Goal: Task Accomplishment & Management: Manage account settings

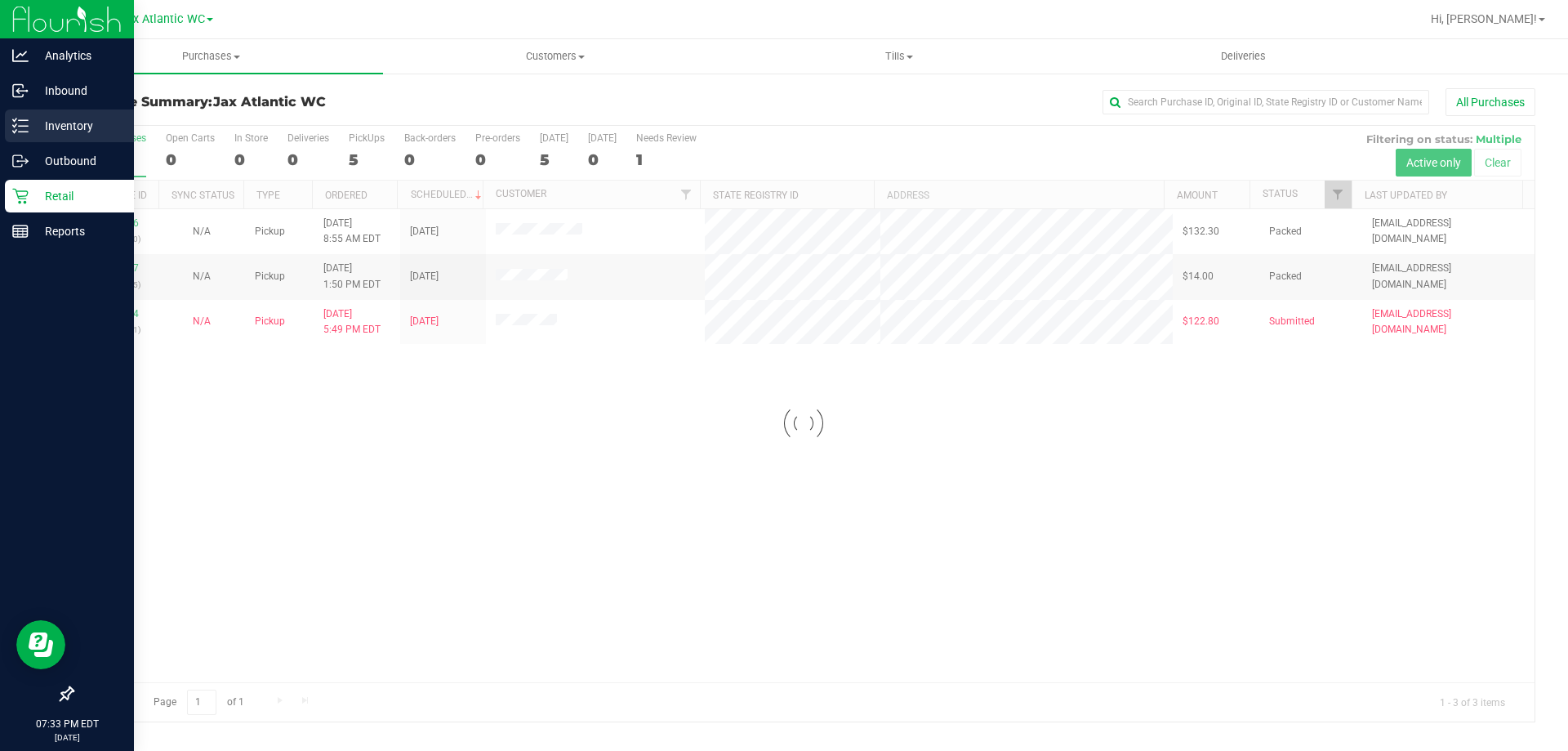
click at [38, 130] on p "Inventory" at bounding box center [77, 126] width 98 height 19
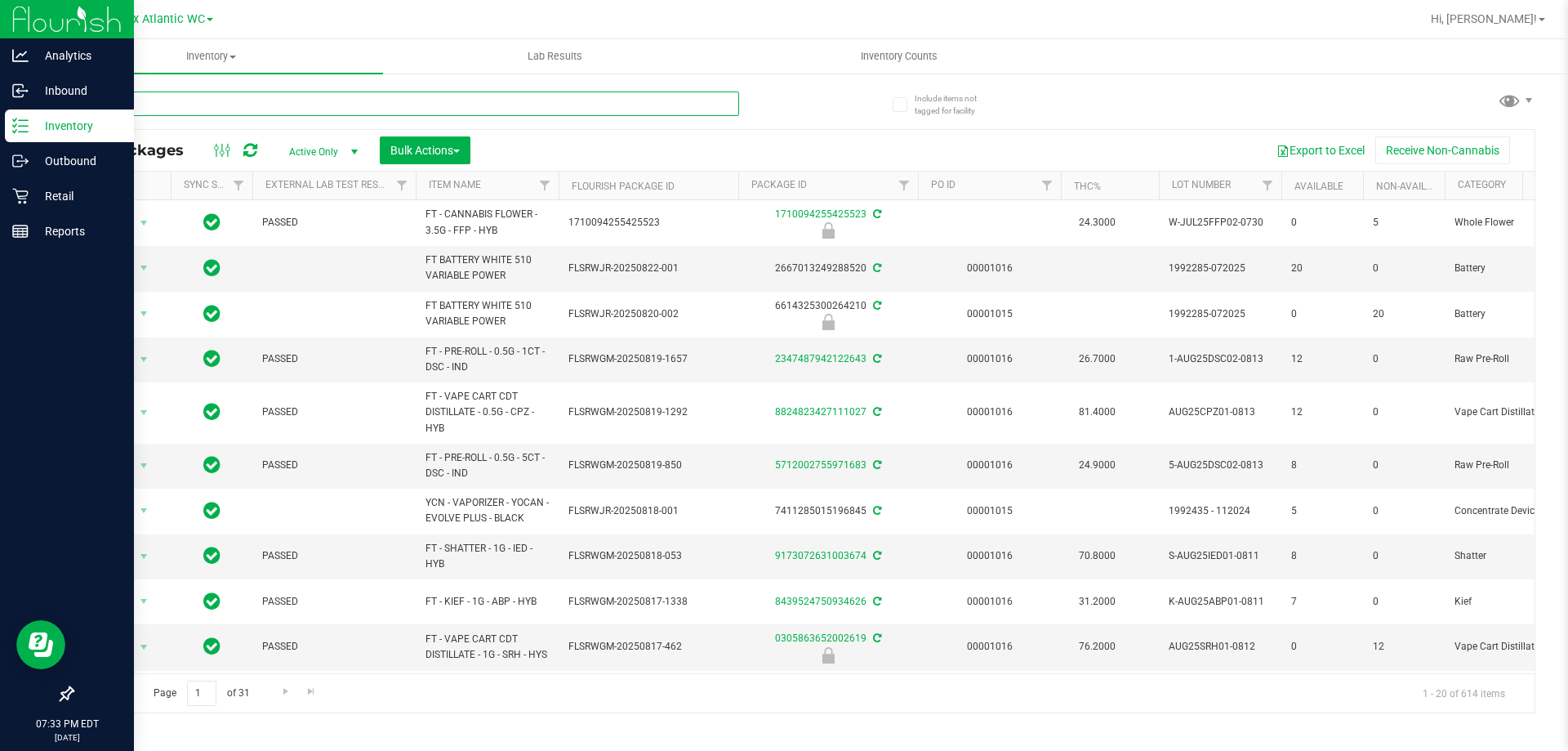
click at [223, 109] on input "text" at bounding box center [405, 103] width 667 height 24
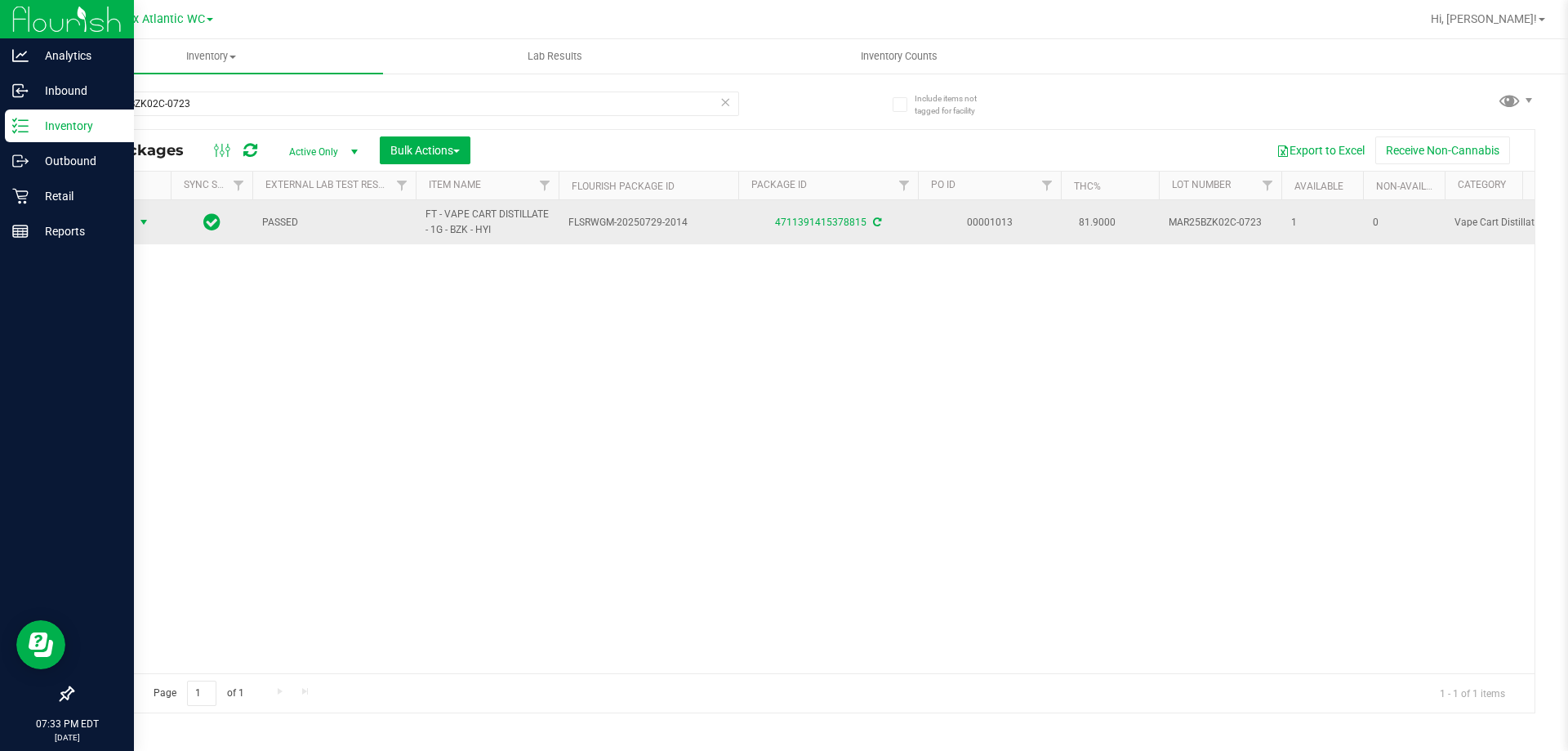
click at [130, 224] on span "Action" at bounding box center [110, 222] width 44 height 23
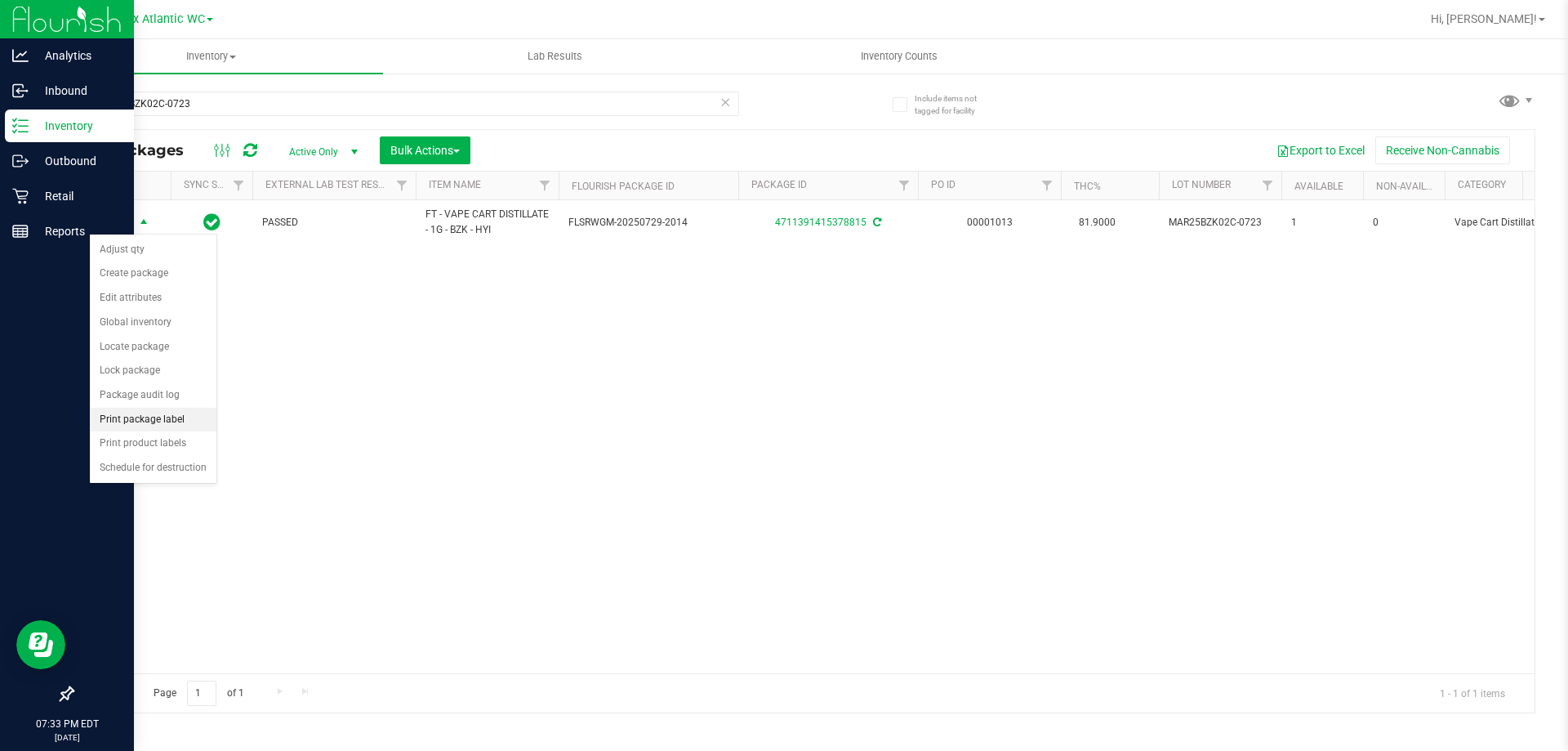
click at [154, 419] on li "Print package label" at bounding box center [152, 419] width 126 height 24
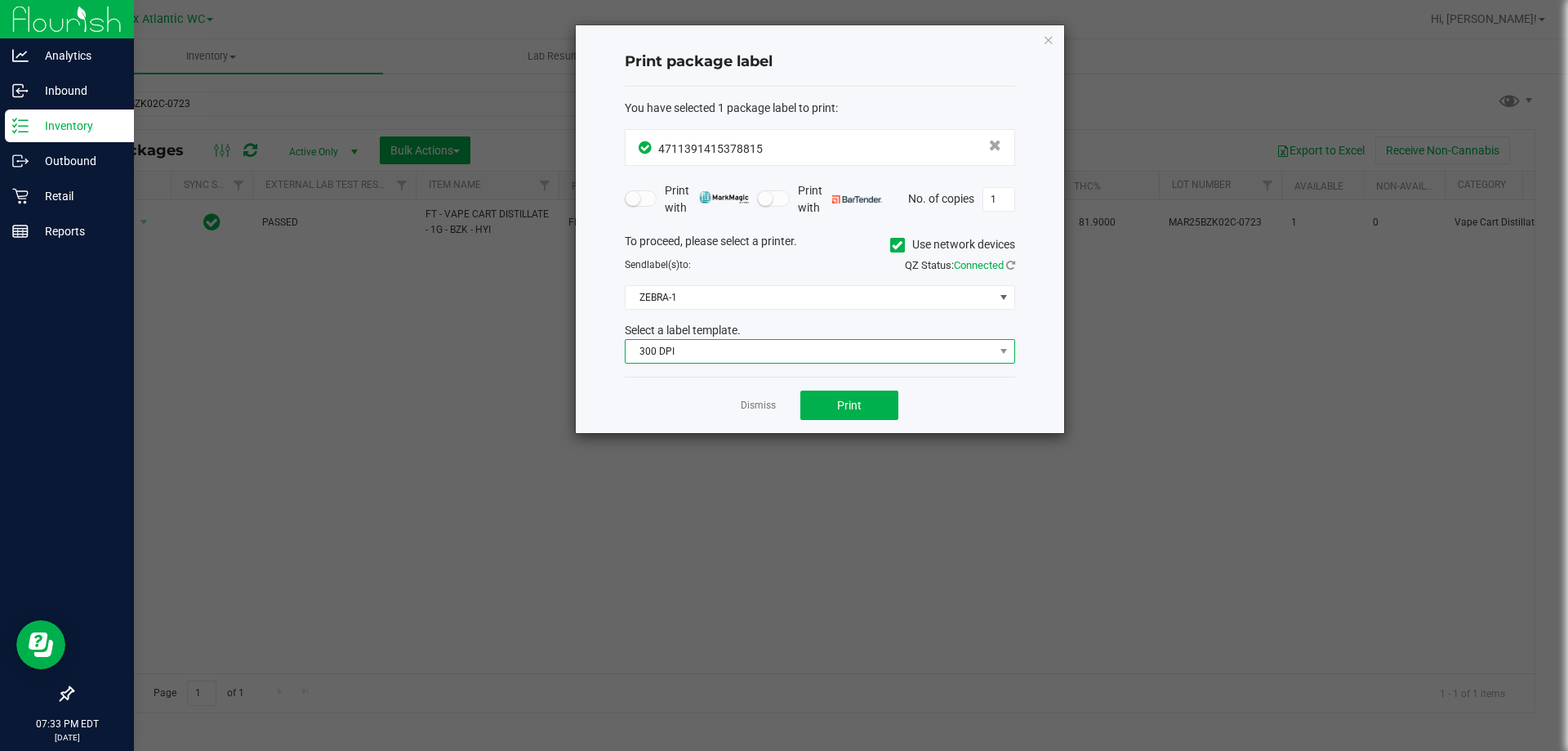
click at [671, 355] on span "300 DPI" at bounding box center [810, 351] width 368 height 23
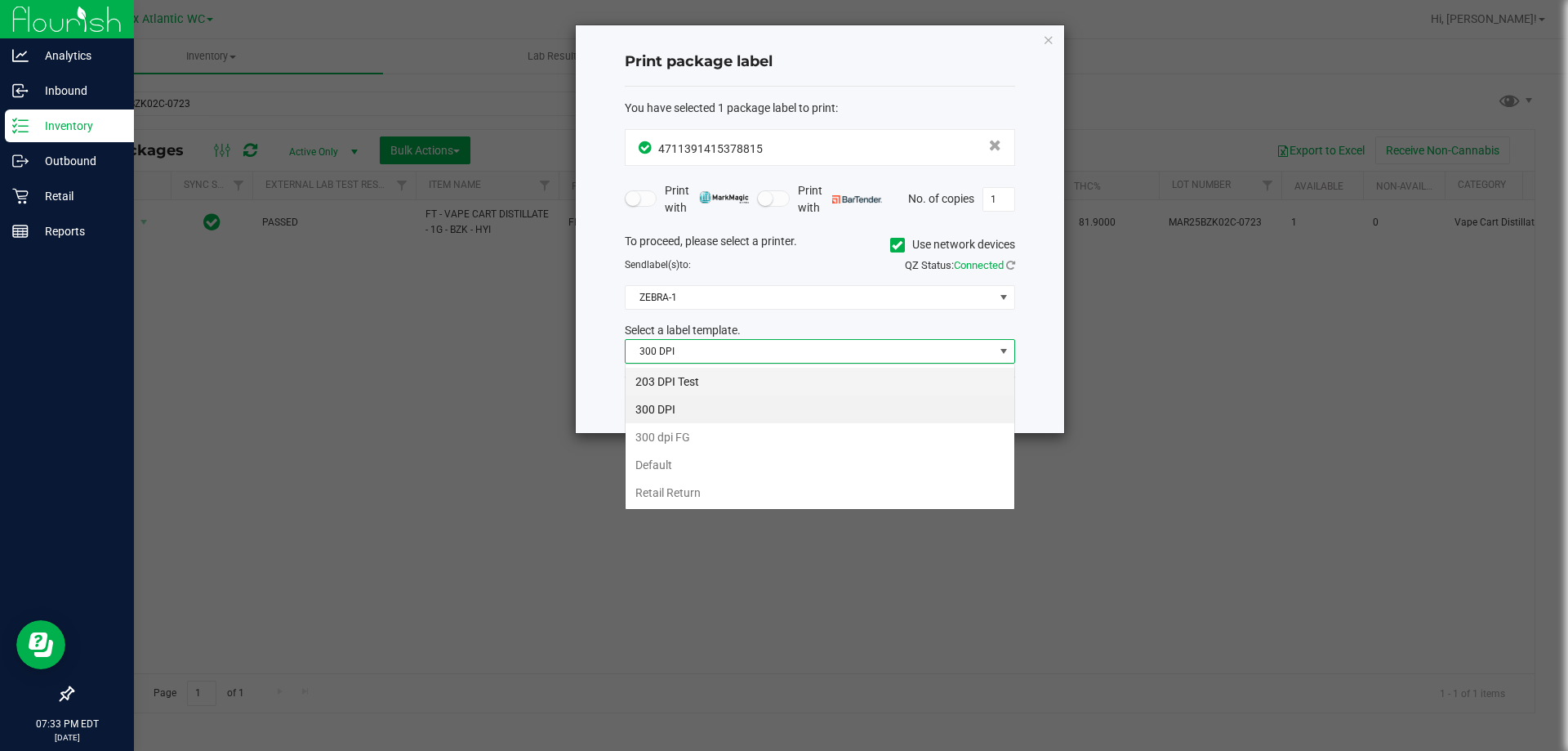
scroll to position [24, 391]
click at [669, 384] on li "203 DPI Test" at bounding box center [820, 381] width 389 height 28
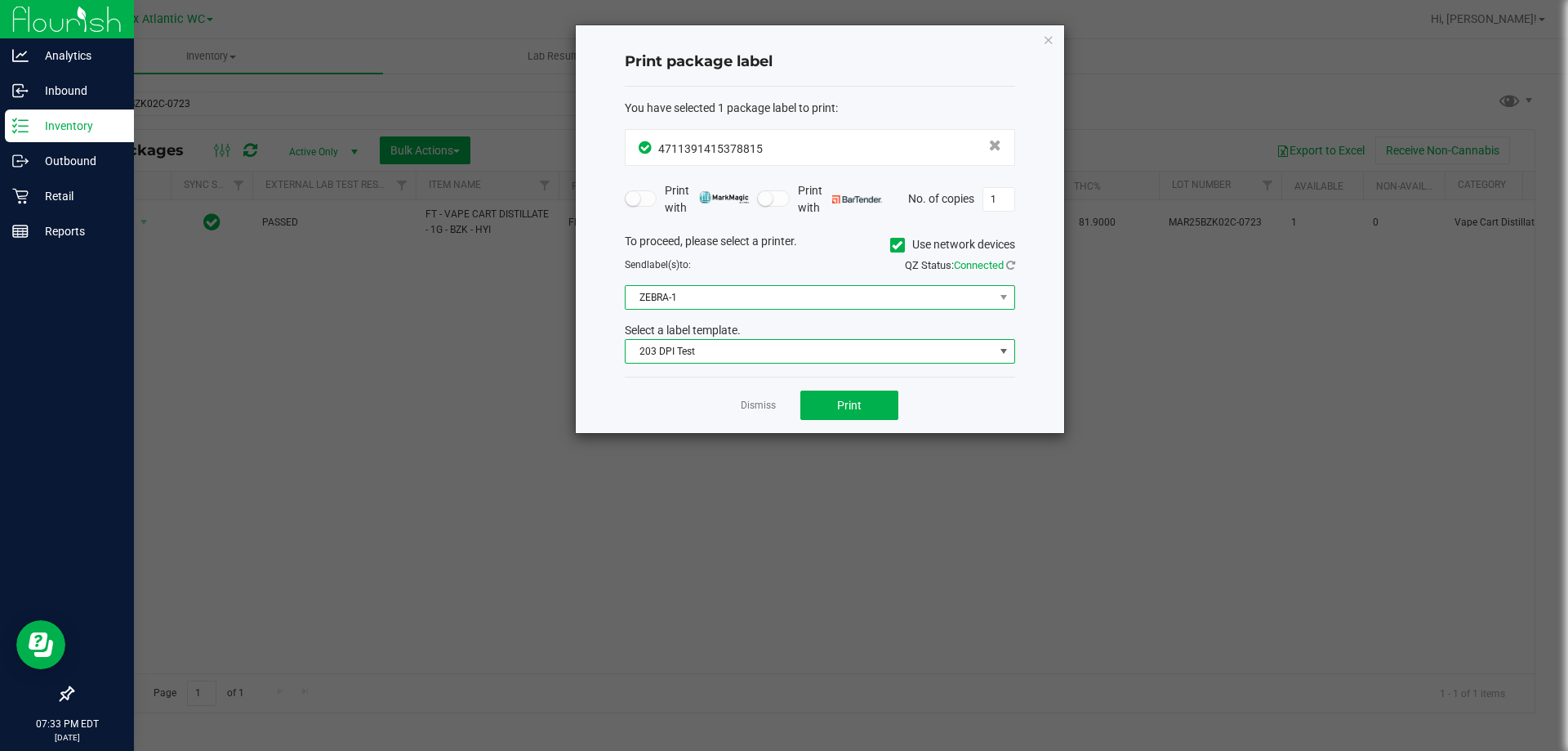
click at [762, 302] on span "ZEBRA-1" at bounding box center [810, 297] width 368 height 23
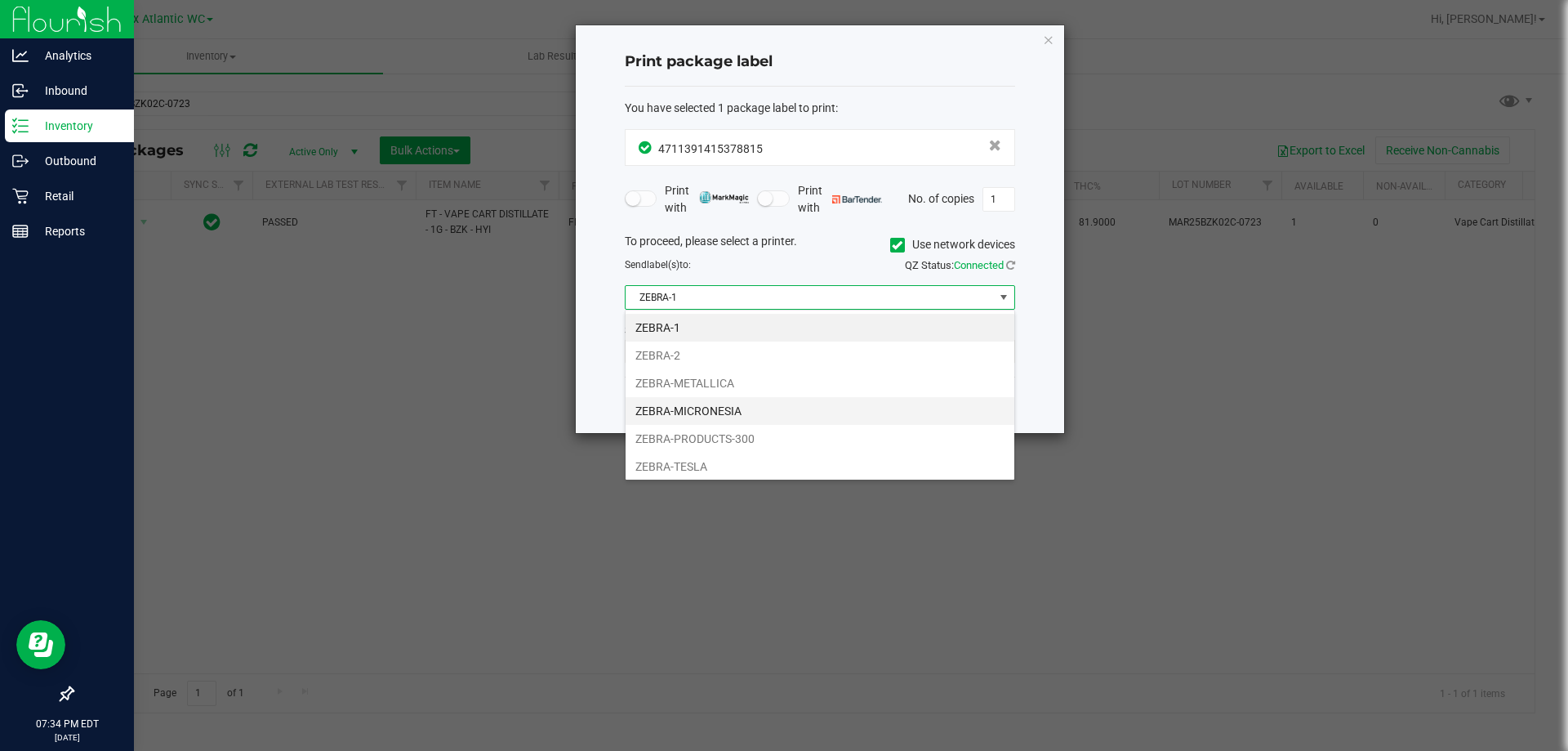
click at [699, 408] on li "ZEBRA-MICRONESIA" at bounding box center [820, 410] width 389 height 28
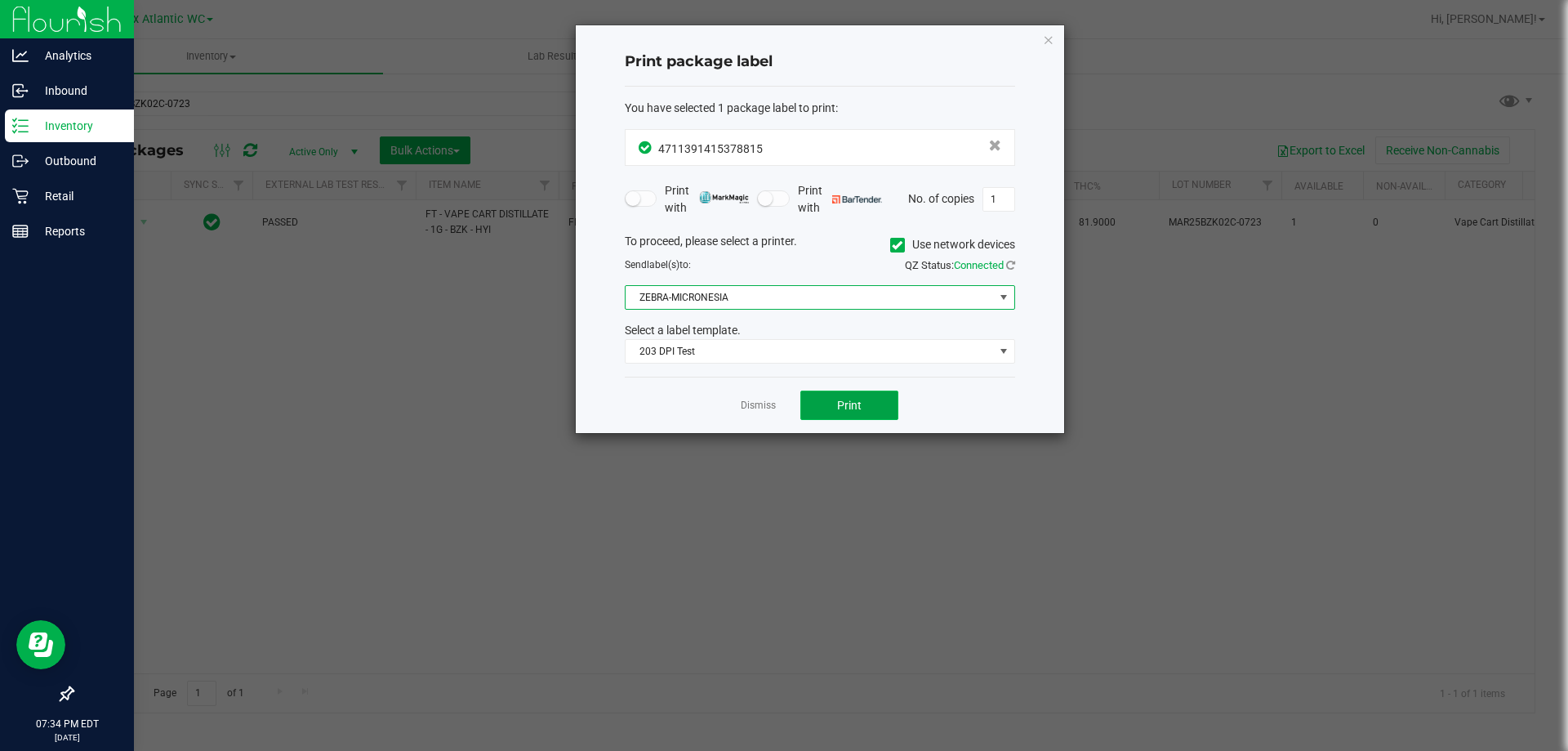
click at [835, 414] on button "Print" at bounding box center [849, 405] width 98 height 29
click at [756, 404] on link "Dismiss" at bounding box center [758, 405] width 35 height 14
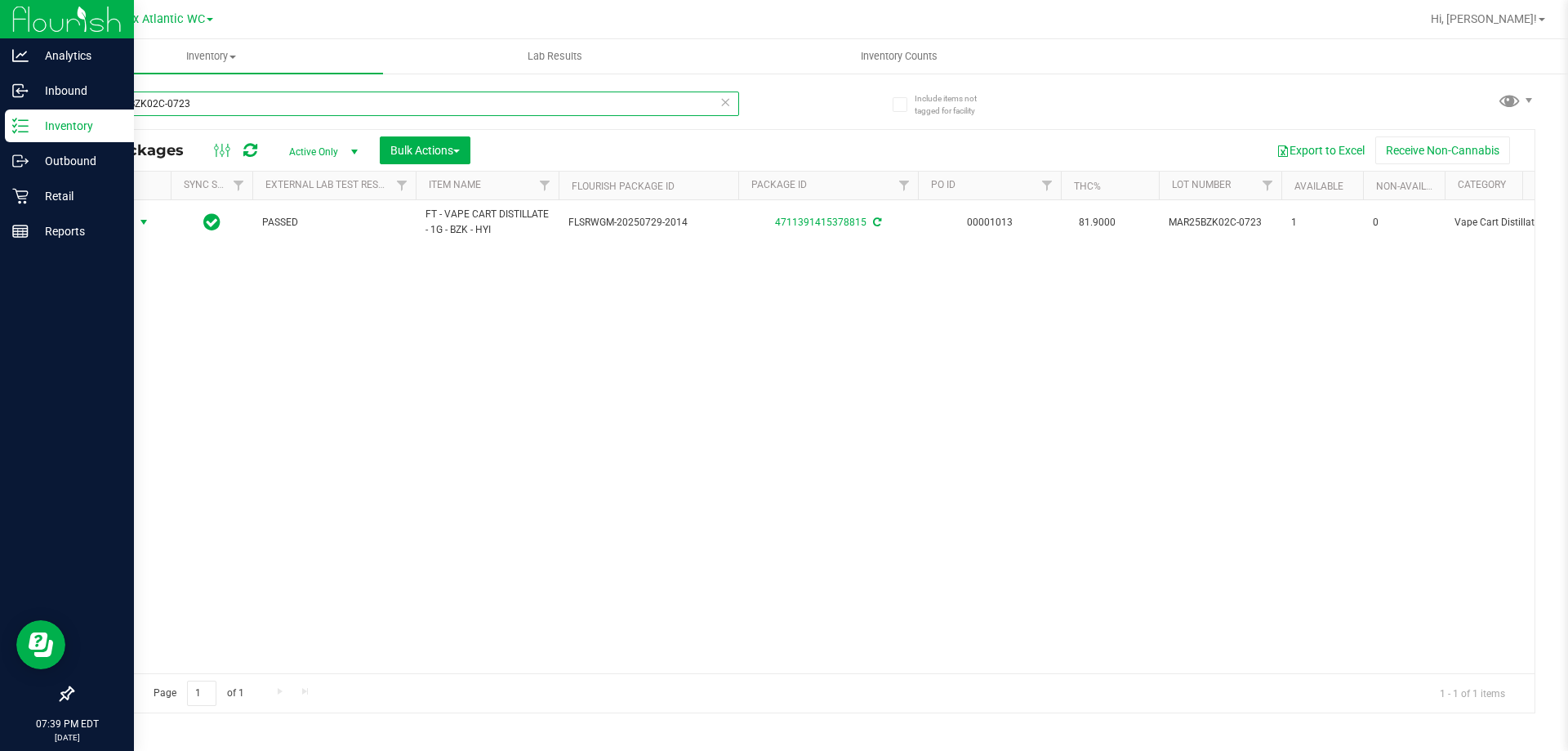
click at [221, 107] on input "MAR25BZK02C-0723" at bounding box center [405, 103] width 667 height 24
click at [222, 107] on input "MAR25BZK02C-0723" at bounding box center [405, 103] width 667 height 24
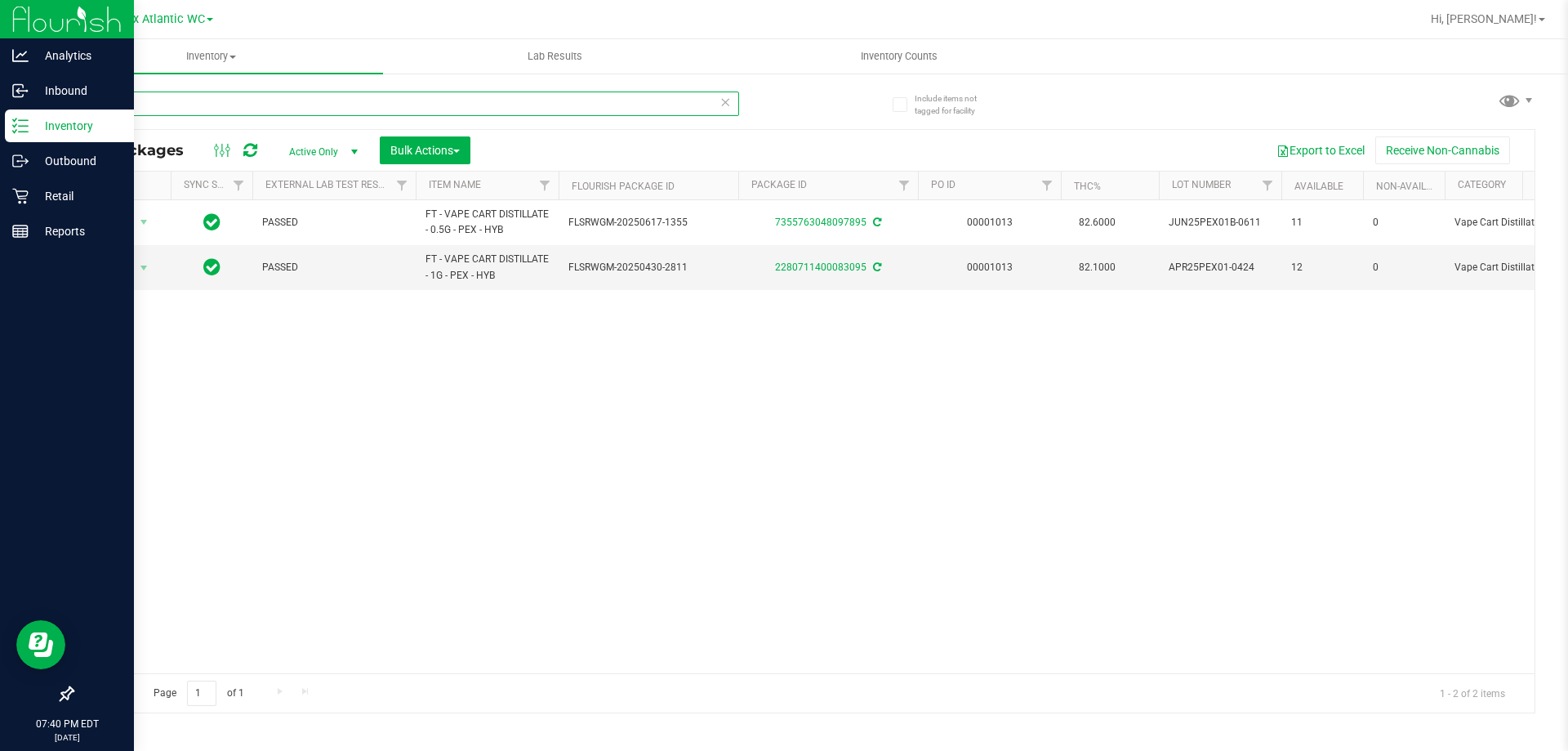
type input "pex"
click at [72, 121] on p "Inventory" at bounding box center [77, 126] width 98 height 19
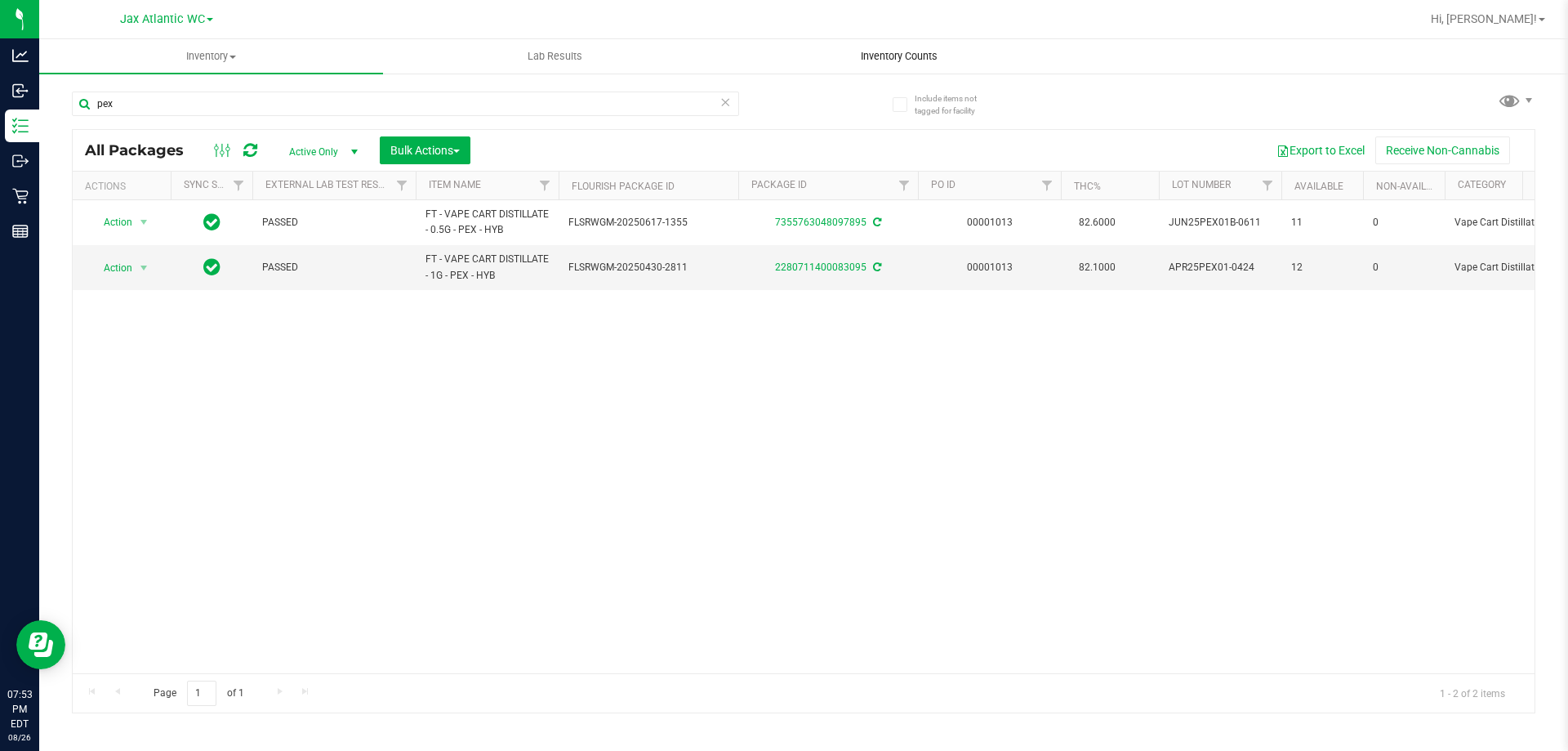
click at [895, 60] on span "Inventory Counts" at bounding box center [899, 57] width 120 height 15
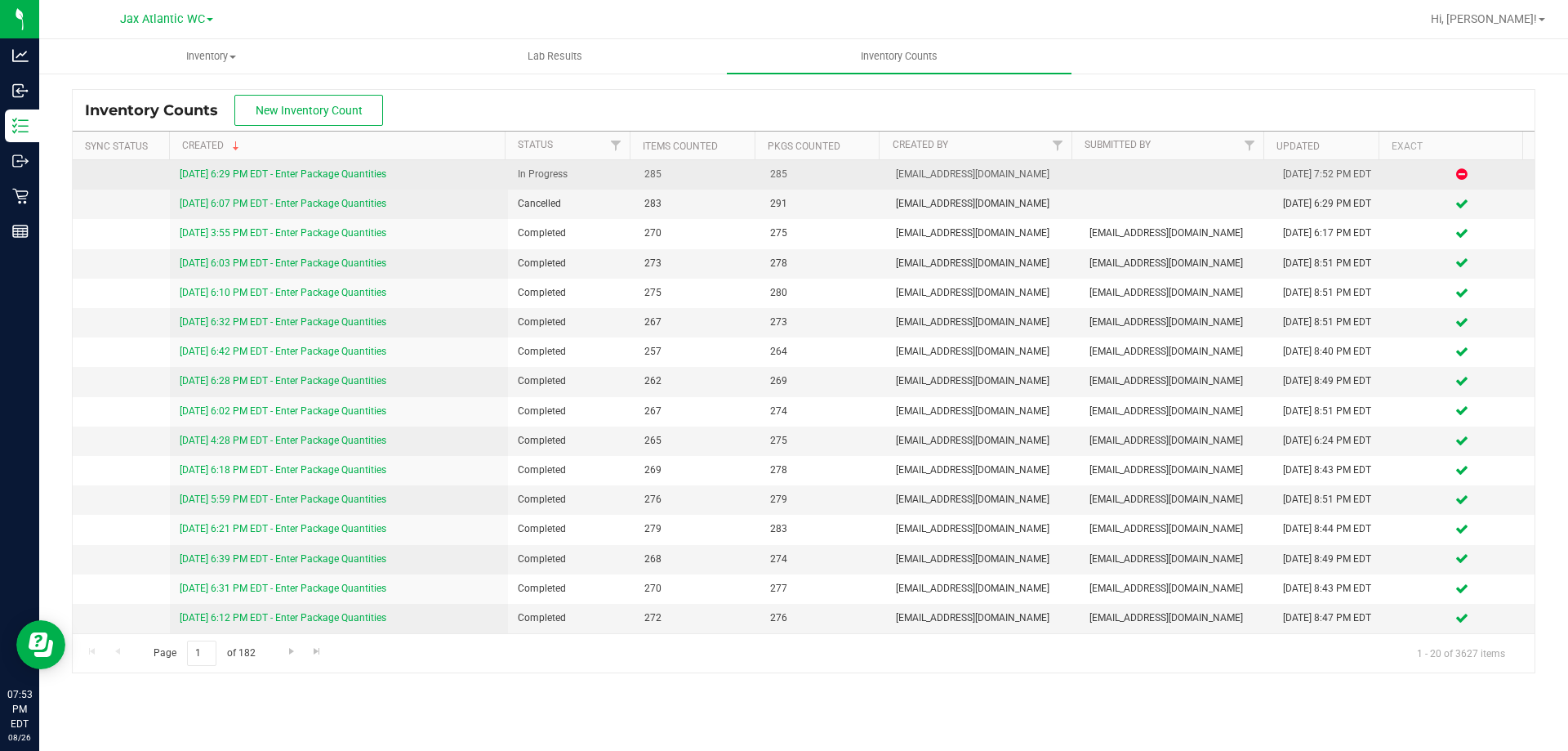
click at [247, 172] on link "[DATE] 6:29 PM EDT - Enter Package Quantities" at bounding box center [283, 174] width 207 height 12
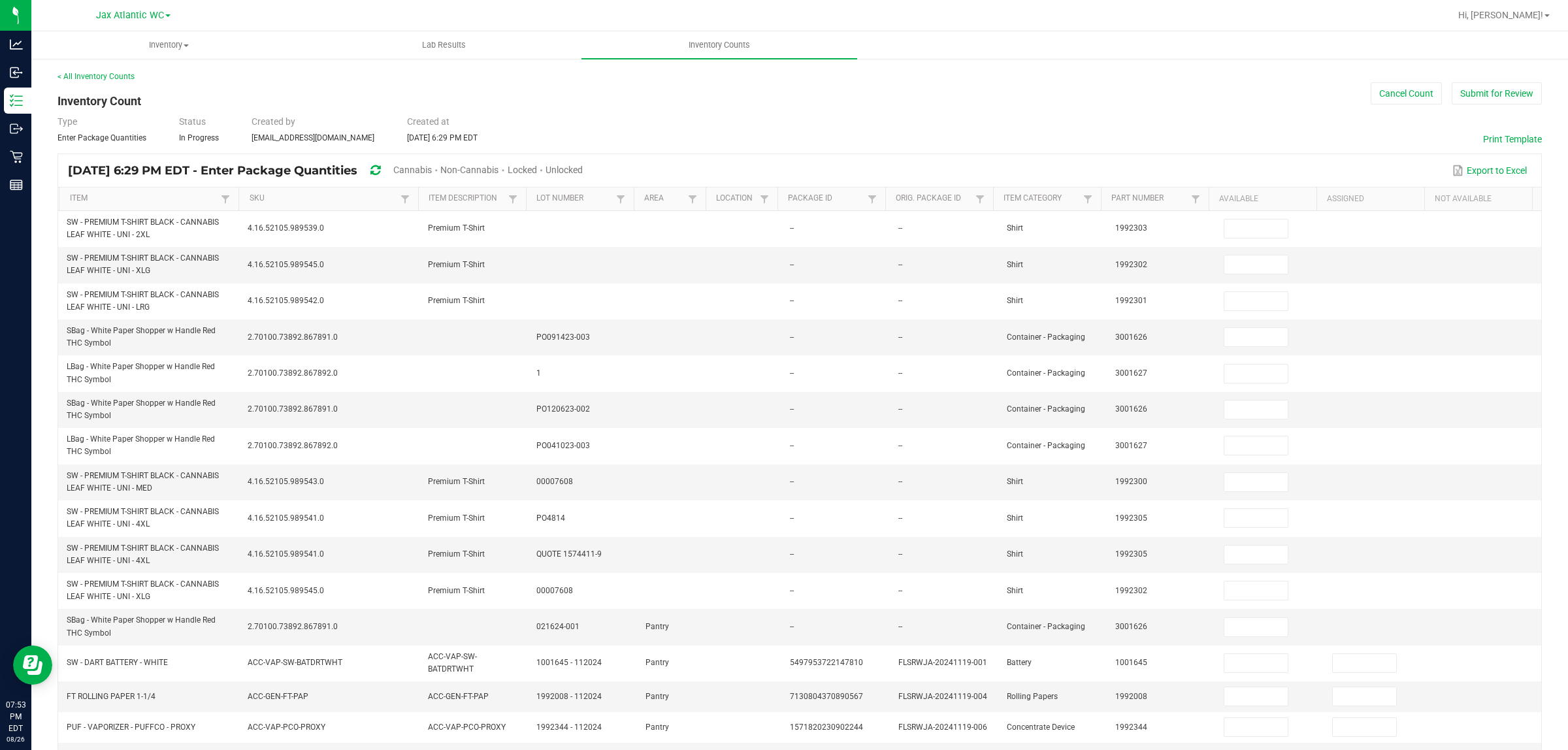
click at [432, 171] on span "Cannabis" at bounding box center [413, 170] width 39 height 11
type input "1"
type input "7"
type input "0"
type input "3"
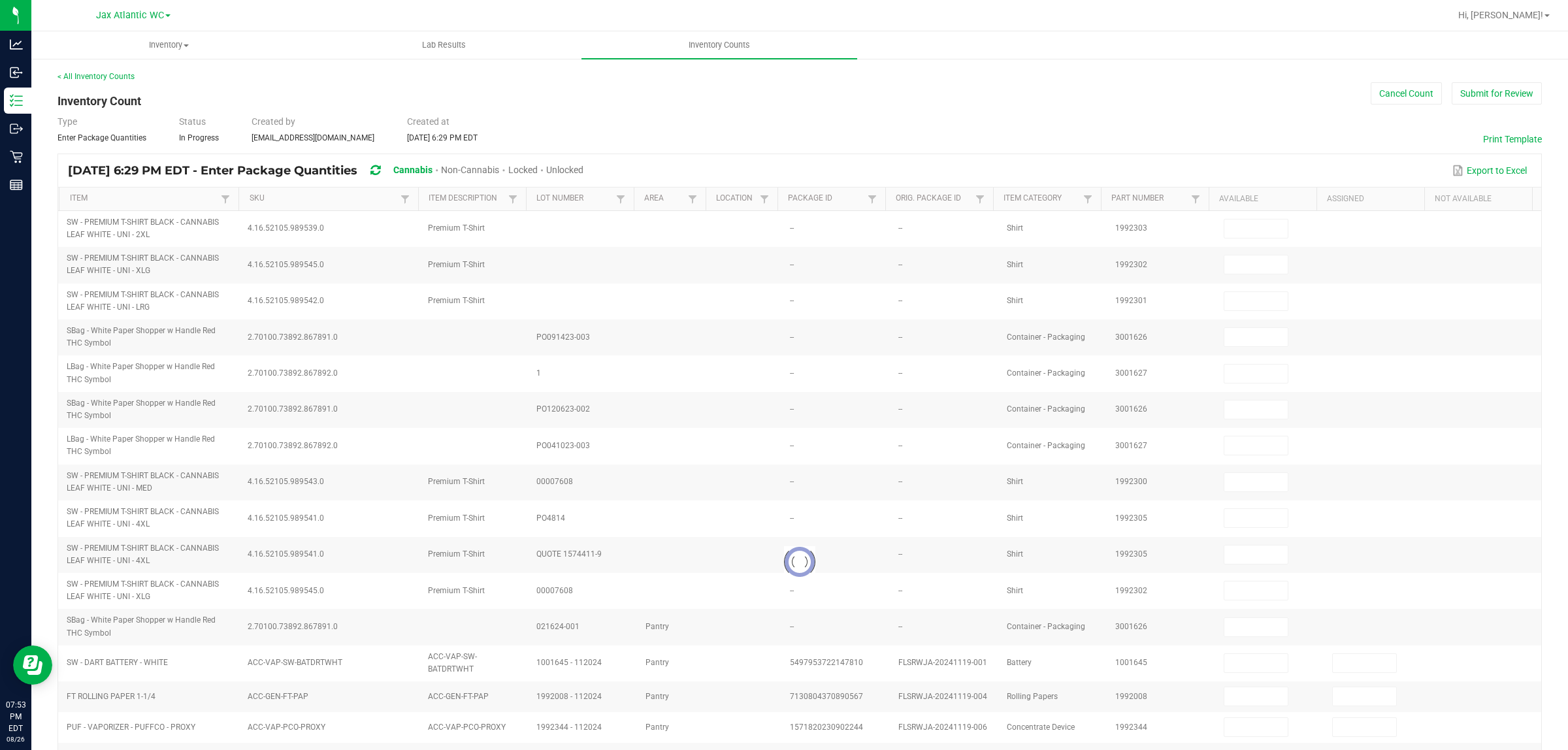
type input "0"
type input "9"
type input "0"
type input "11"
type input "0"
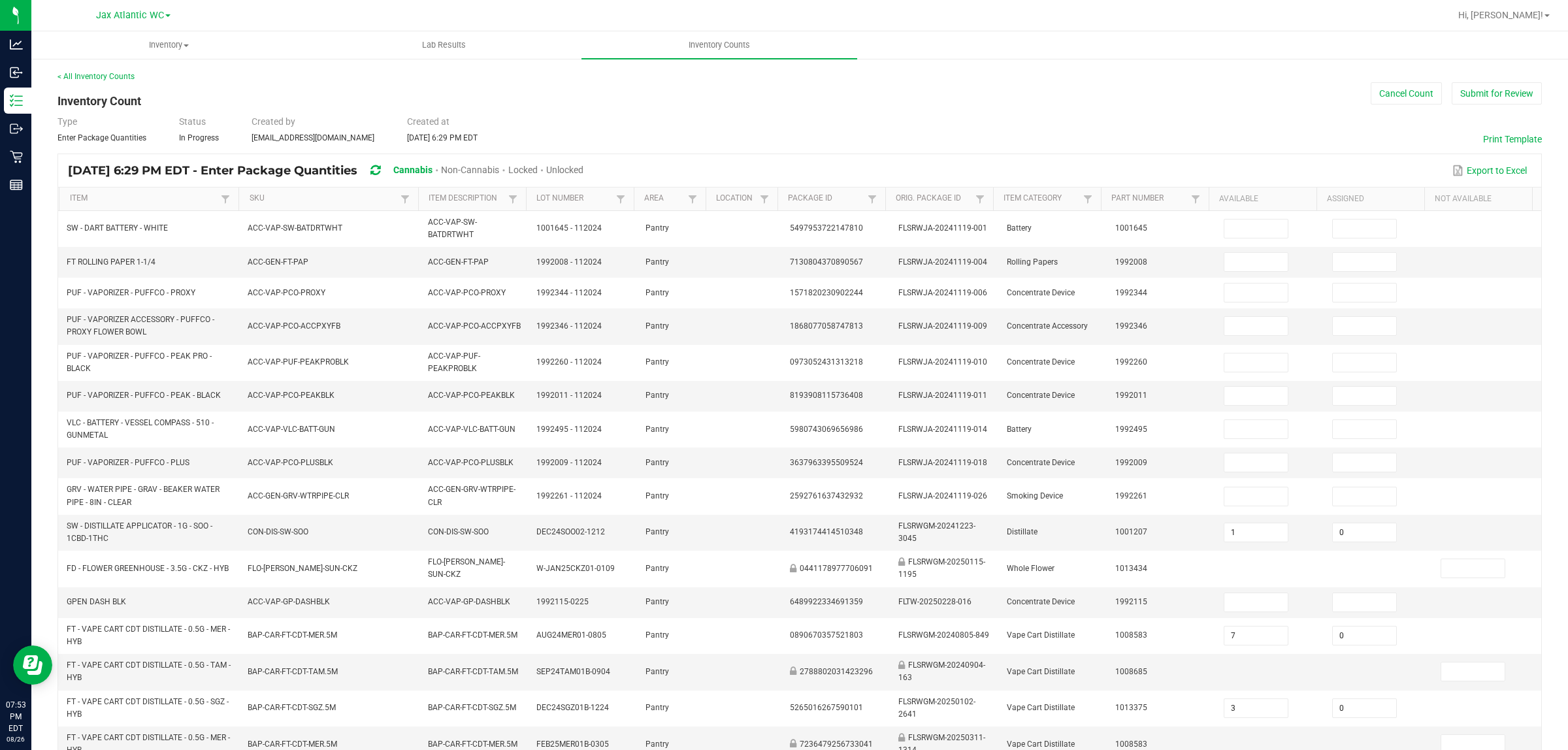
click at [584, 165] on span "Unlocked" at bounding box center [565, 170] width 37 height 11
type input "7"
type input "3"
type input "11"
type input "0"
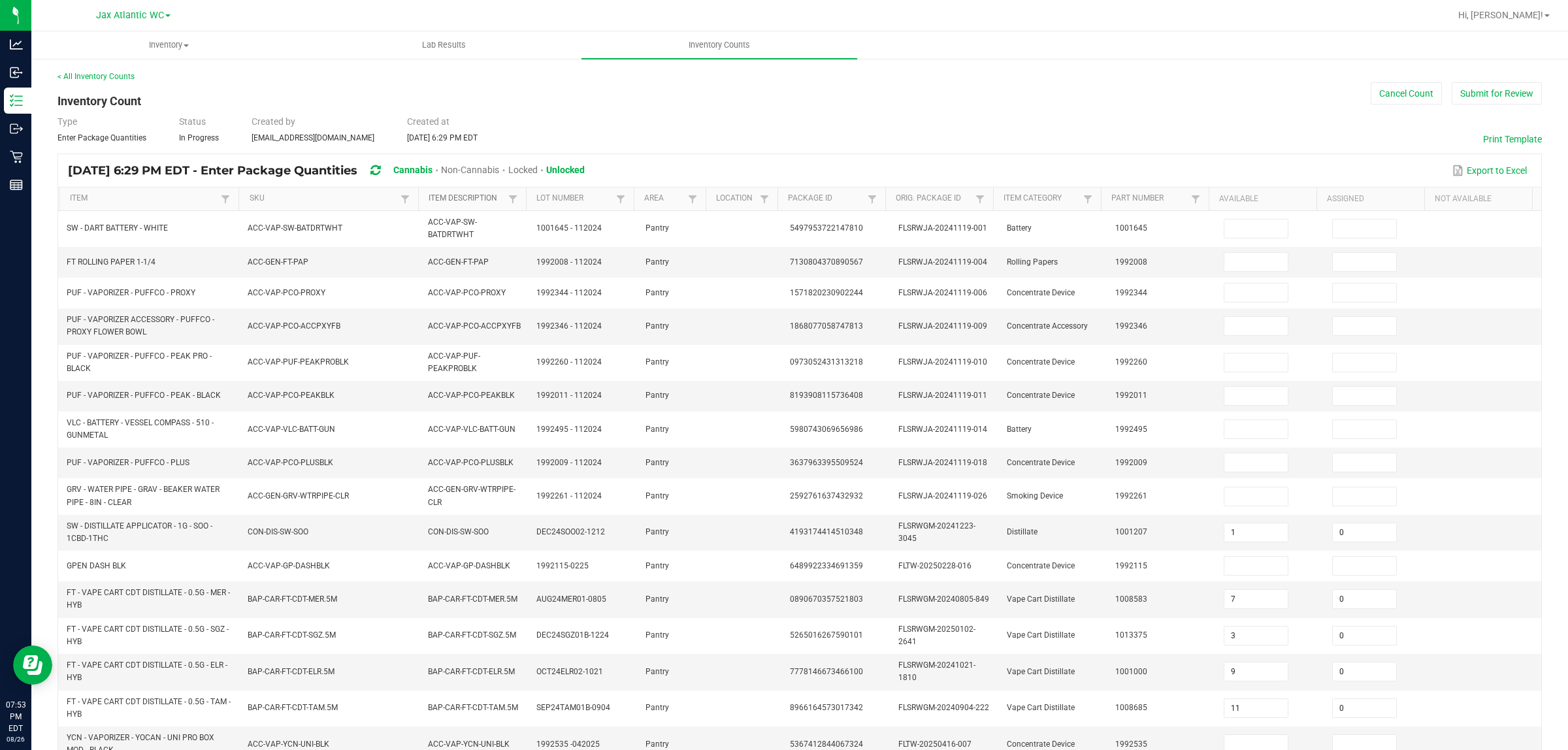
click at [443, 195] on link "Item Description" at bounding box center [466, 199] width 76 height 11
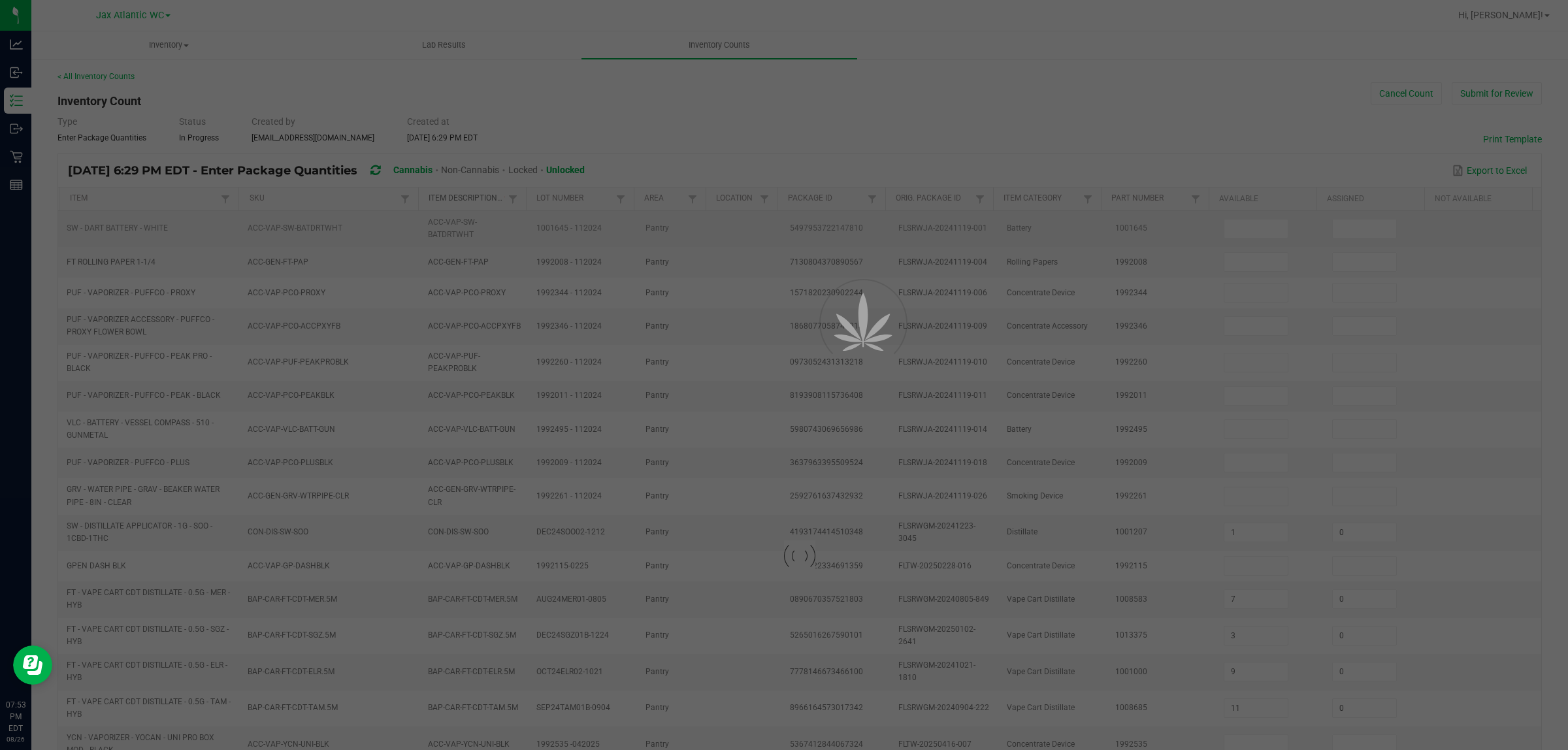
type input "12"
type input "1"
type input "27"
type input "22"
type input "3"
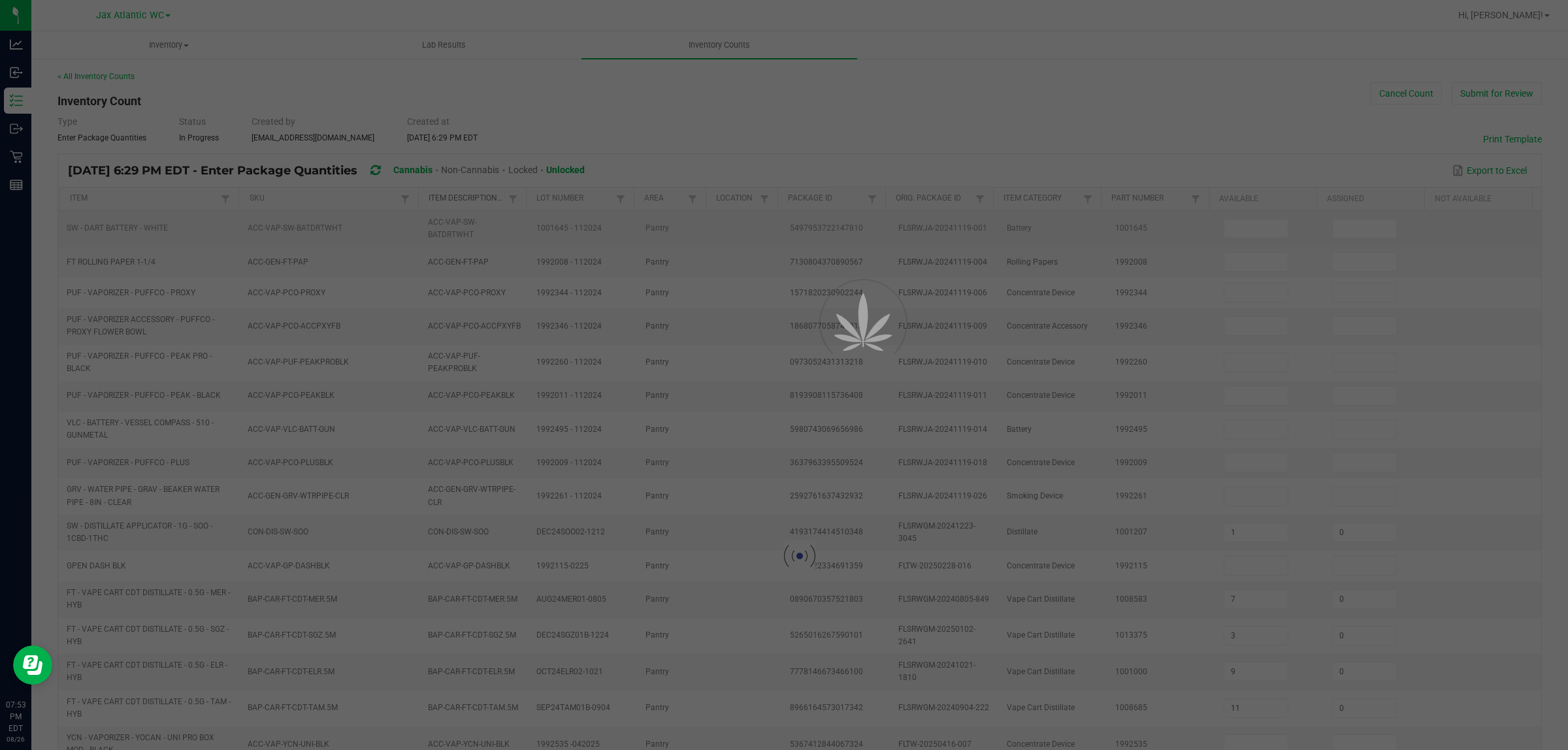
type input "19"
type input "9"
type input "8"
type input "0"
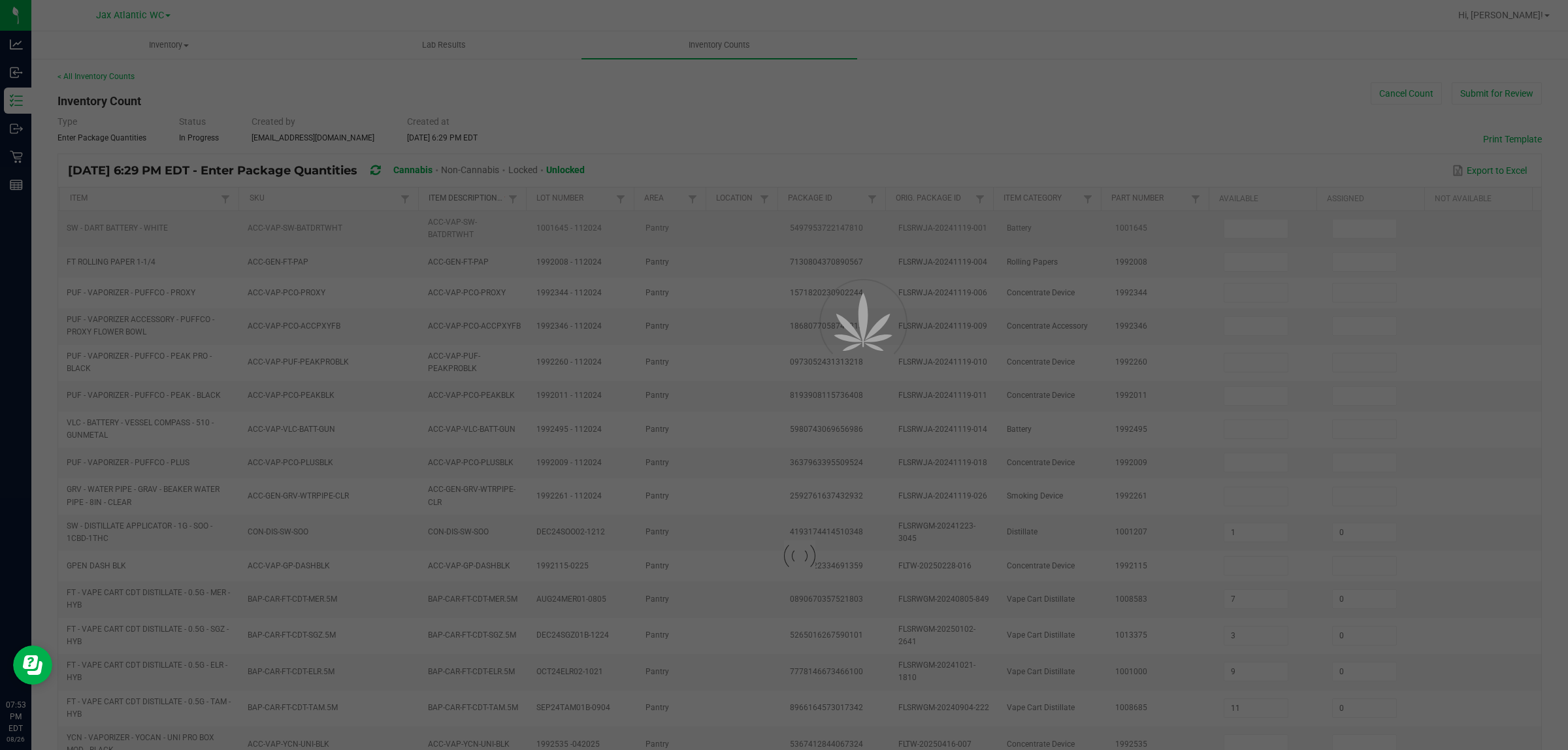
type input "0"
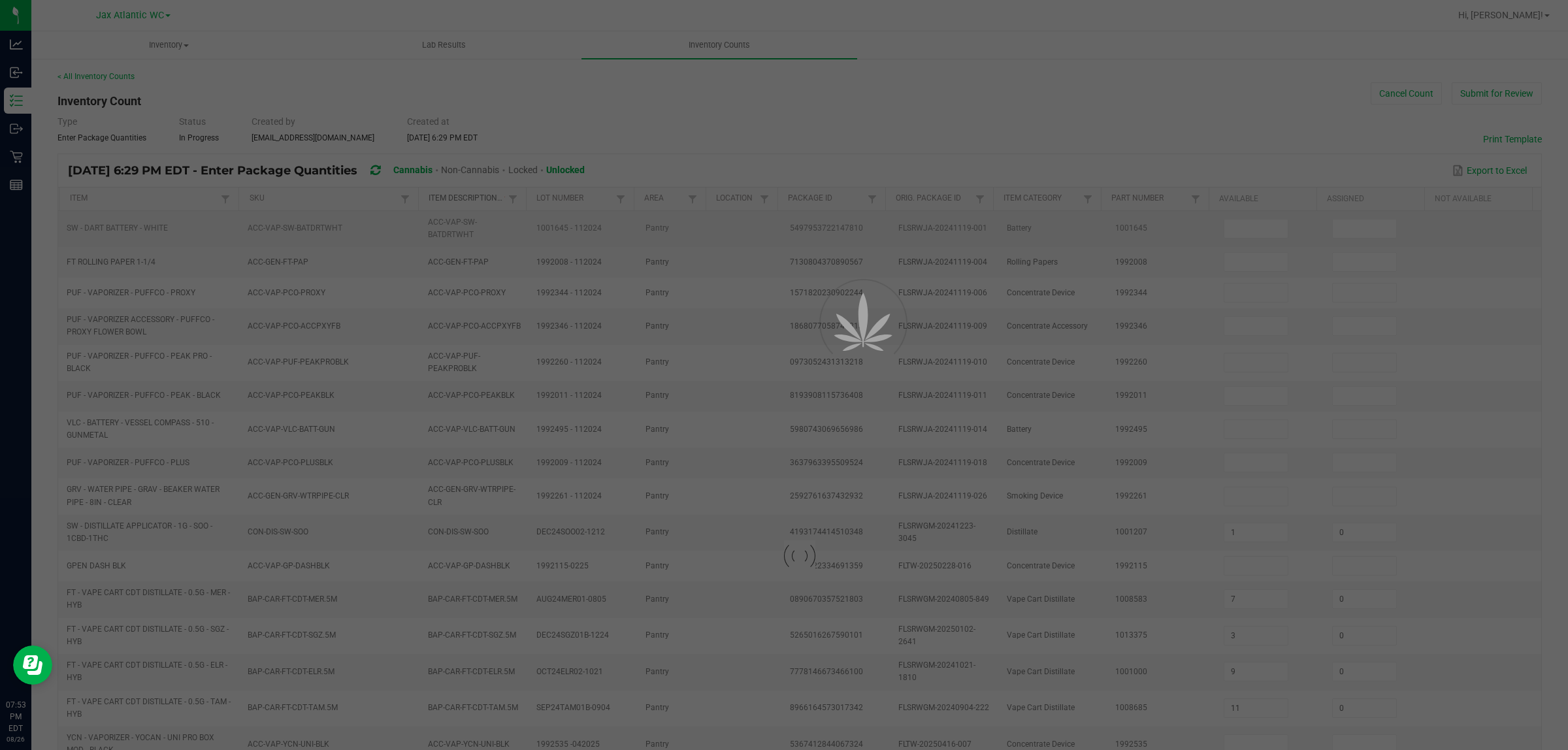
type input "0"
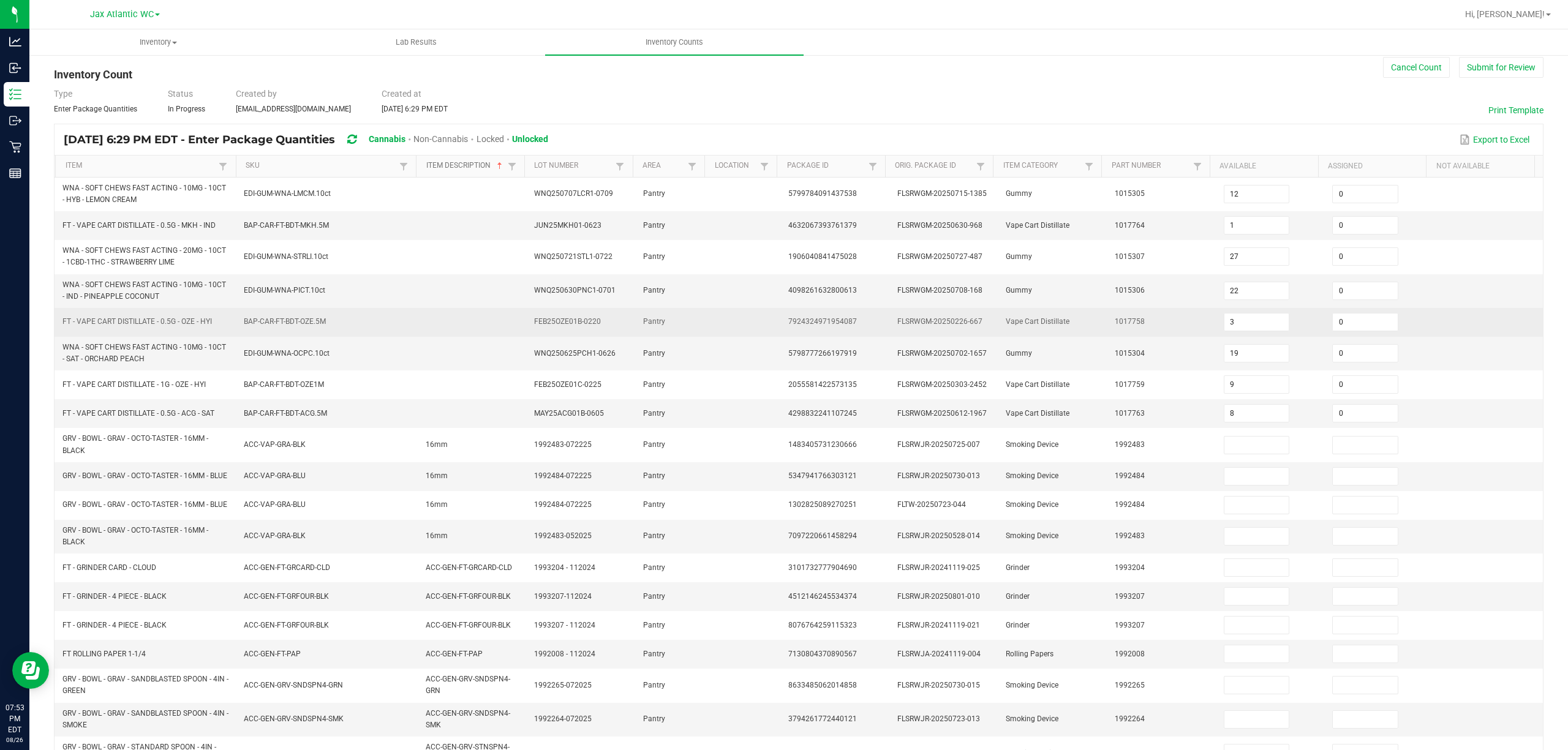
scroll to position [137, 0]
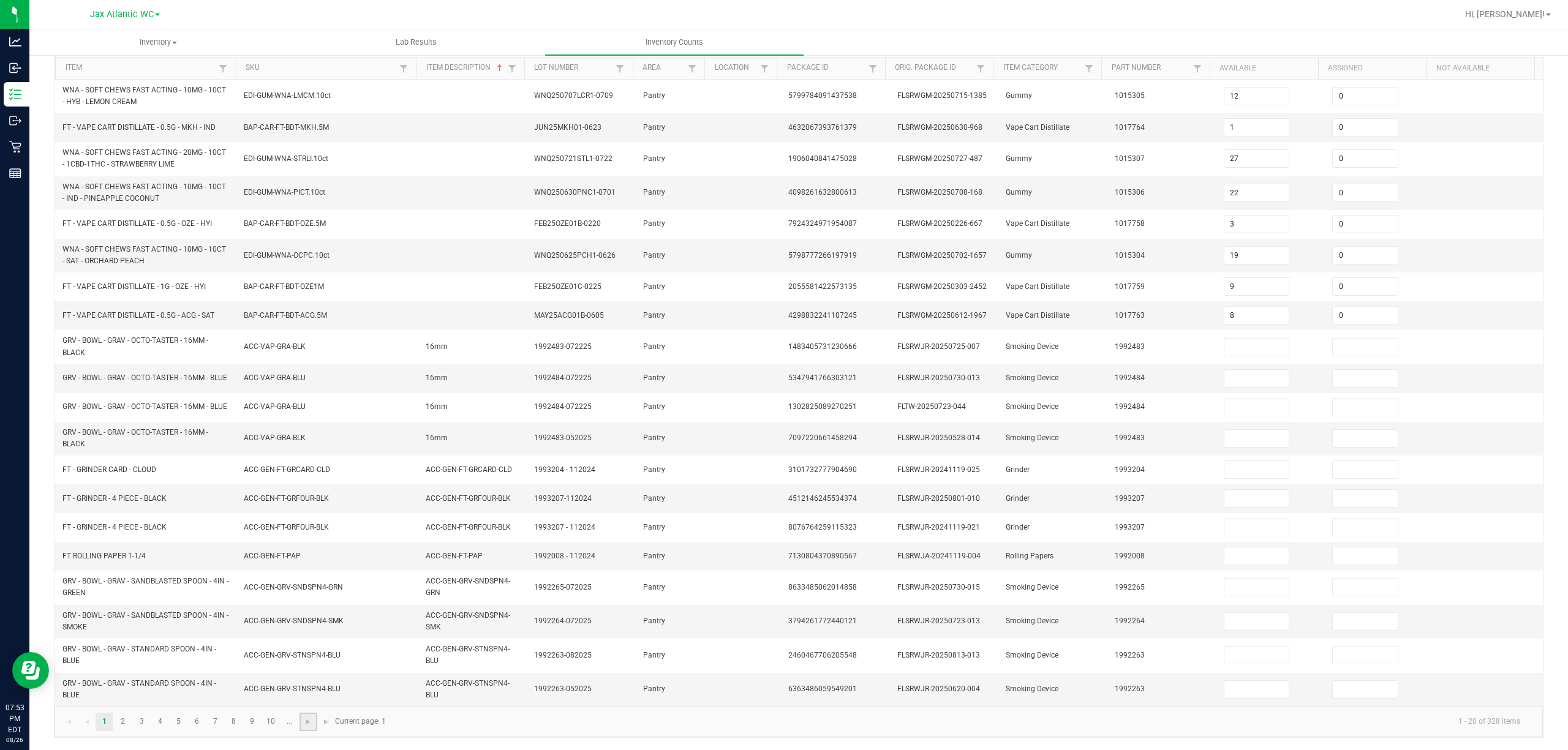
click at [311, 562] on link at bounding box center [308, 721] width 18 height 18
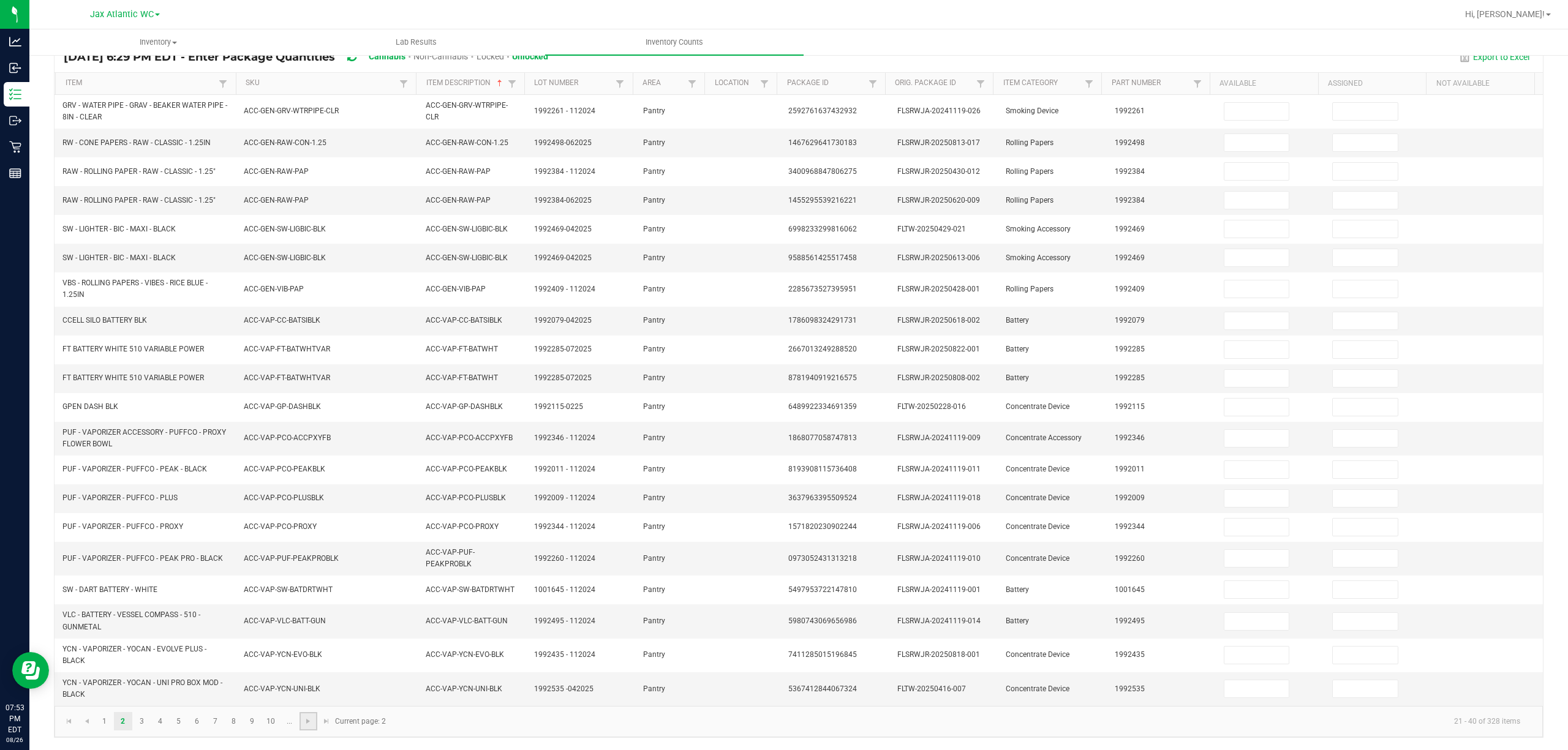
click at [311, 562] on link at bounding box center [308, 721] width 18 height 18
type input "10"
type input "4"
type input "10"
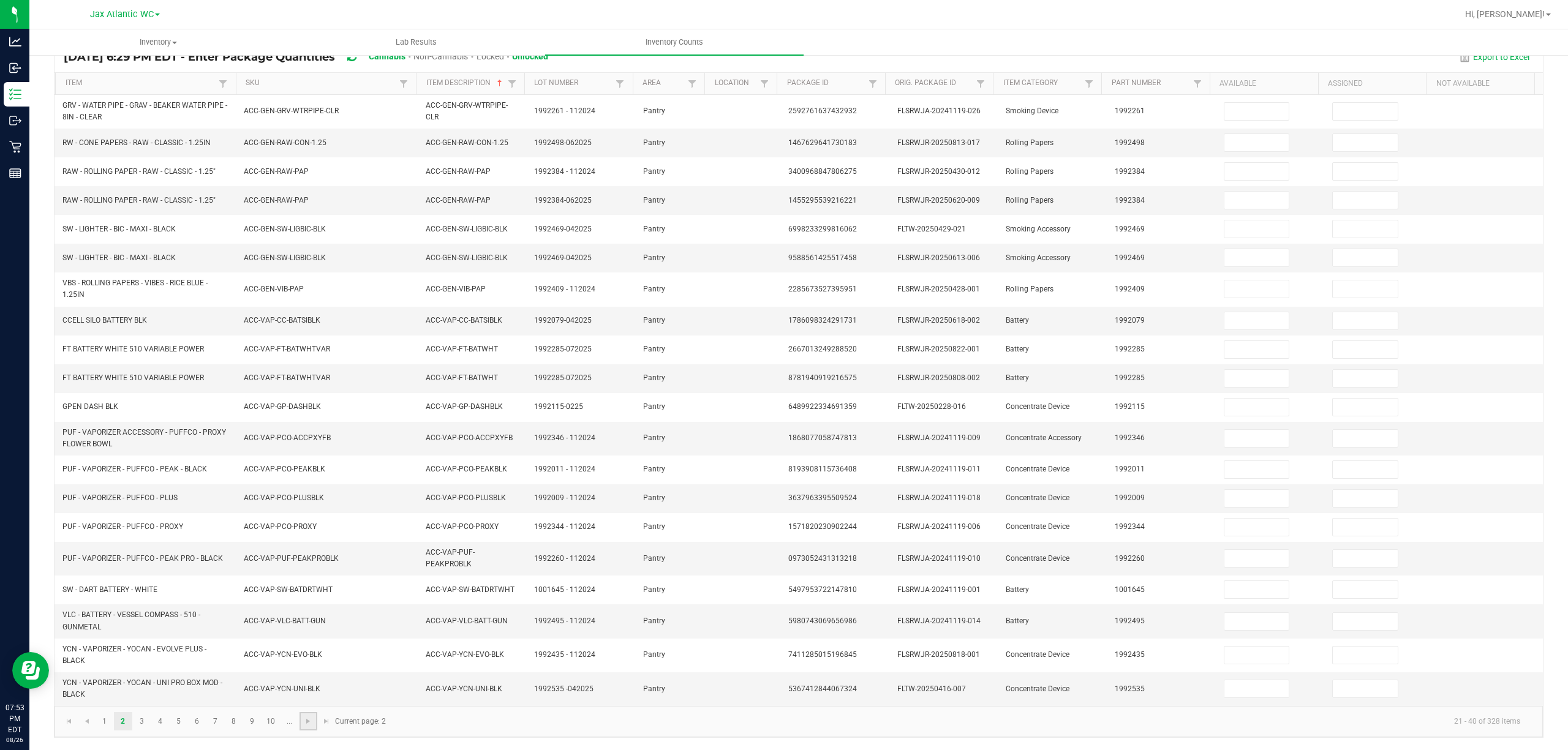
type input "6"
type input "4"
type input "9"
type input "10"
type input "1"
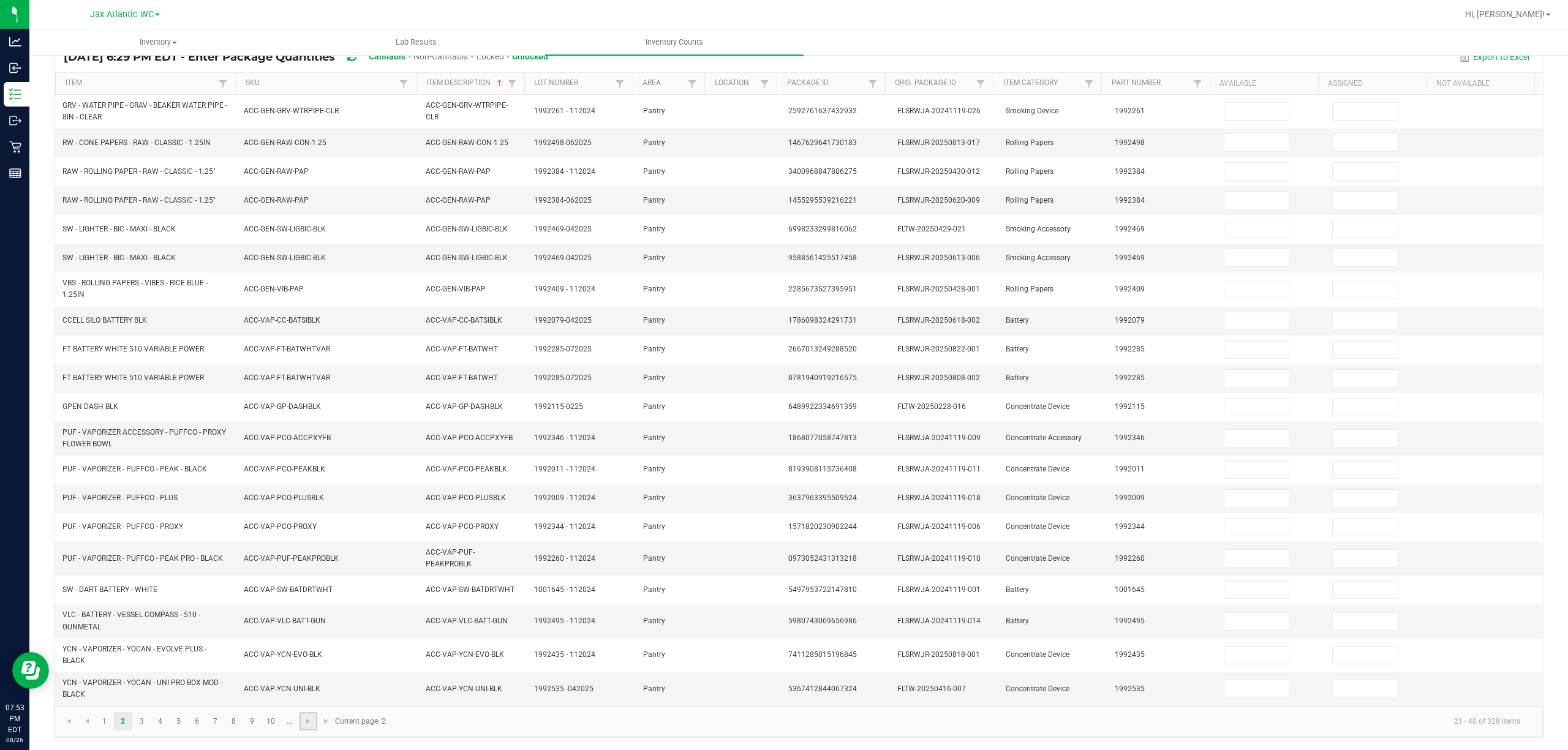
type input "8"
type input "10"
type input "1"
type input "0"
type input "4"
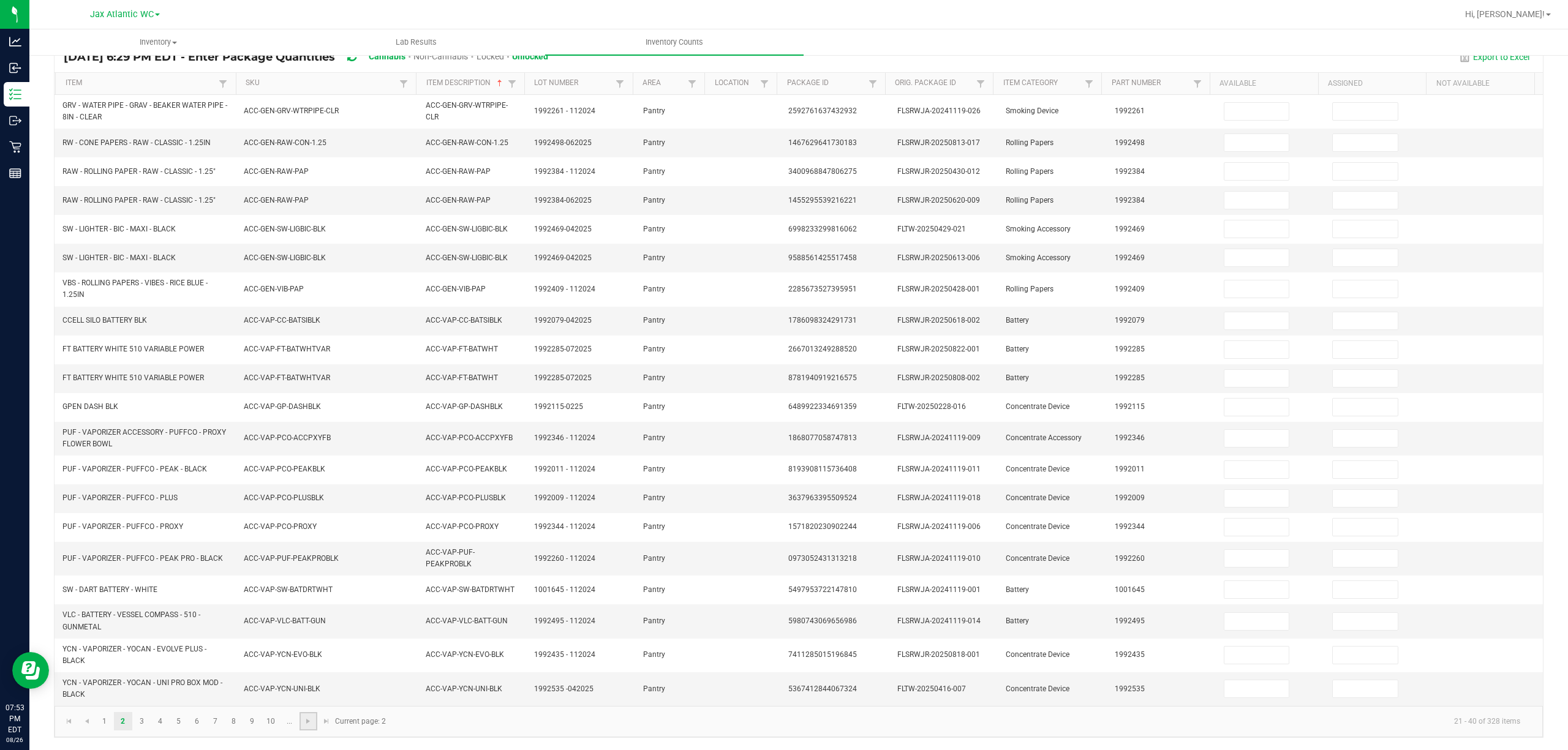
type input "0"
type input "8"
type input "0"
type input "2"
type input "0"
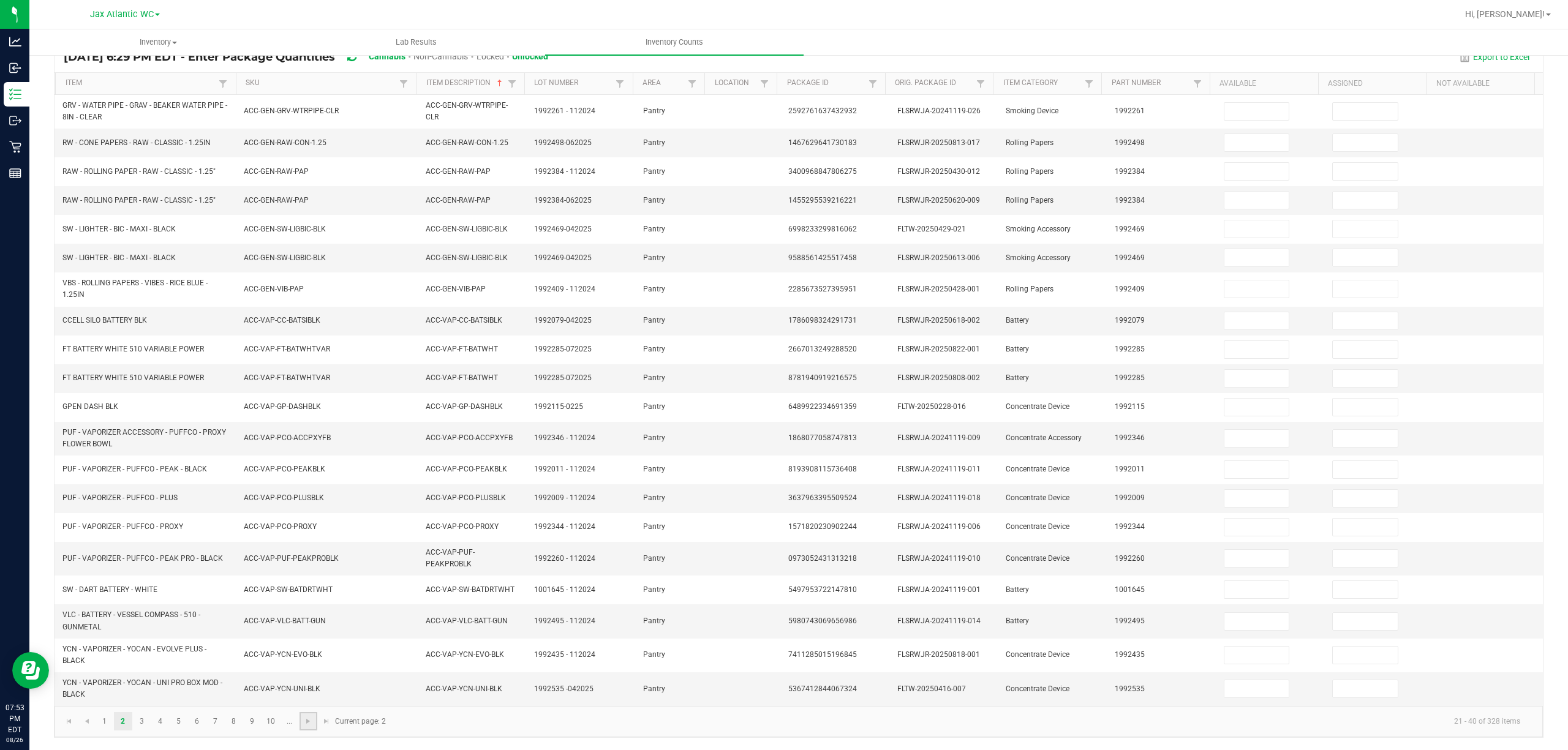
type input "0"
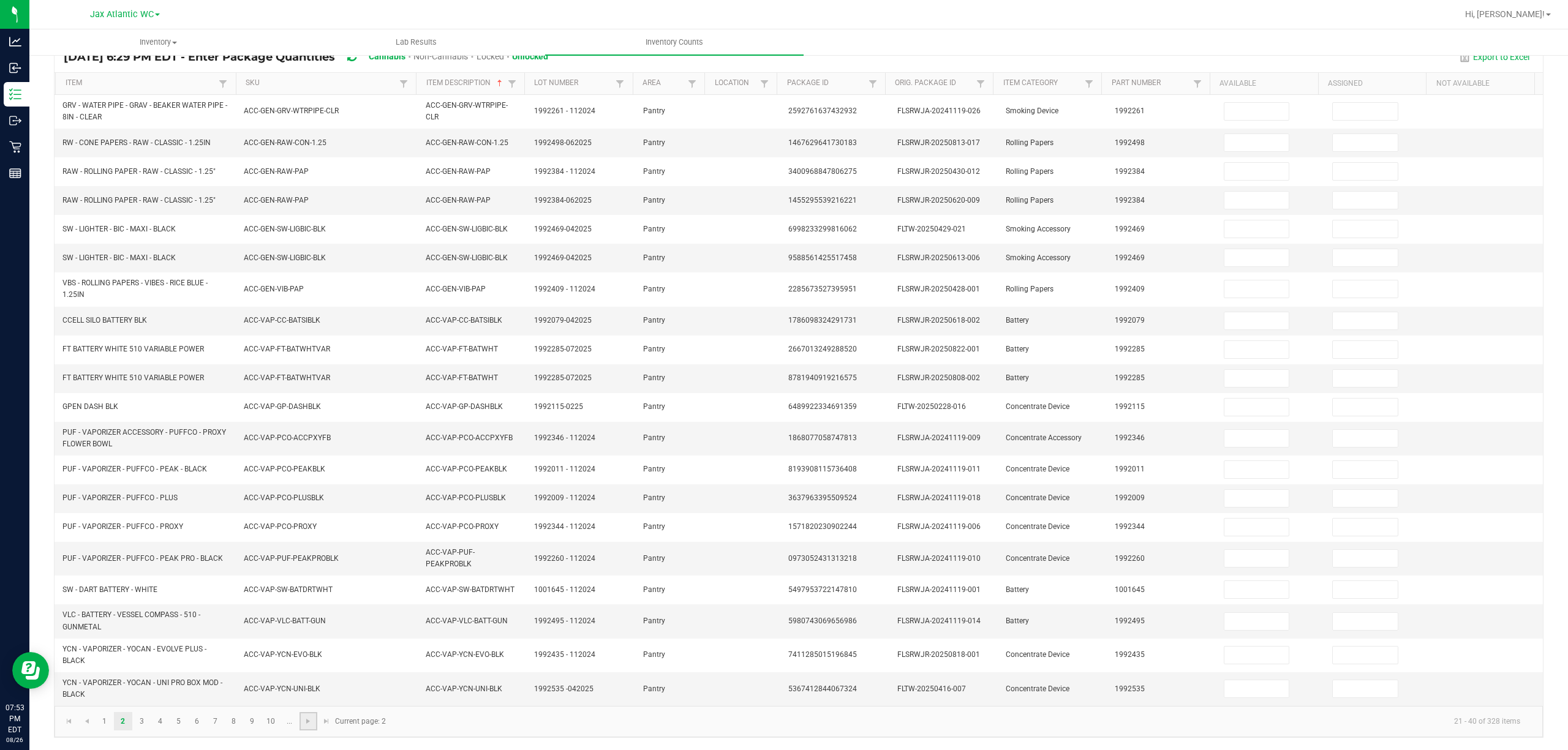
type input "0"
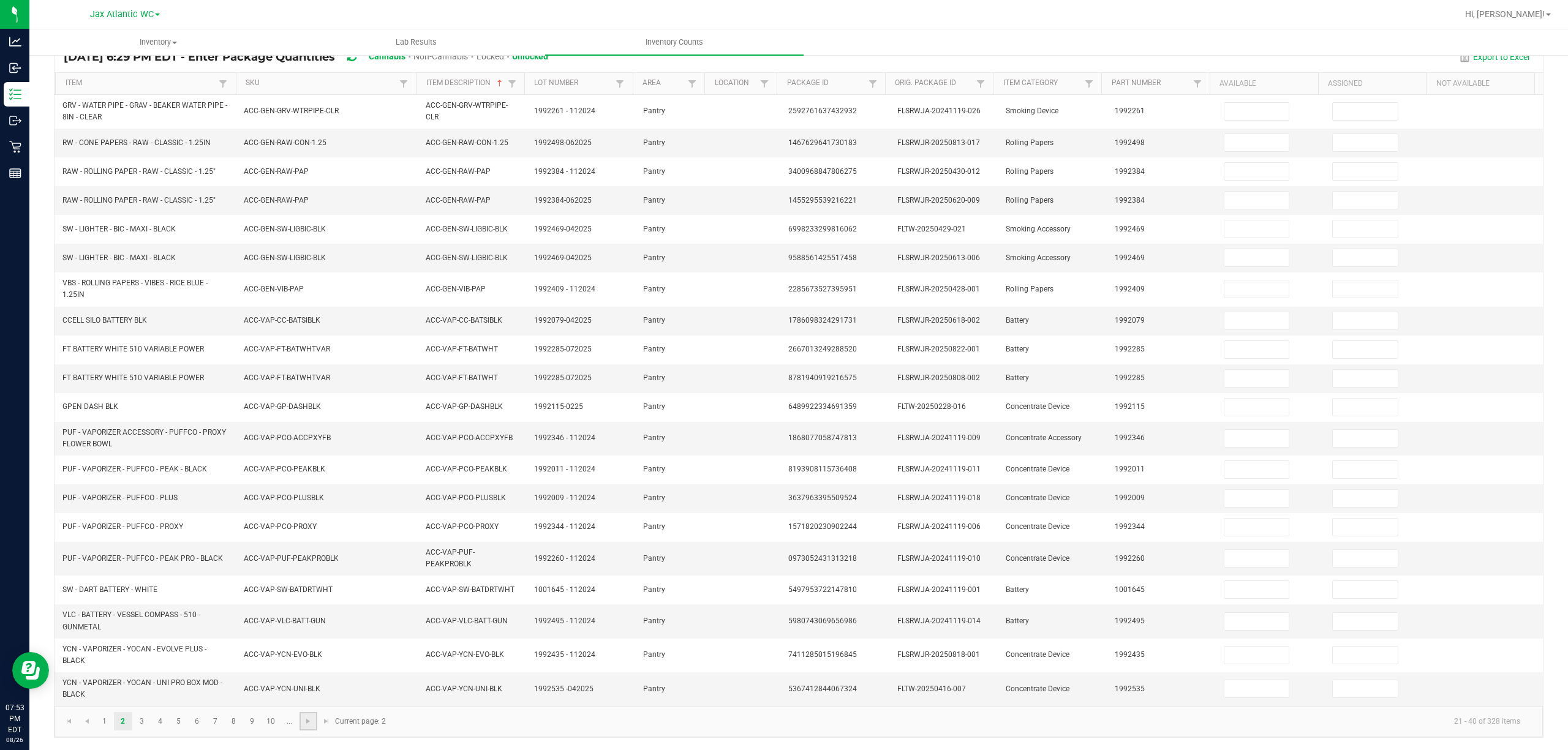
type input "0"
type input "12"
type input "0"
type input "1"
type input "0"
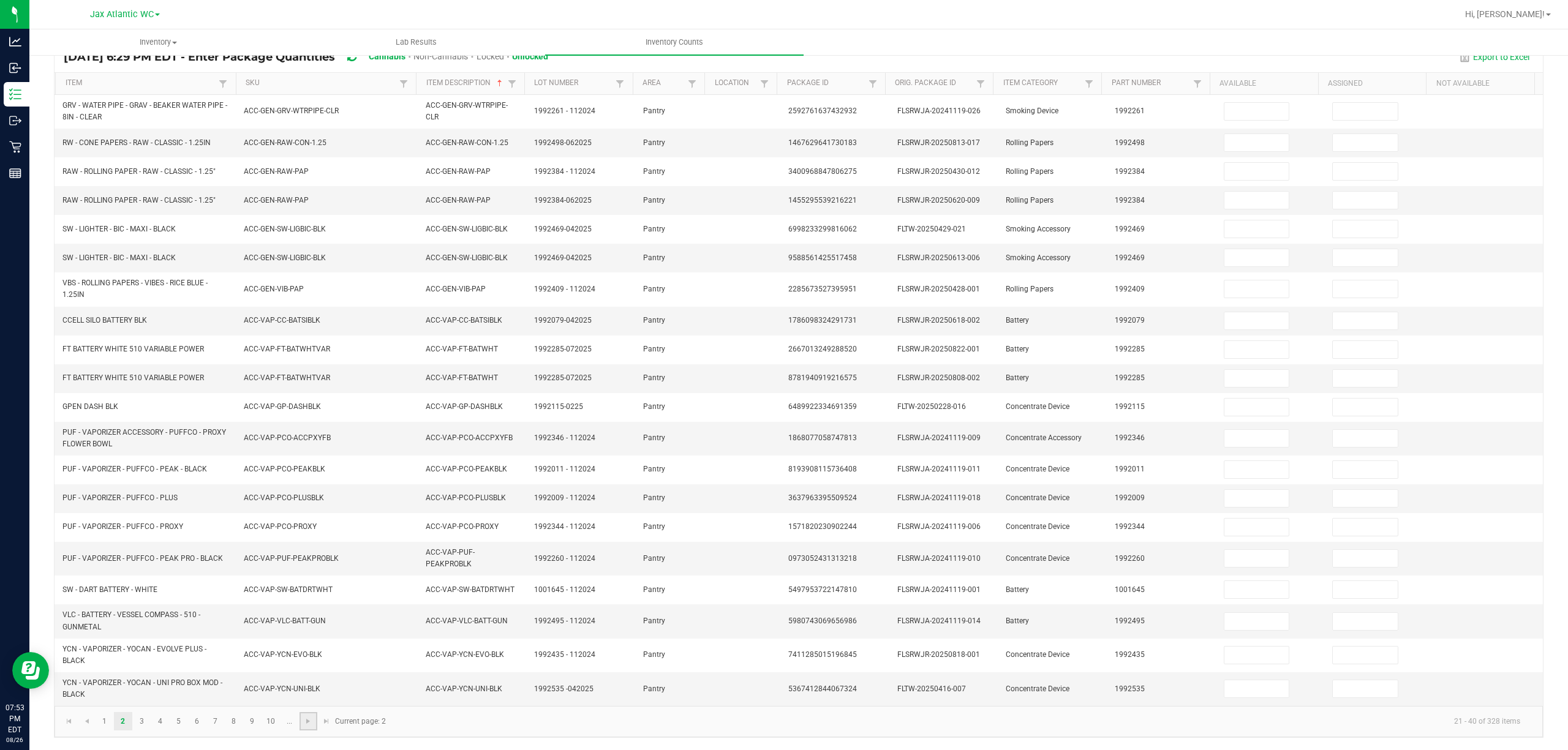
type input "5"
type input "0"
type input "6"
type input "0"
type input "4"
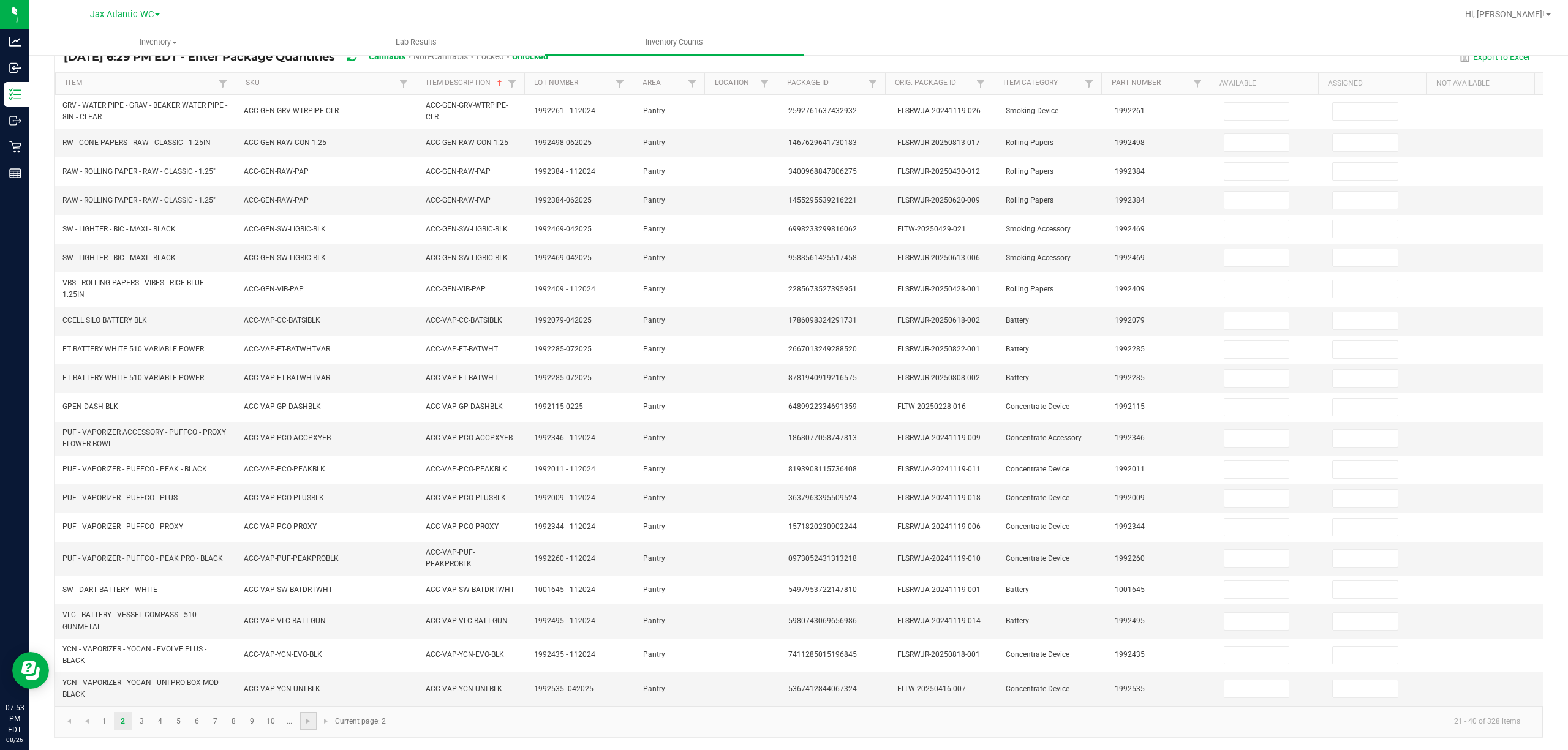
type input "0"
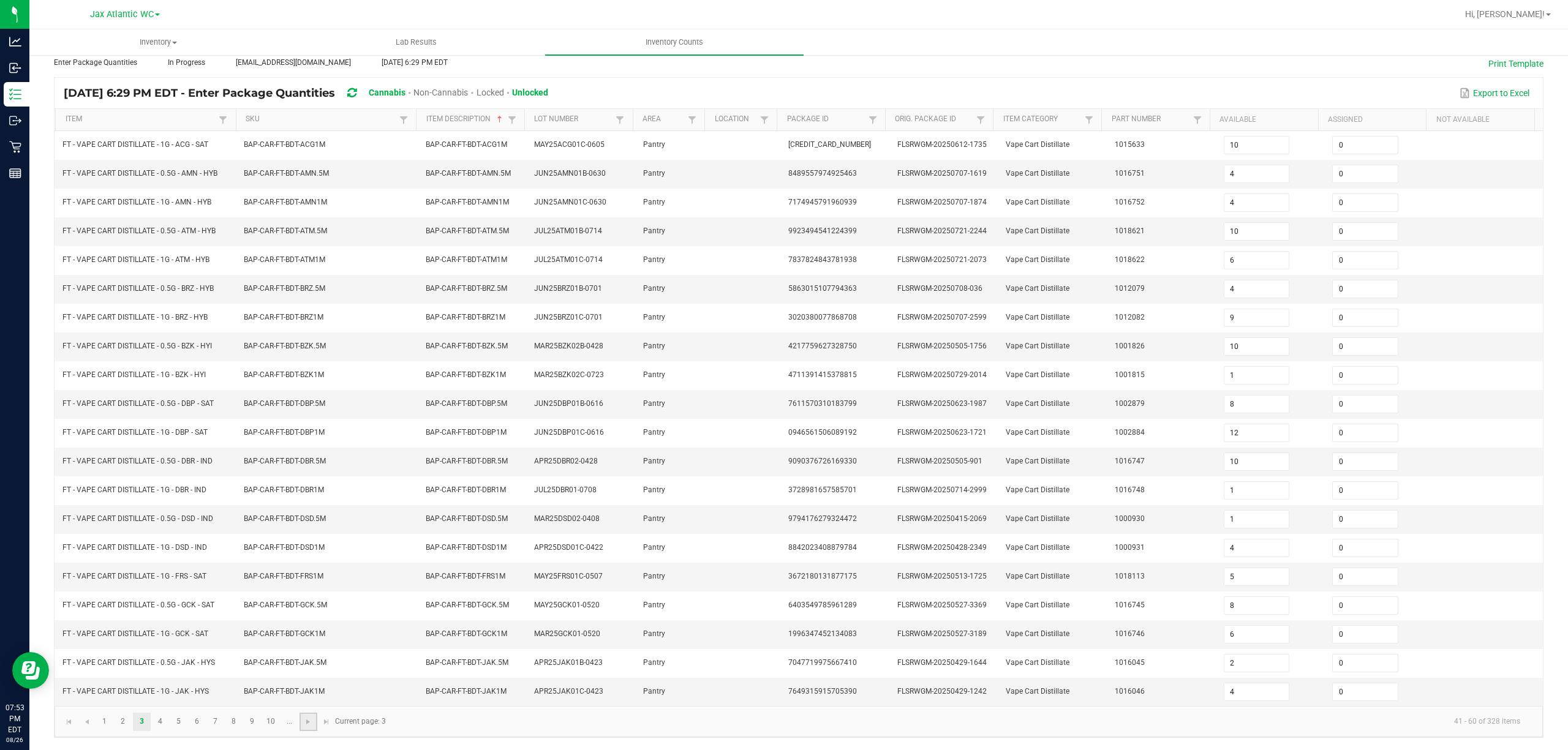
scroll to position [80, 0]
click at [311, 562] on link at bounding box center [308, 721] width 18 height 18
type input "3"
type input "12"
type input "5"
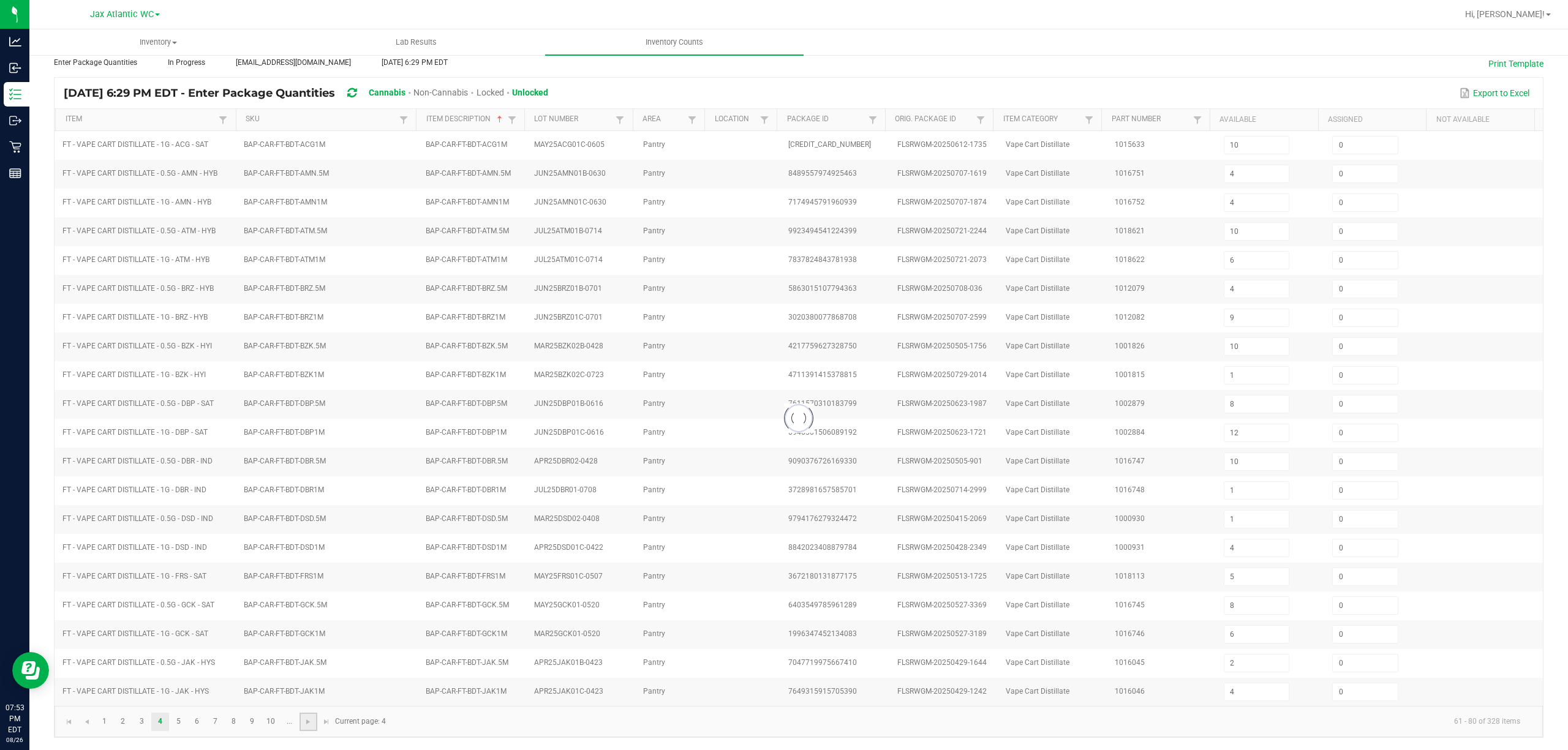
type input "4"
type input "6"
type input "8"
type input "6"
type input "10"
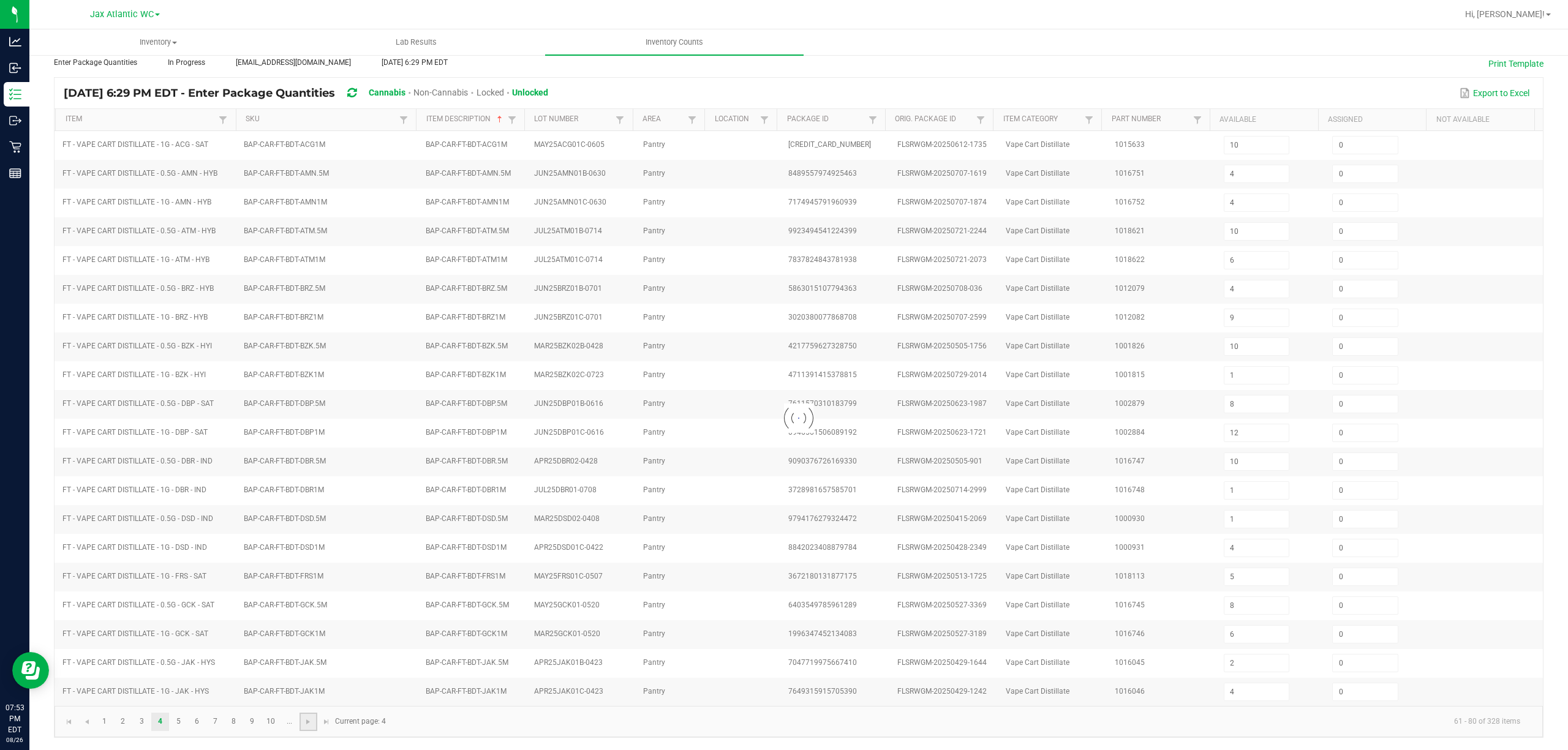
type input "12"
type input "11"
type input "8"
type input "10"
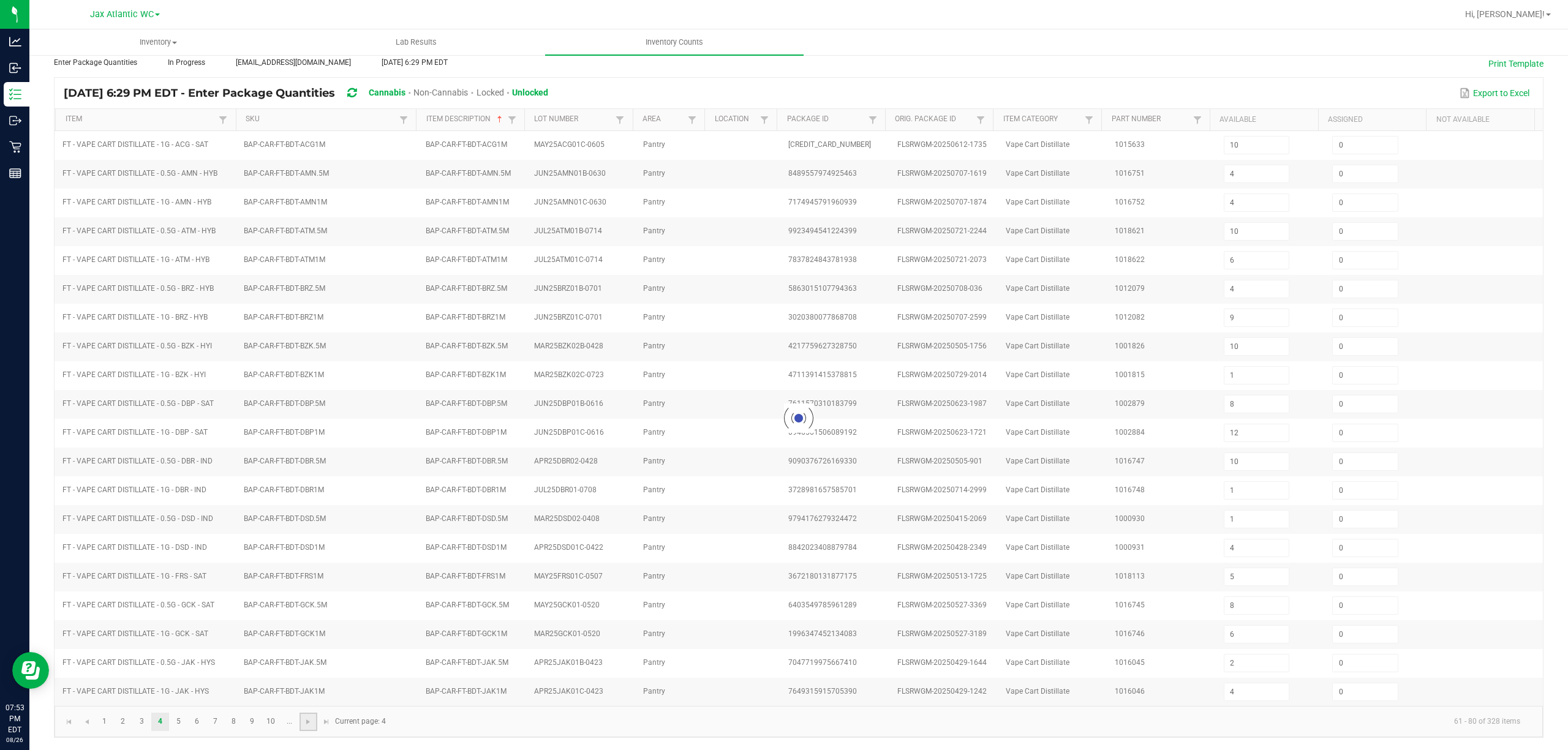
type input "10"
type input "12"
type input "8"
type input "4"
type input "8"
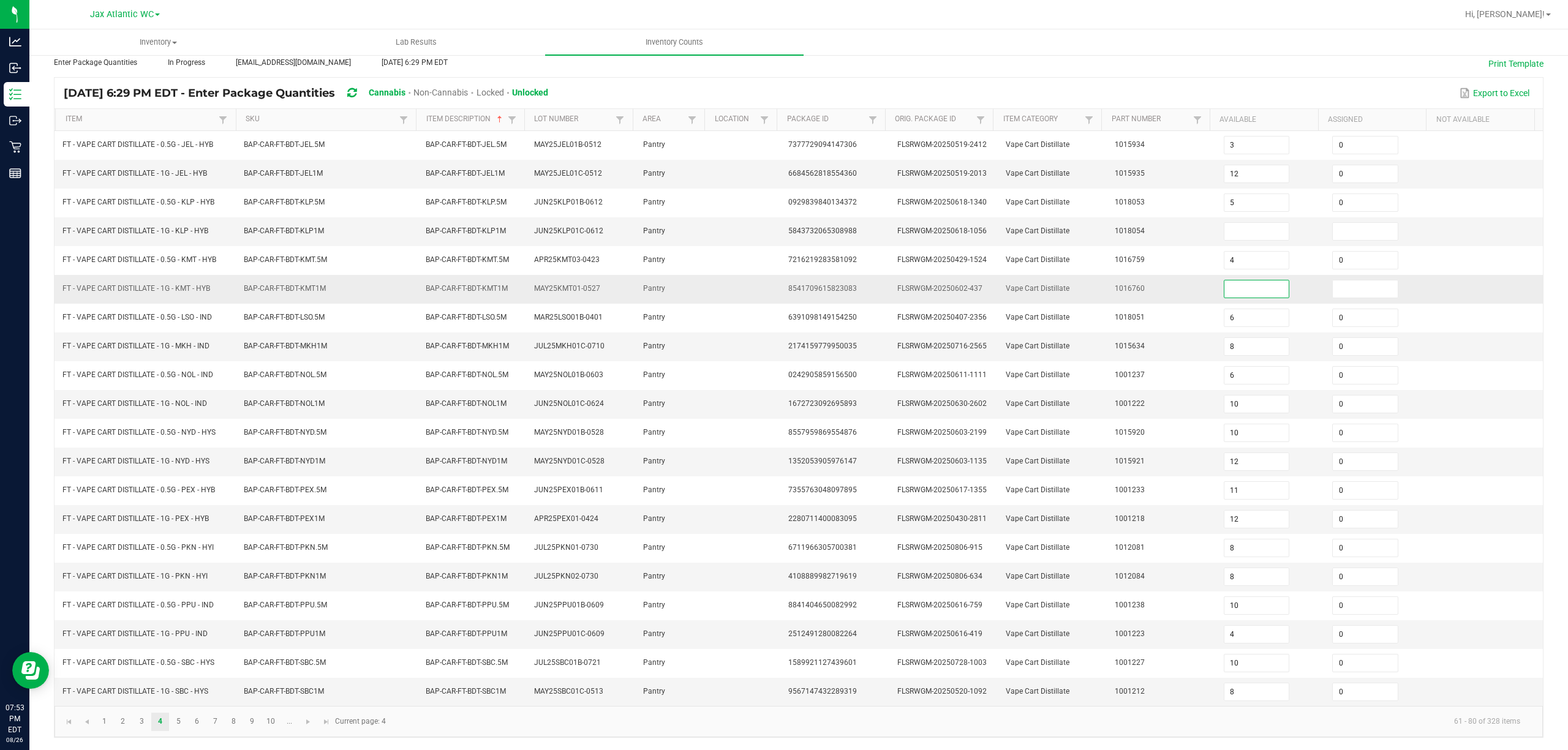
click at [1175, 280] on input at bounding box center [1256, 288] width 65 height 17
type input "0"
click at [1175, 217] on td at bounding box center [1271, 231] width 109 height 29
click at [1175, 223] on input at bounding box center [1256, 231] width 65 height 17
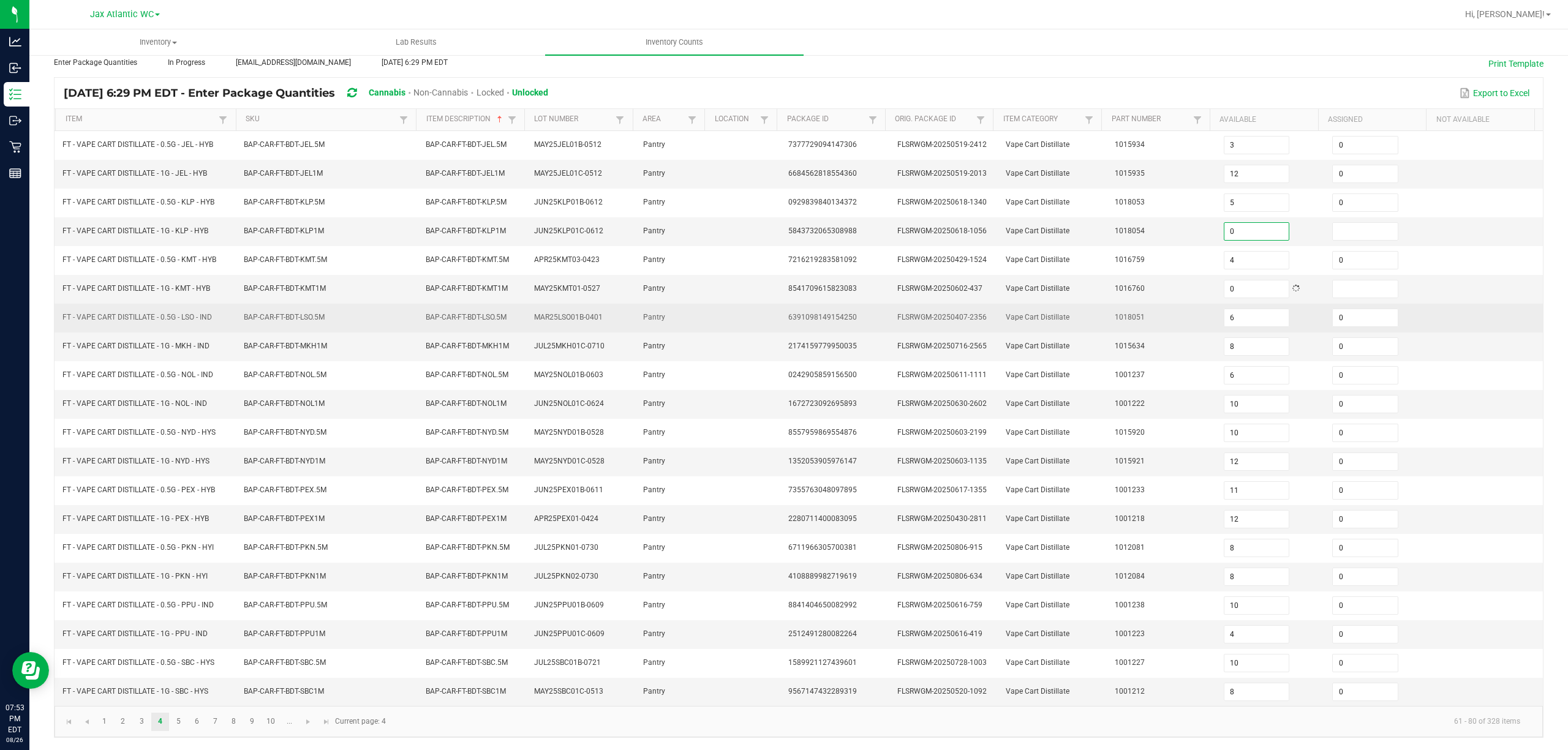
type input "0"
click at [1006, 313] on span "Vape Cart Distillate" at bounding box center [1038, 317] width 64 height 9
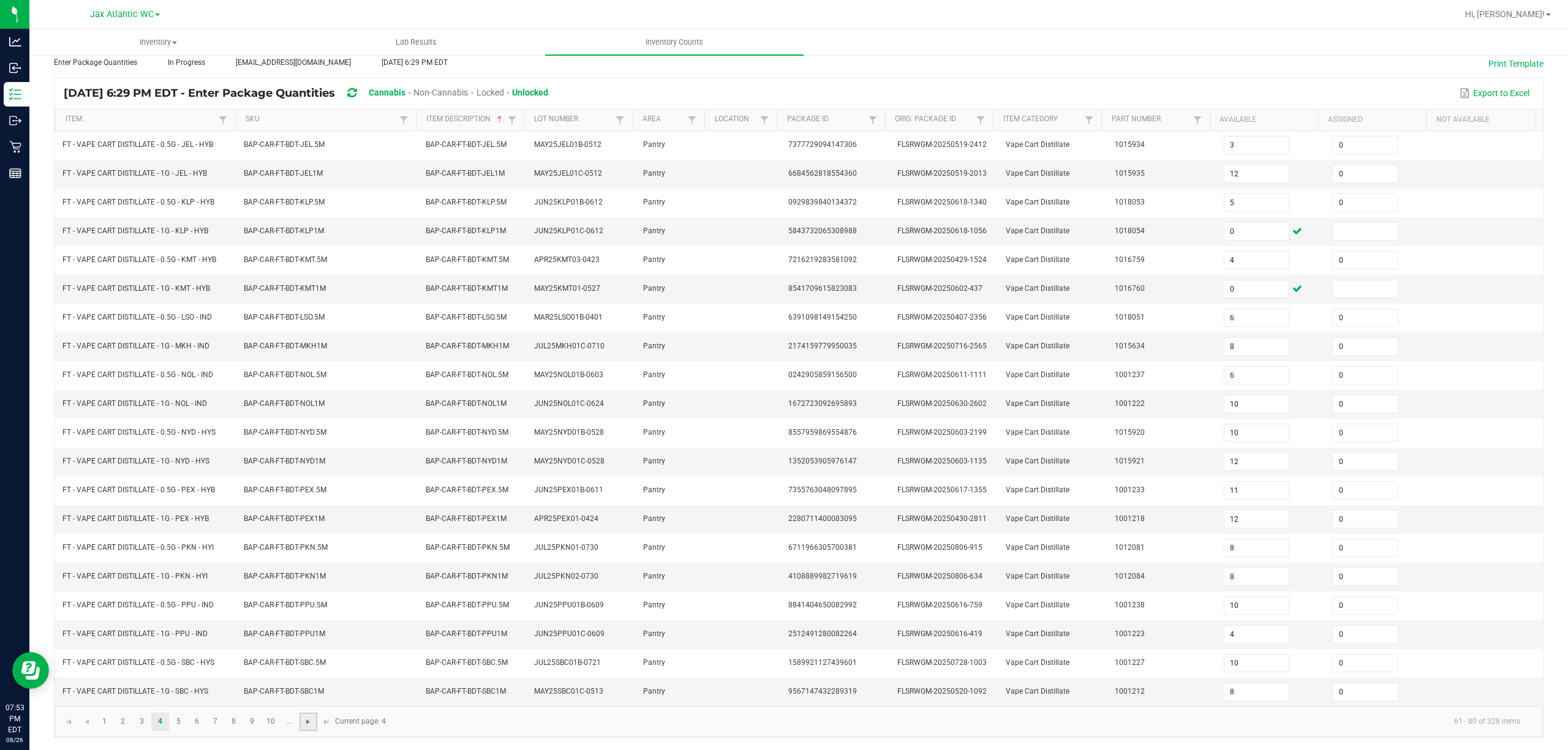
click at [309, 562] on span "Go to the next page" at bounding box center [308, 722] width 10 height 10
type input "5"
type input "3"
type input "7"
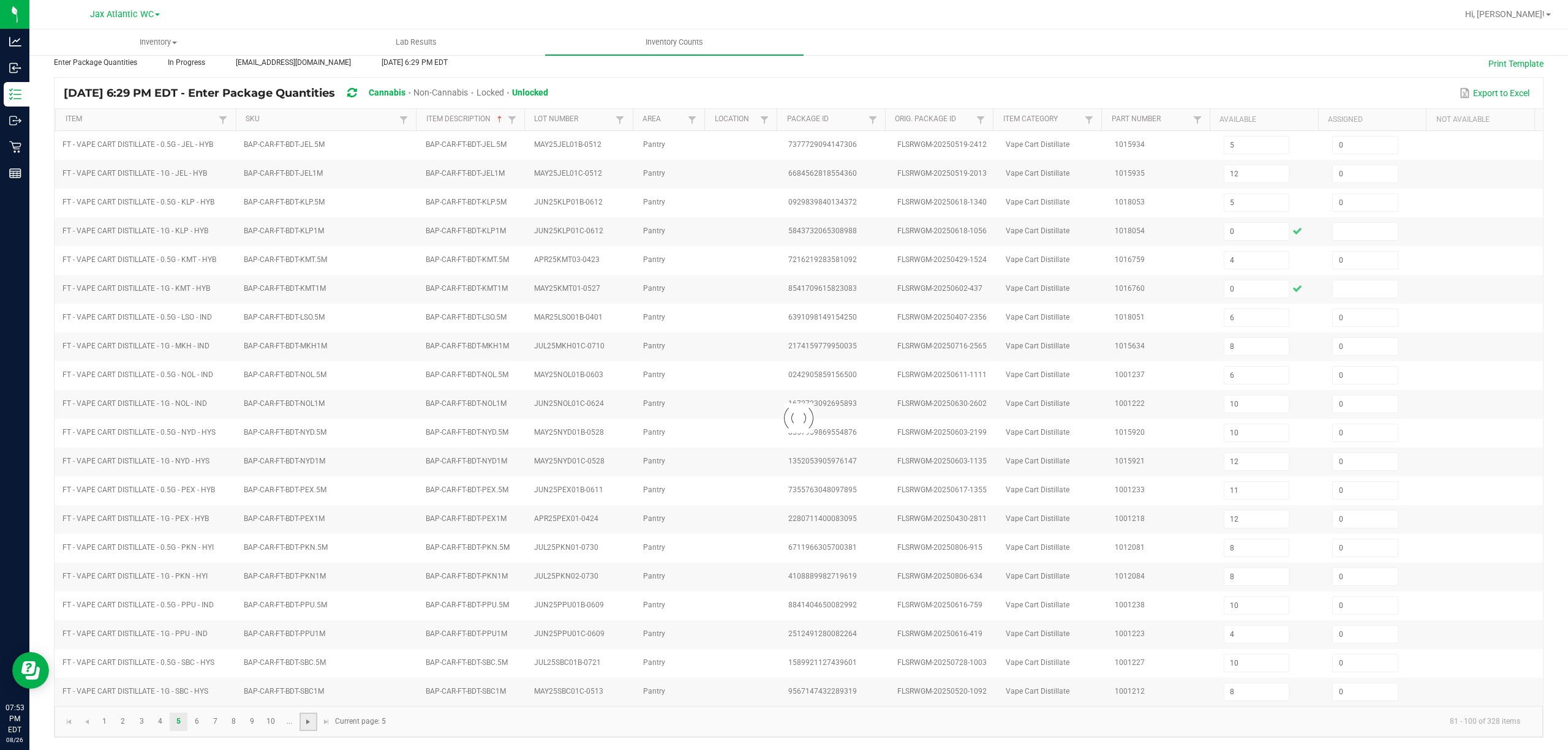
type input "5"
type input "2"
type input "9"
type input "12"
type input "6"
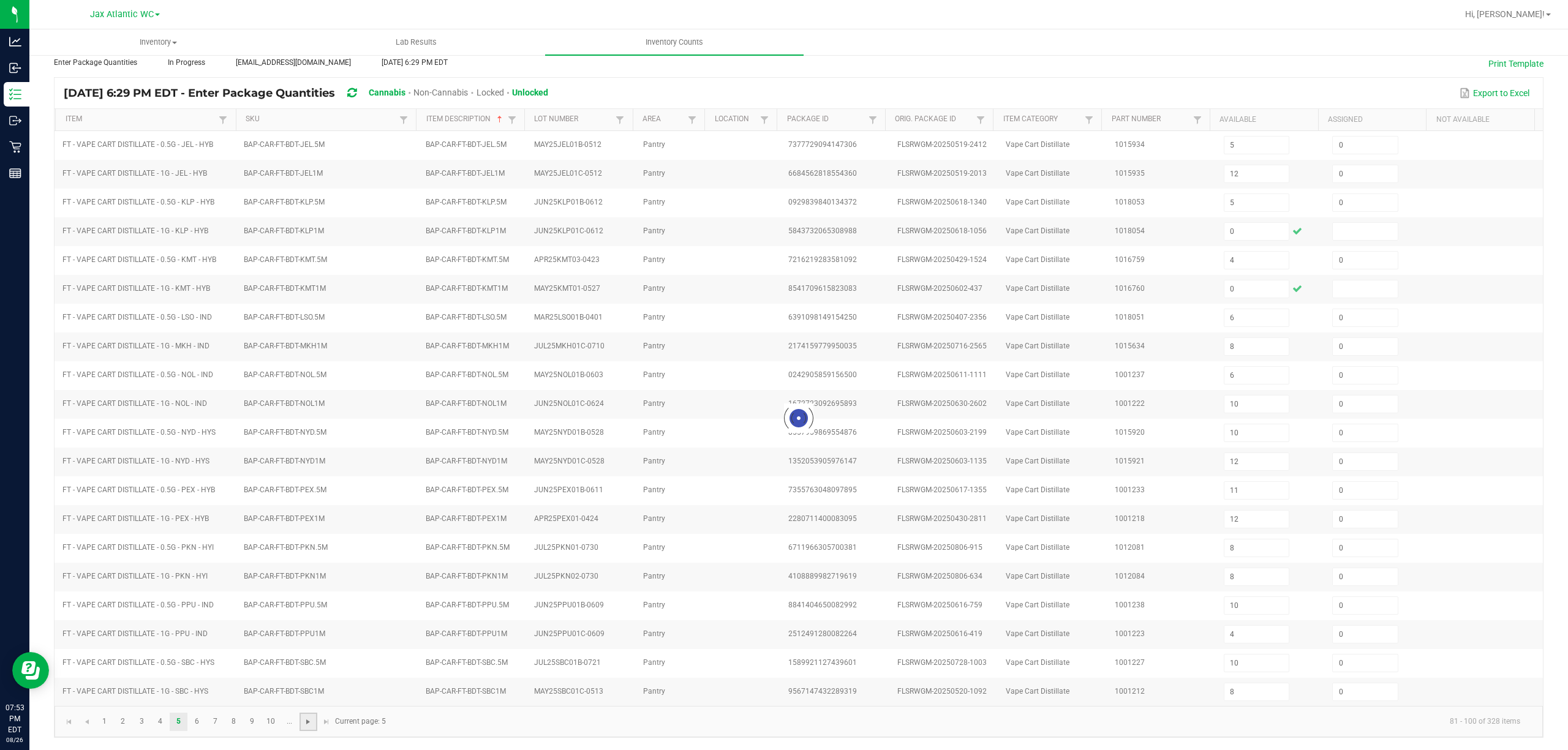
type input "4"
type input "10"
type input "6"
type input "1"
type input "11"
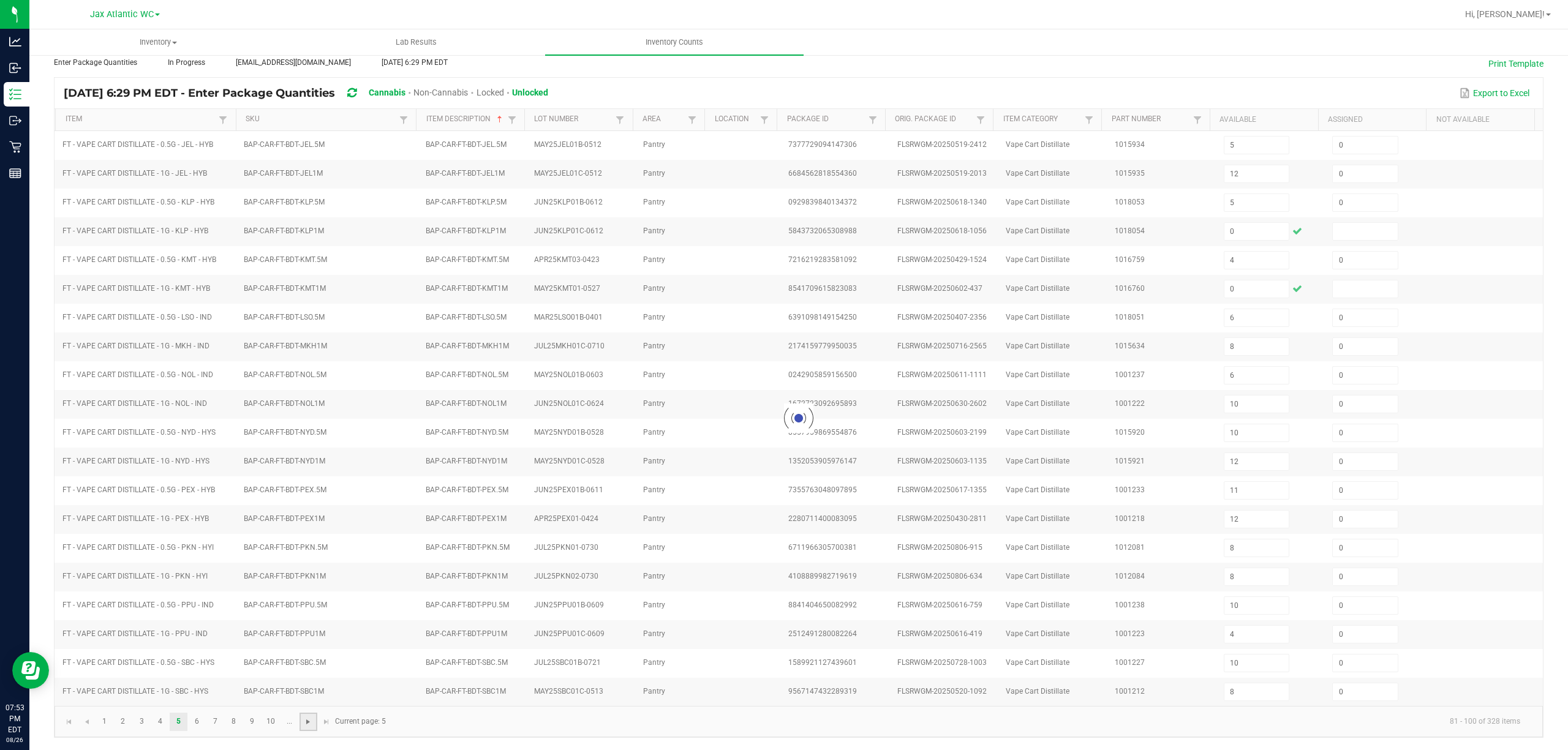
type input "0"
type input "2"
type input "3"
type input "10"
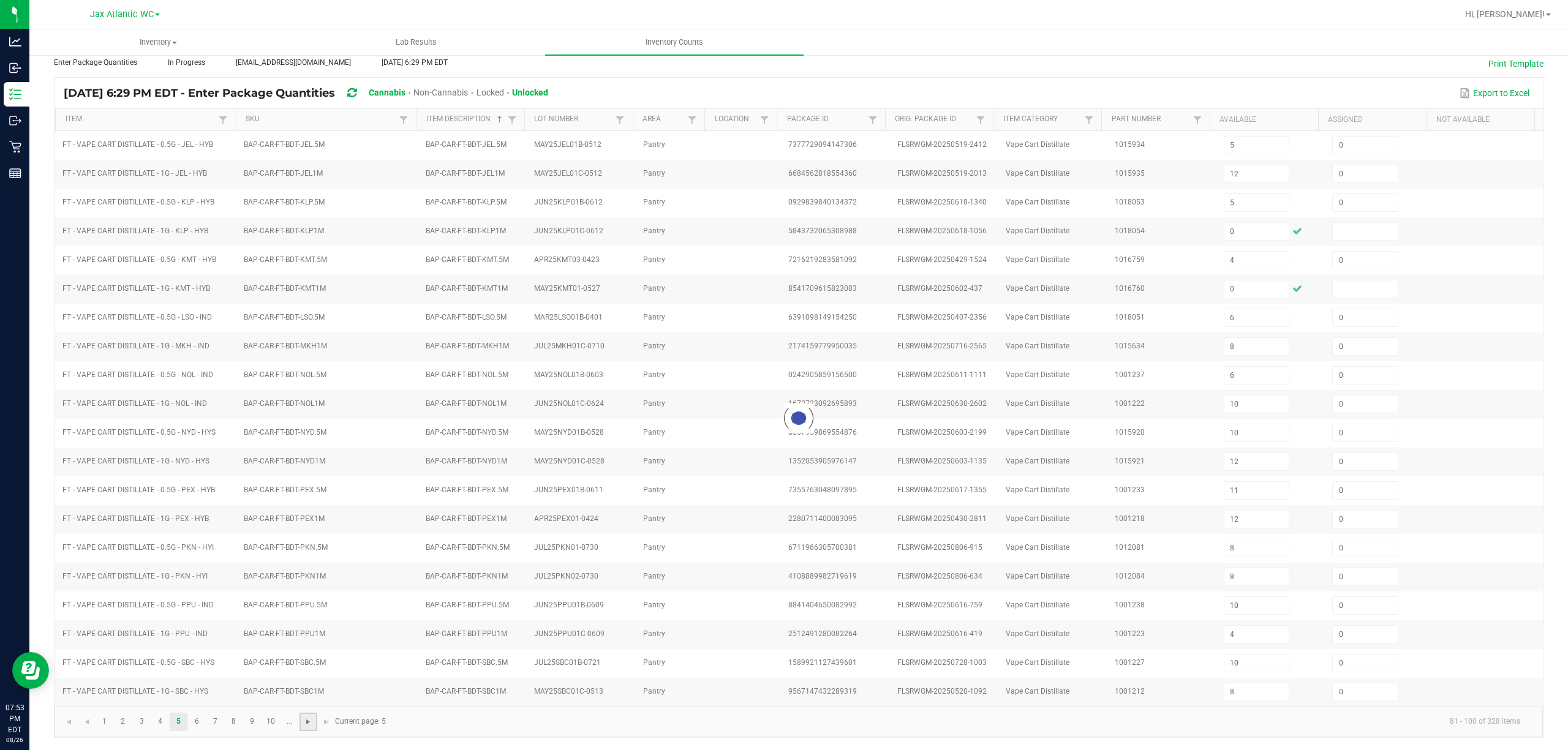
type input "3"
type input "1"
click at [309, 562] on span "Go to the next page" at bounding box center [308, 722] width 10 height 10
type input "3"
type input "6"
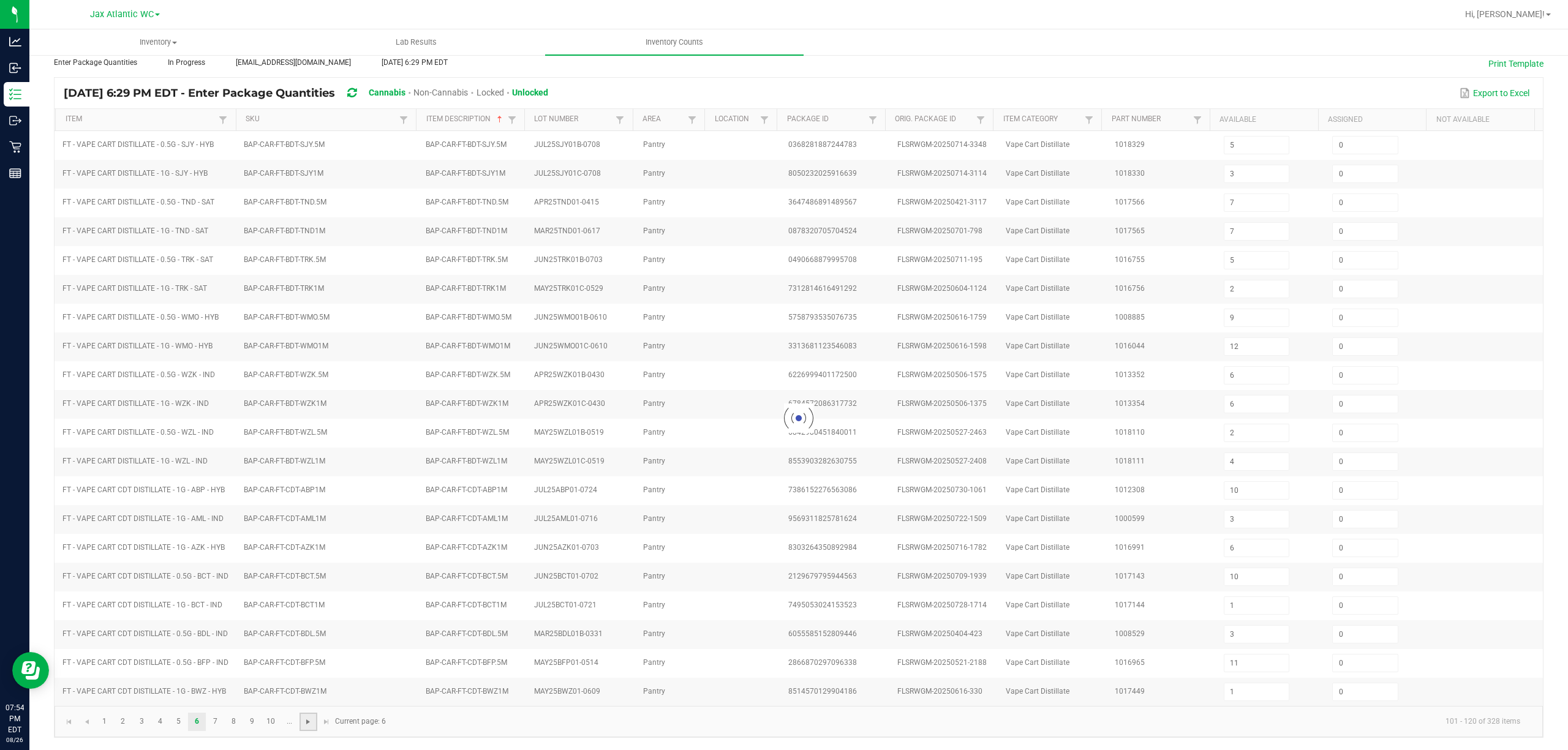
type input "5"
type input "2"
type input "12"
type input "6"
type input "4"
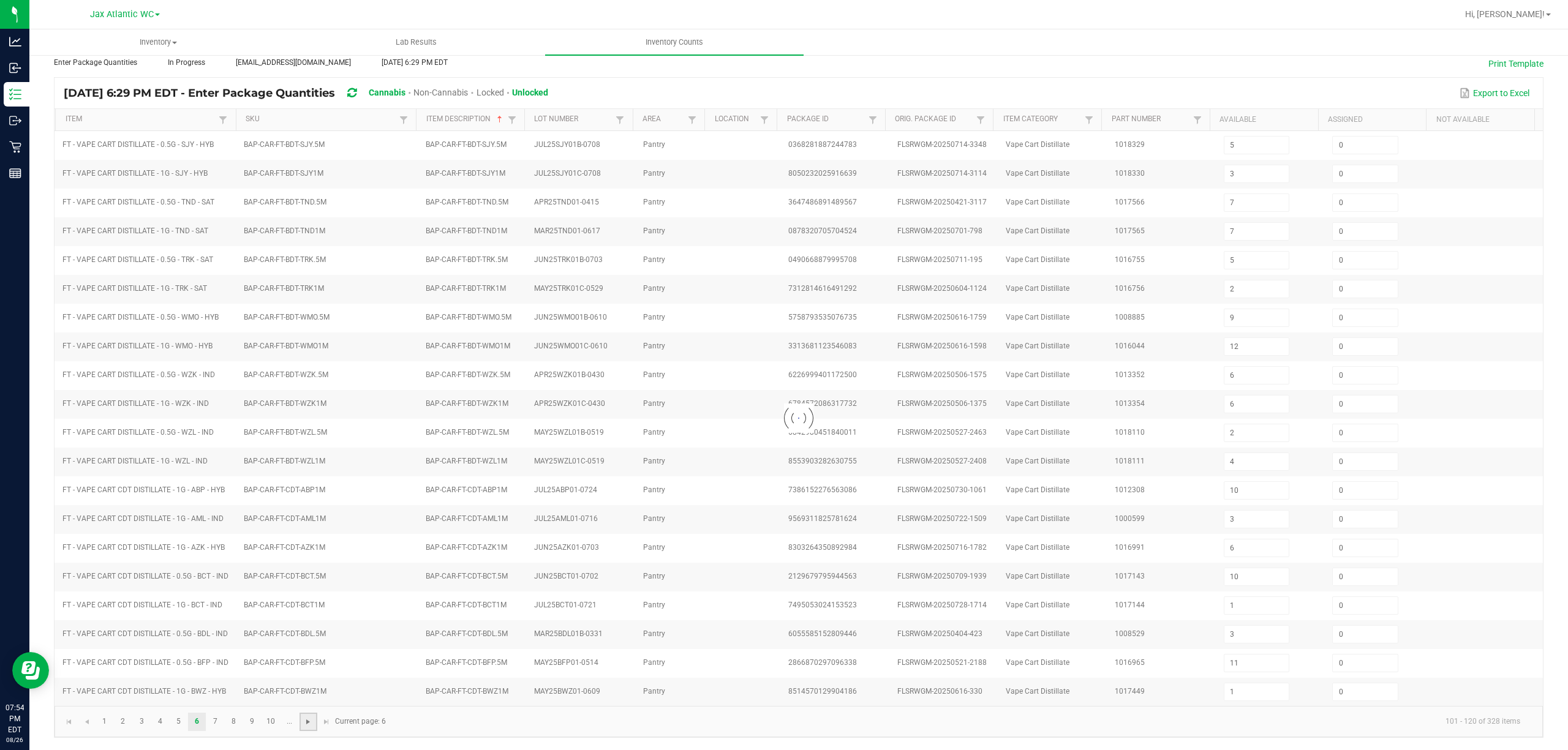
type input "11"
type input "9"
type input "11"
type input "9"
type input "1"
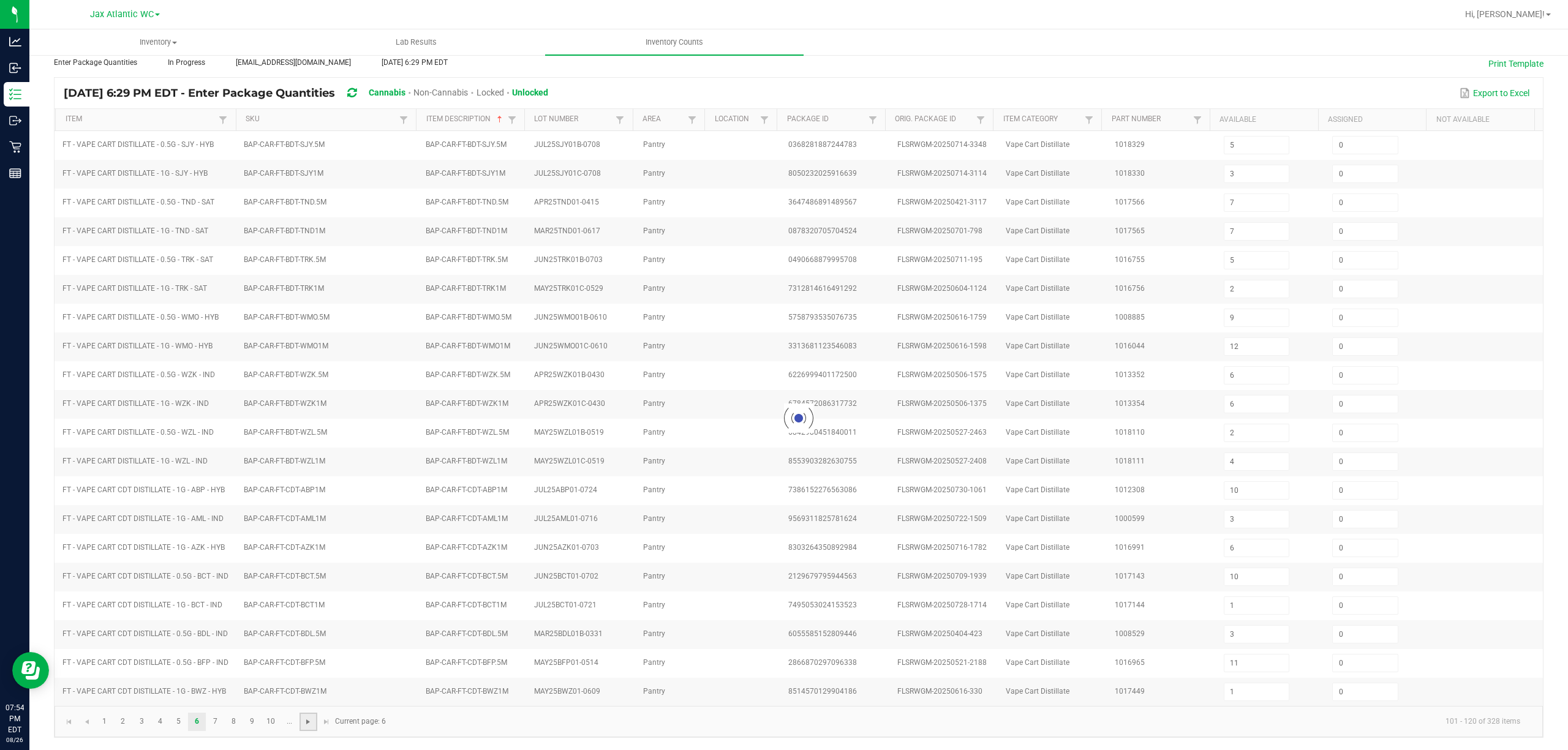
type input "6"
type input "7"
type input "10"
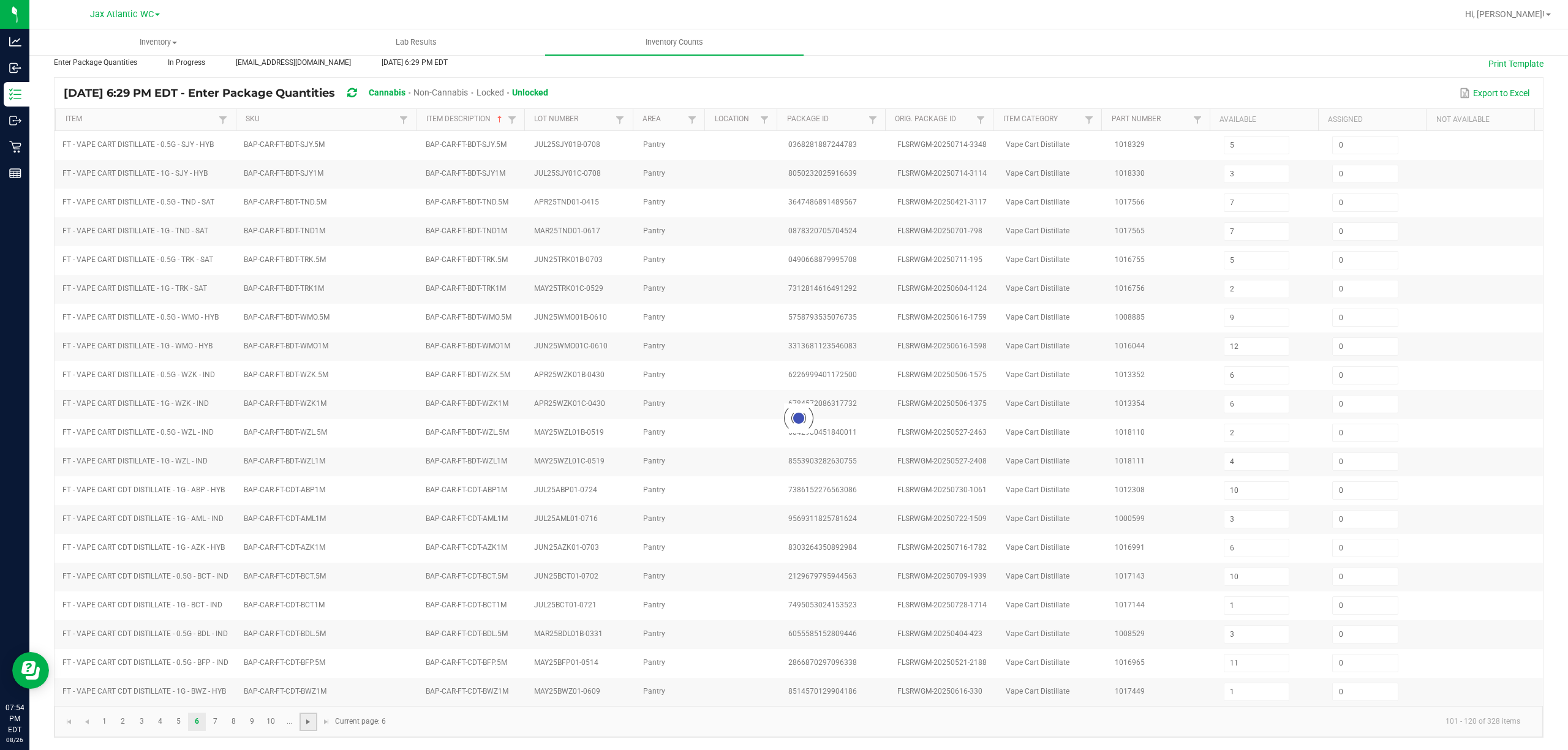
type input "8"
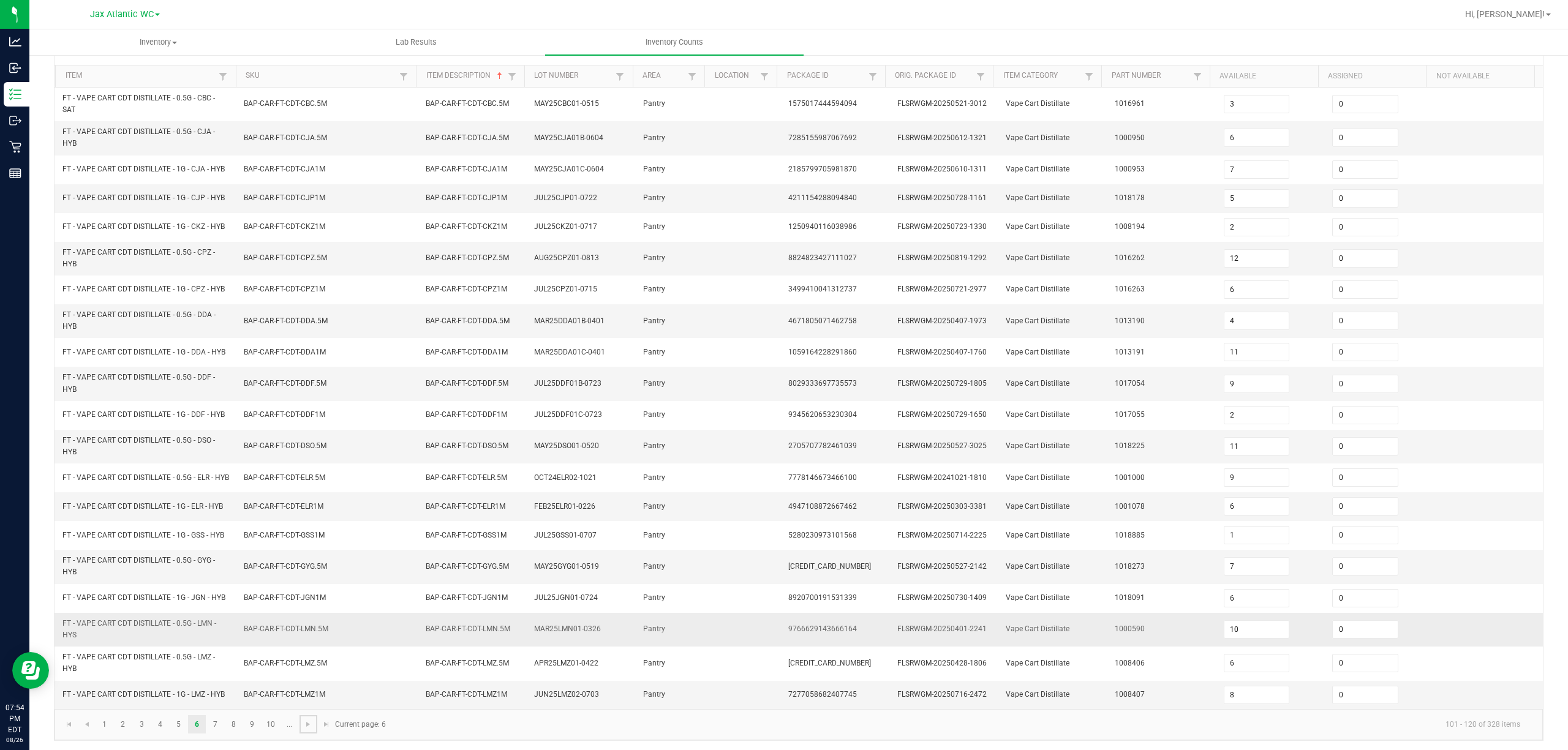
scroll to position [127, 0]
click at [306, 562] on link at bounding box center [308, 721] width 18 height 18
type input "11"
type input "7"
type input "4"
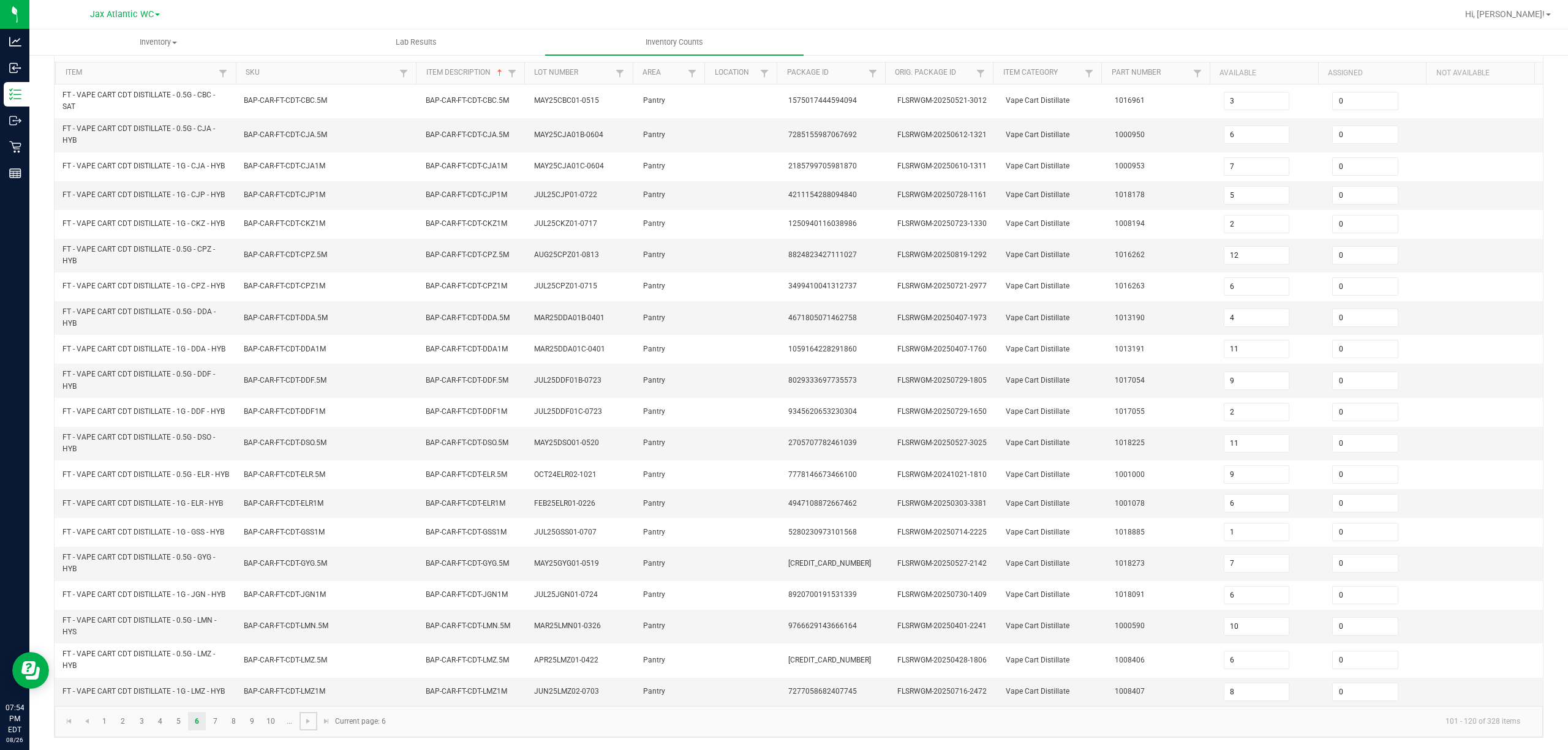
type input "9"
type input "6"
type input "7"
type input "1"
type input "3"
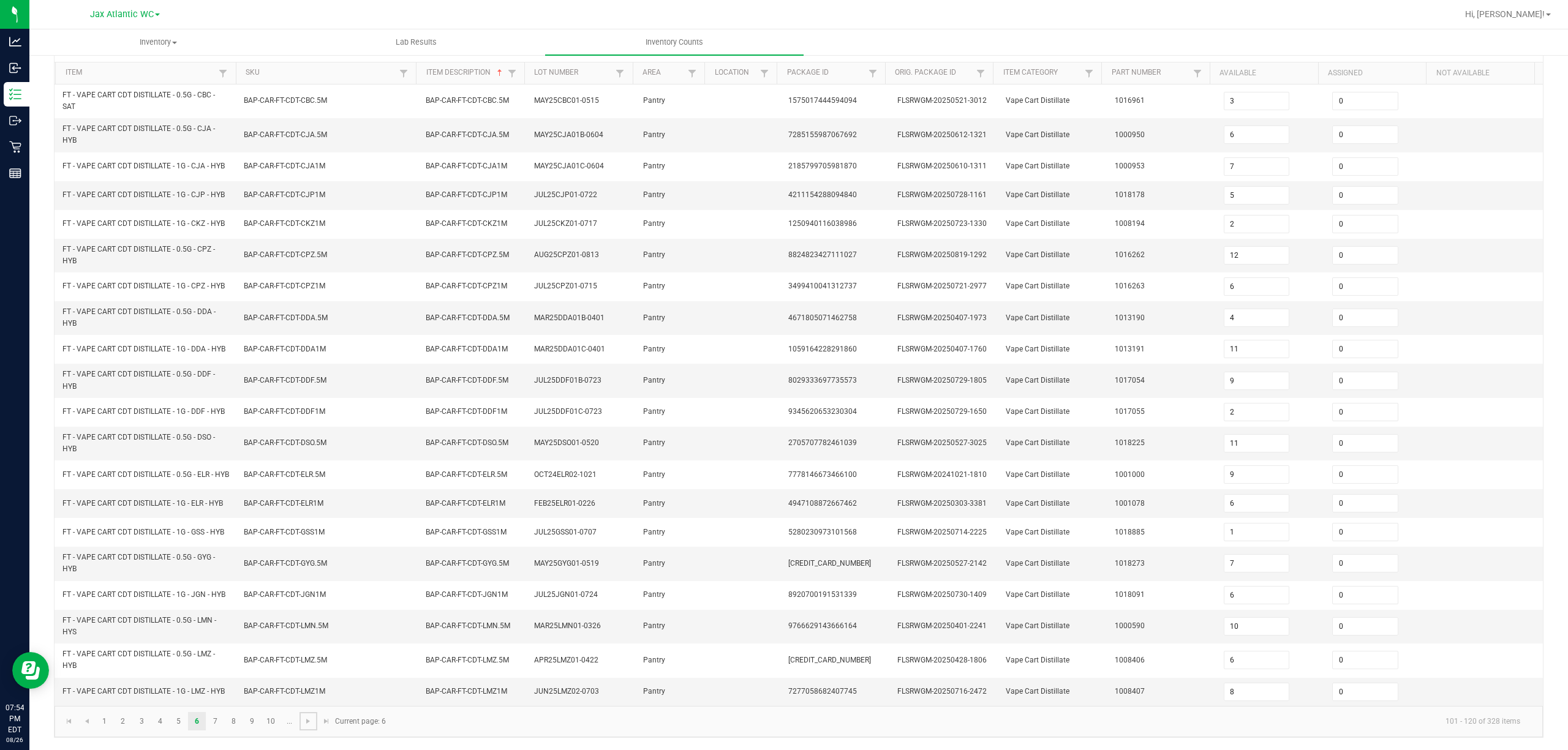
type input "6"
type input "11"
type input "6"
type input "4"
type input "16"
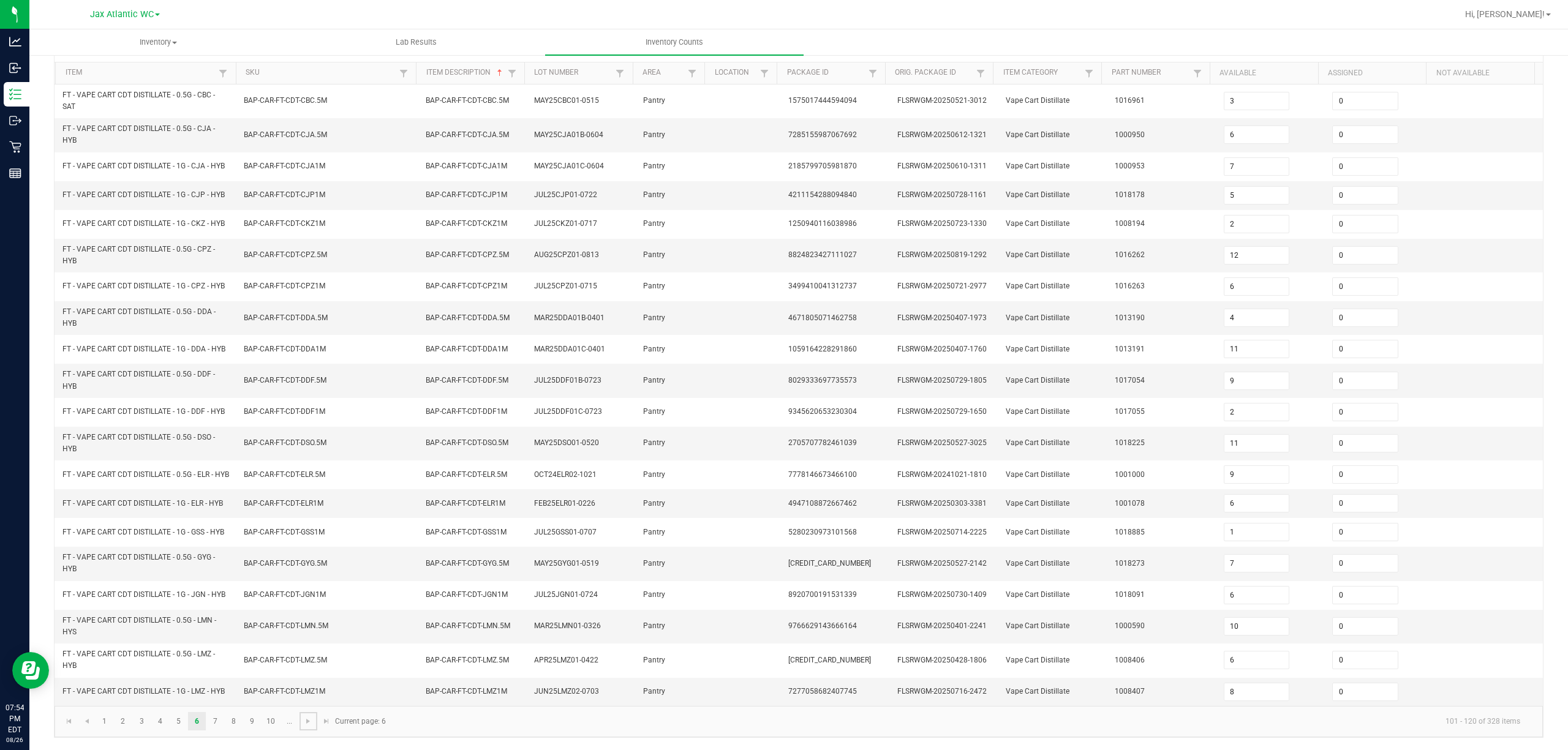
type input "12"
type input "5"
type input "16"
type input "1"
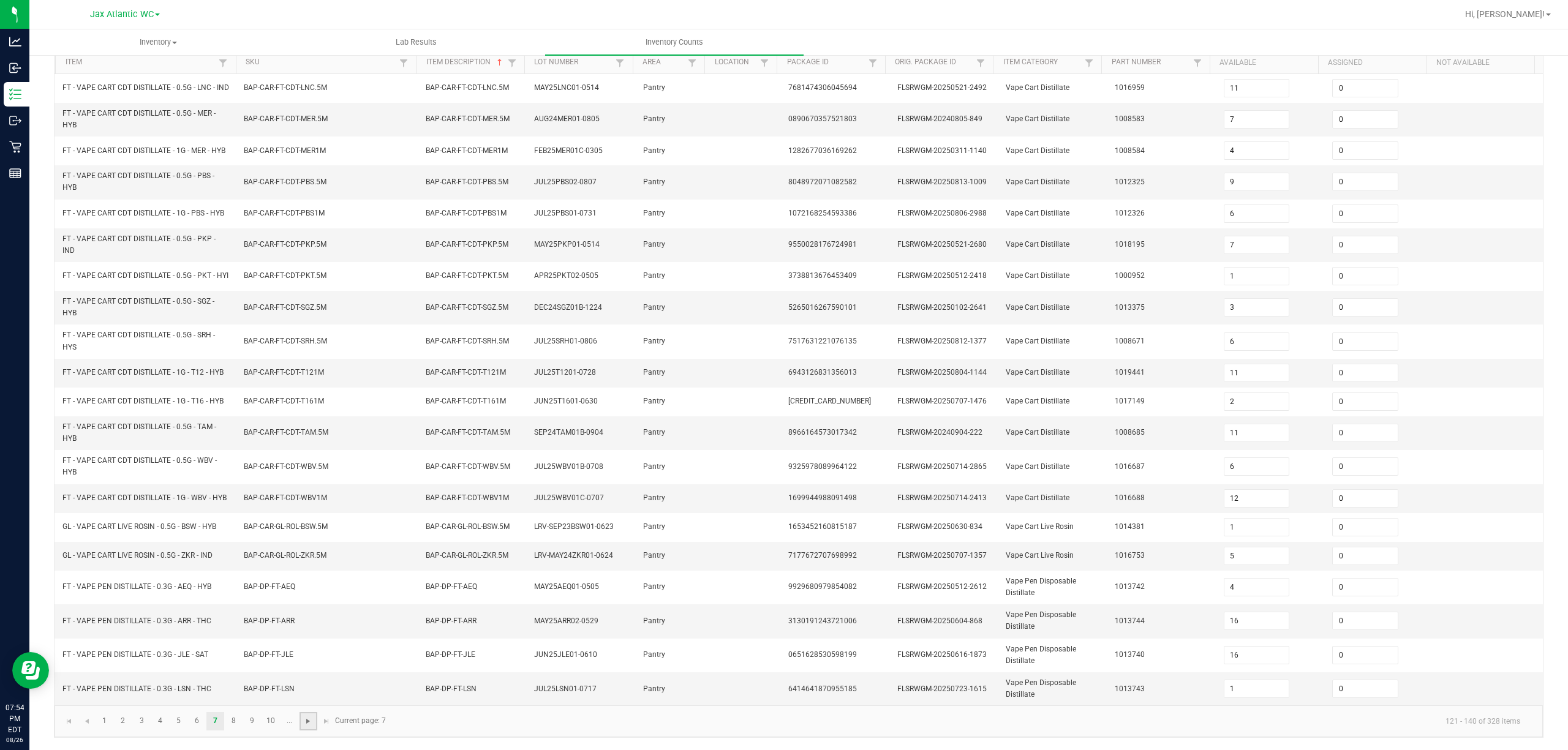
click at [307, 562] on span "Go to the next page" at bounding box center [308, 721] width 10 height 10
type input "18"
type input "20"
type input "2"
type input "5"
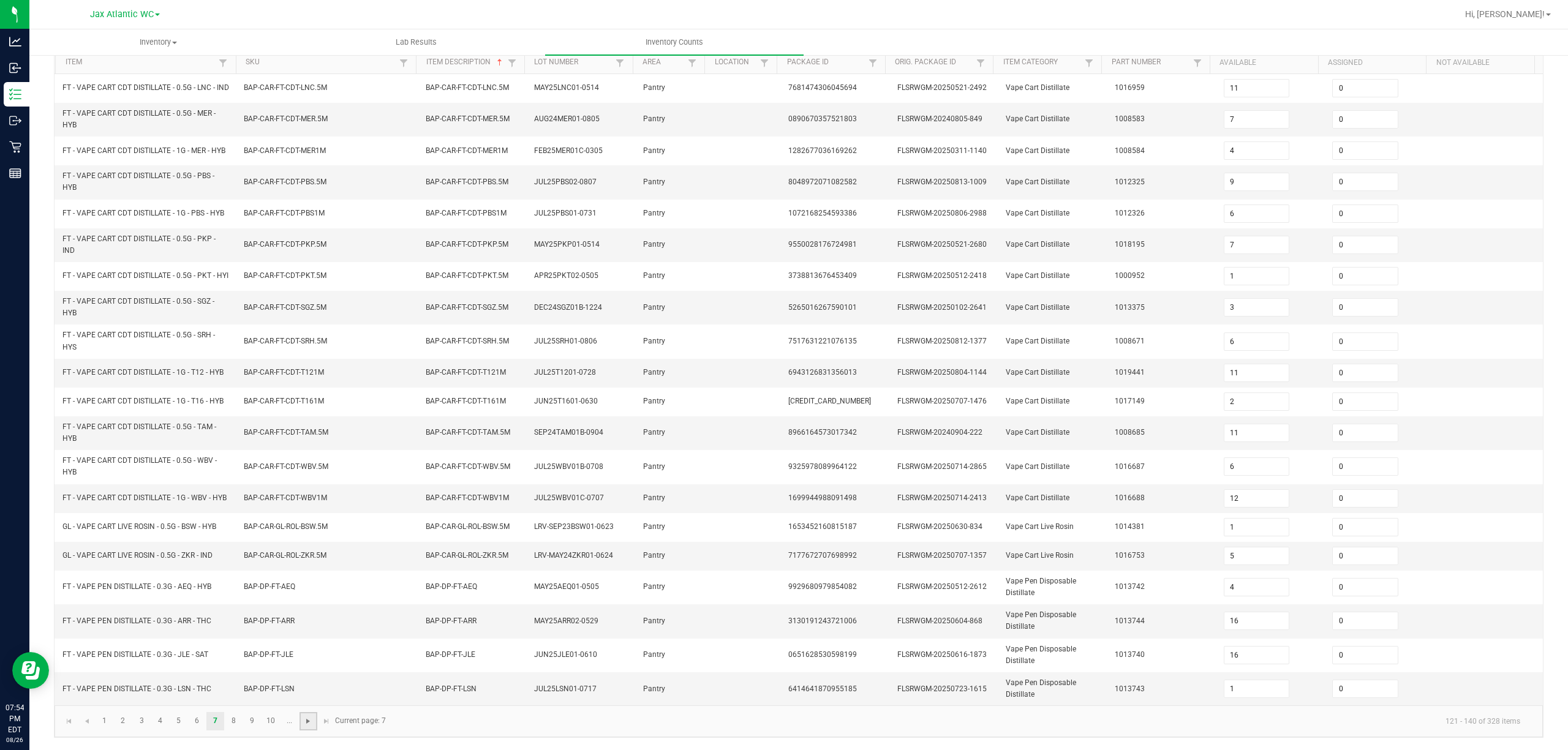
type input "14"
type input "8"
type input "7"
type input "5"
type input "7"
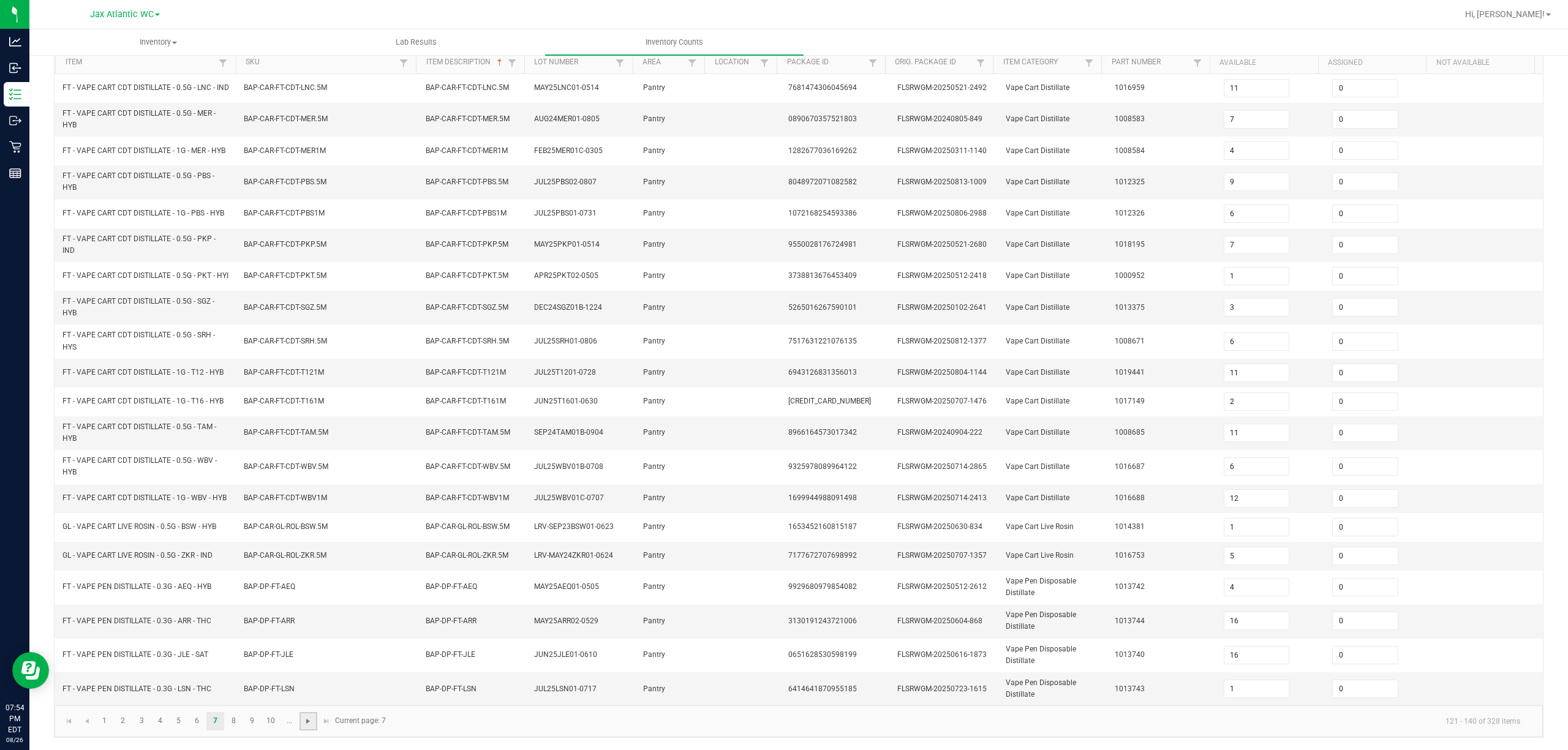
type input "2"
type input "4"
type input "5"
type input "7"
type input "6"
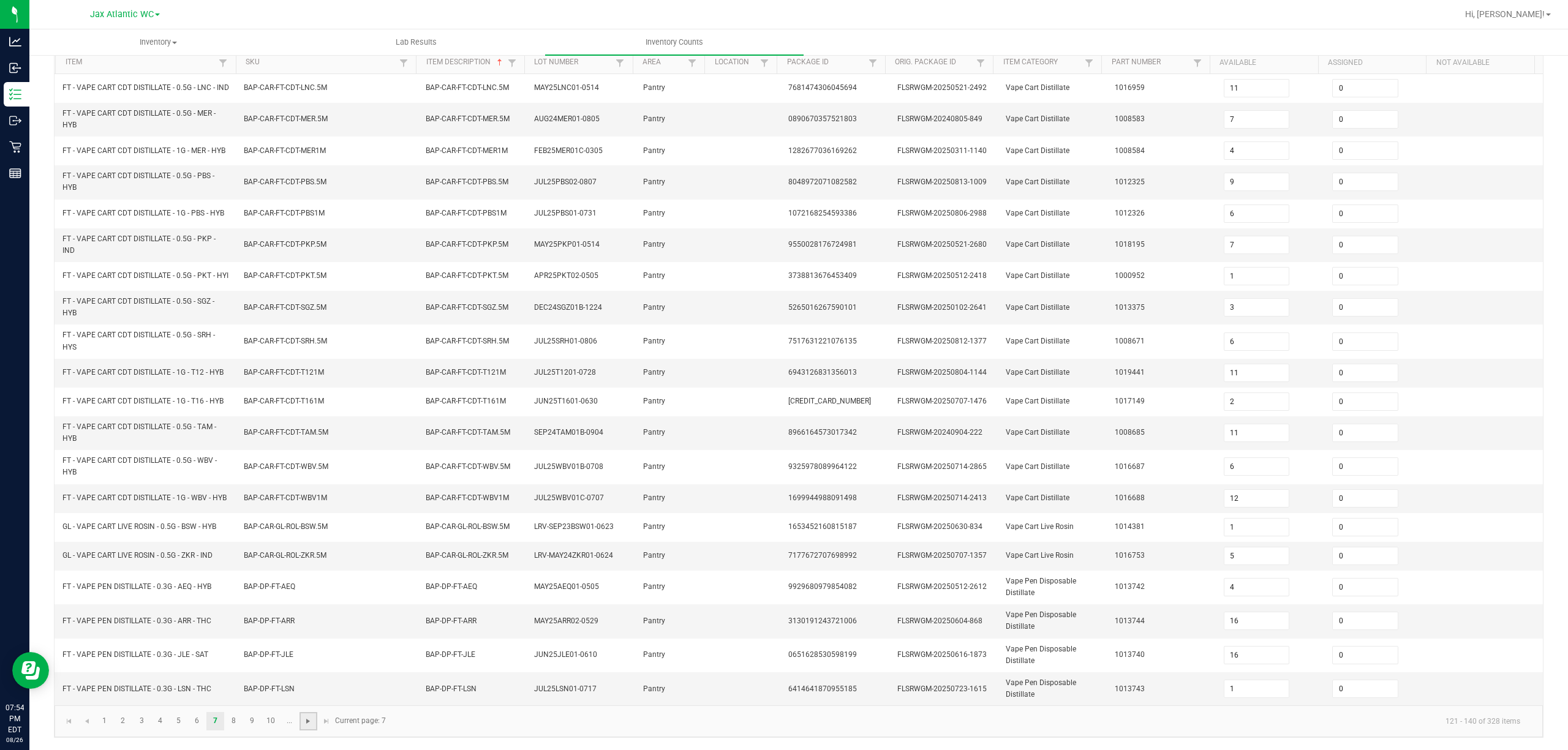
type input "6"
type input "4"
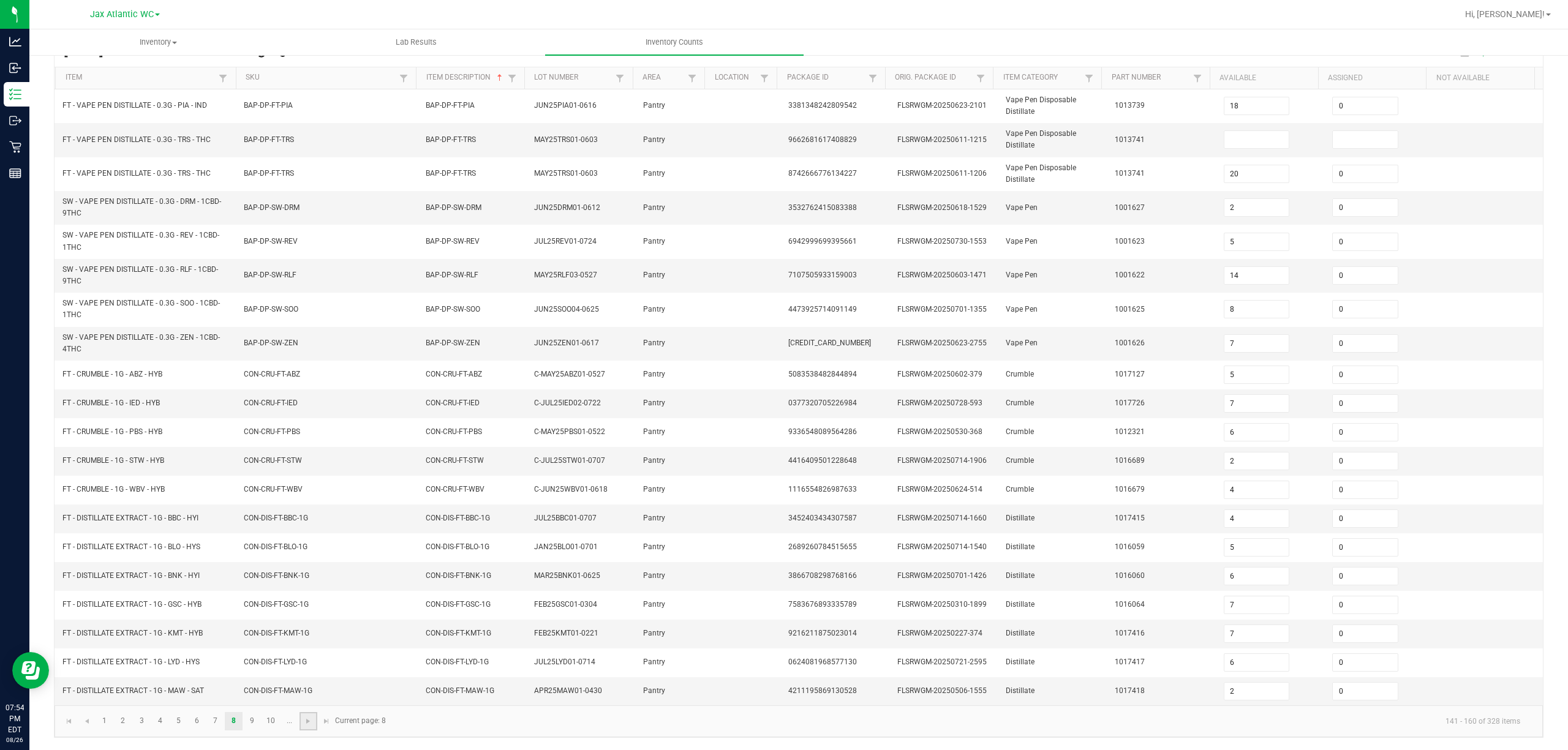
scroll to position [118, 0]
click at [1175, 130] on span at bounding box center [1256, 139] width 66 height 18
drag, startPoint x: 1221, startPoint y: 130, endPoint x: 1190, endPoint y: 137, distance: 31.8
click at [1175, 131] on input "0" at bounding box center [1256, 139] width 65 height 17
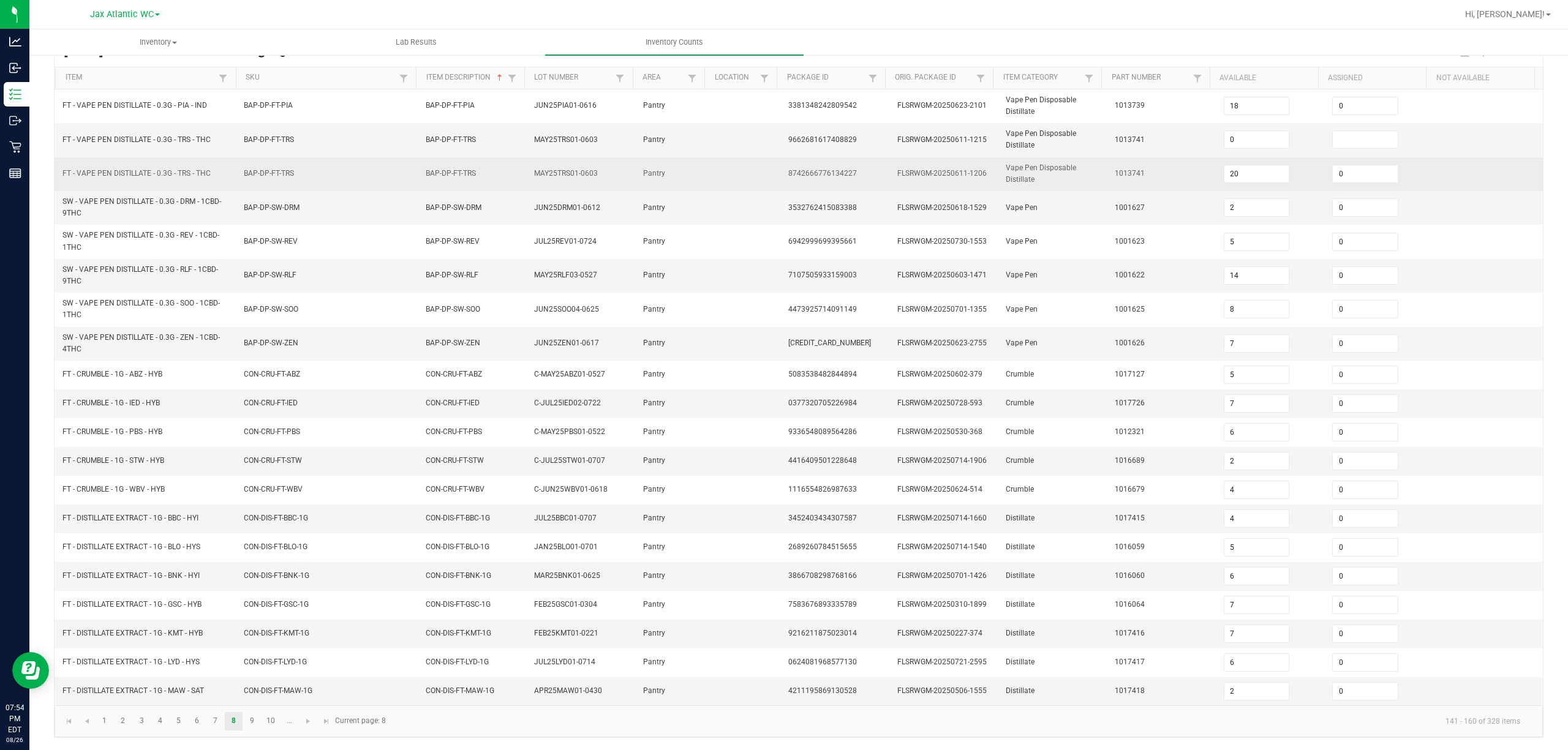
click at [1128, 157] on td "1013741" at bounding box center [1162, 174] width 109 height 34
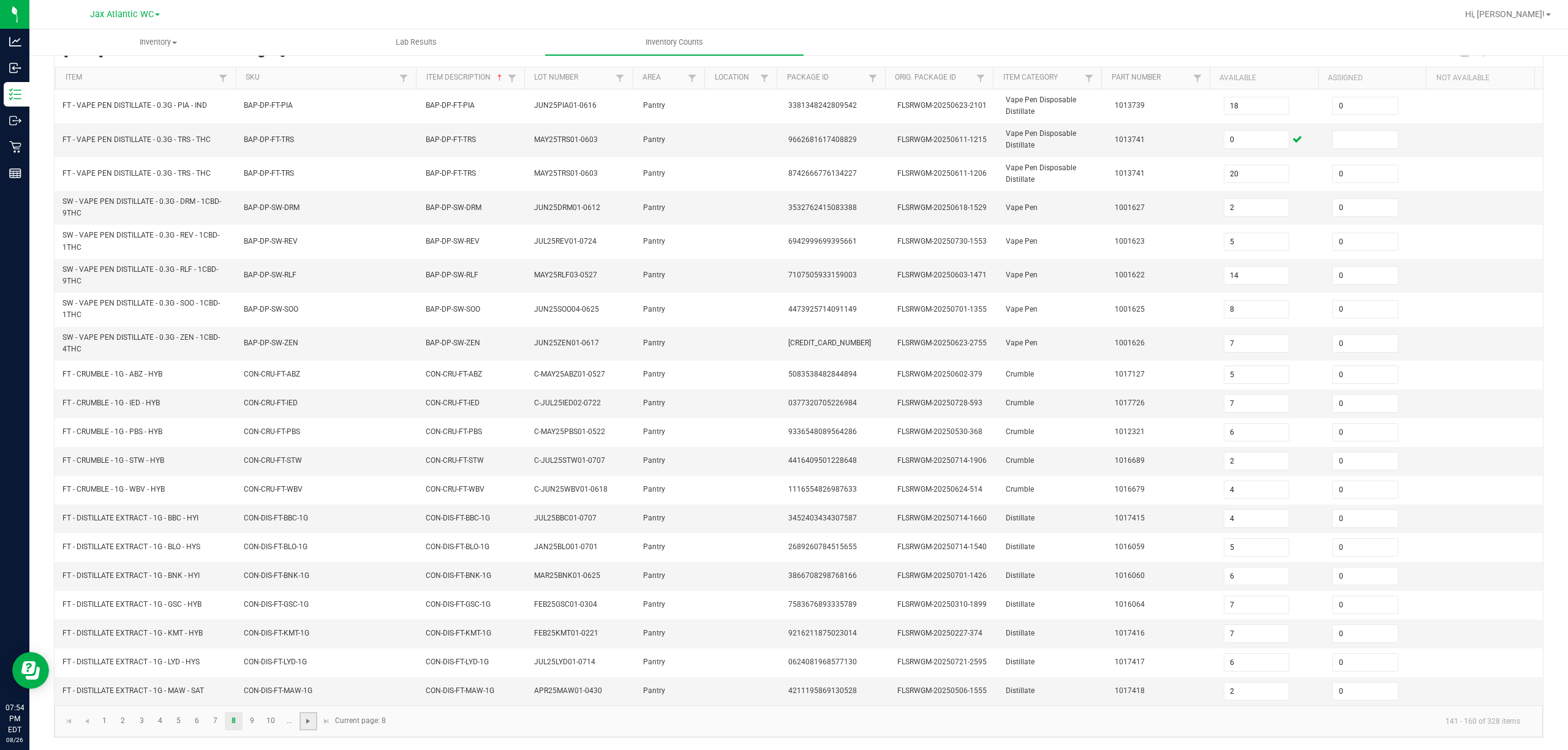
click at [305, 562] on span "Go to the next page" at bounding box center [308, 721] width 10 height 10
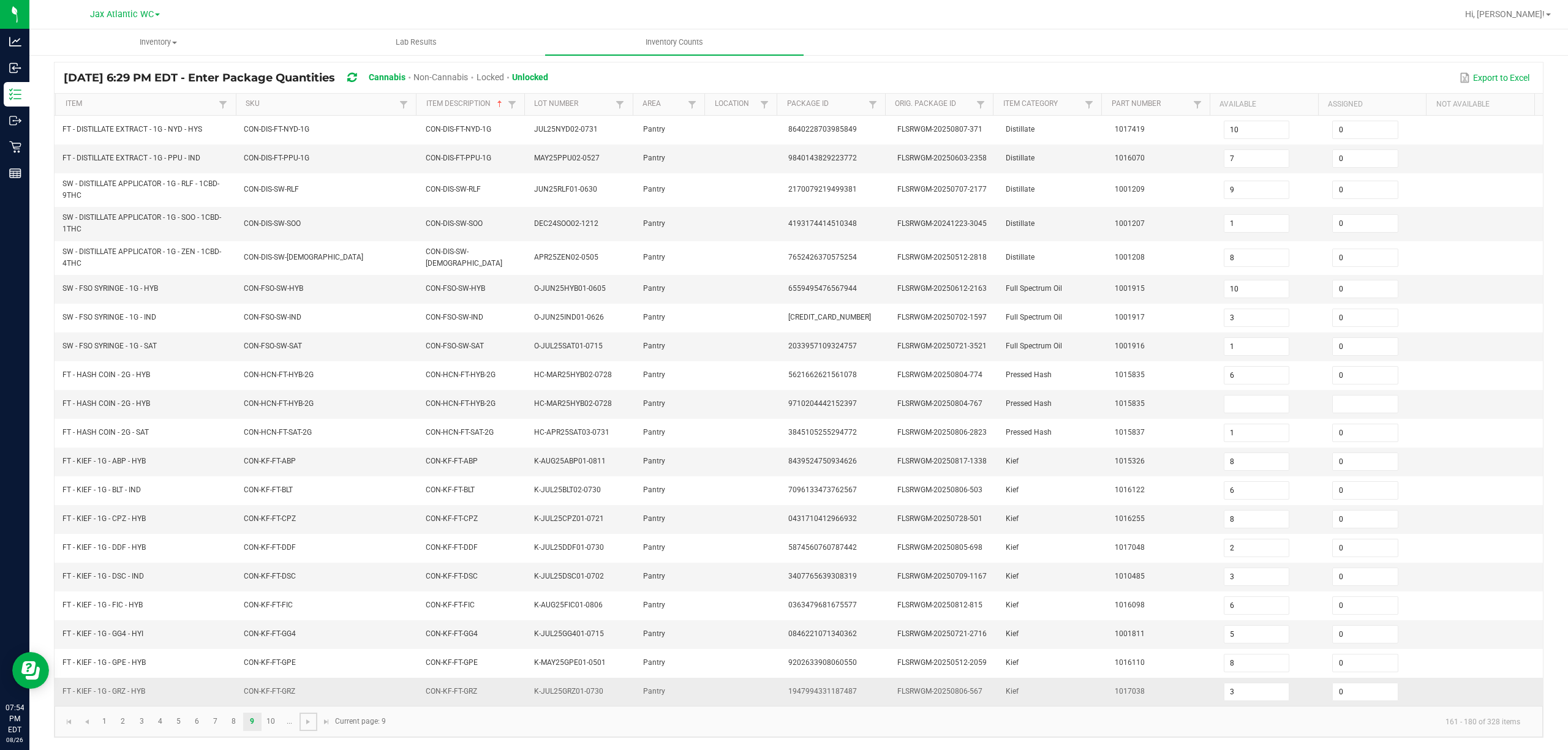
scroll to position [94, 0]
click at [1175, 396] on input at bounding box center [1256, 404] width 65 height 17
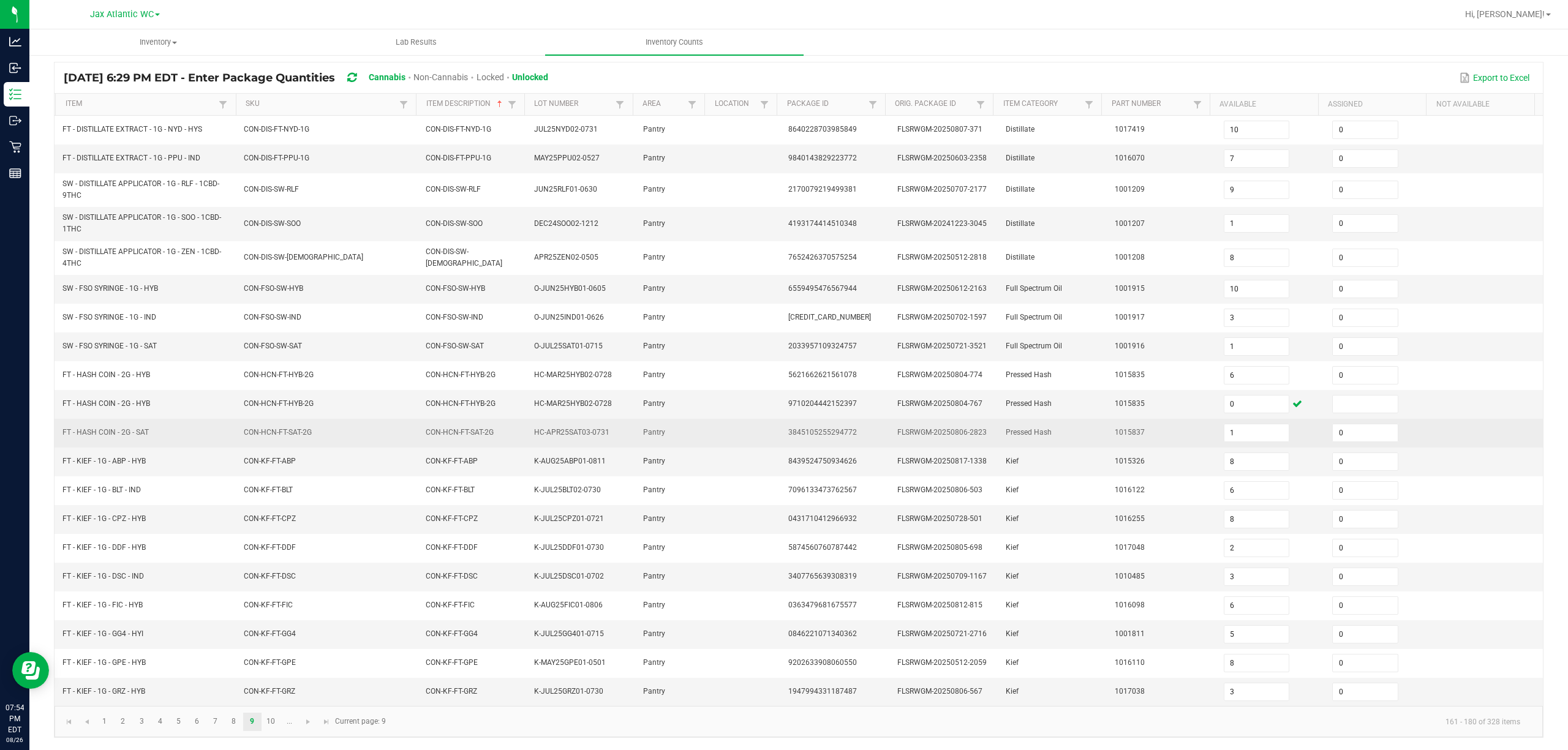
click at [1074, 419] on td "Pressed Hash" at bounding box center [1053, 433] width 109 height 29
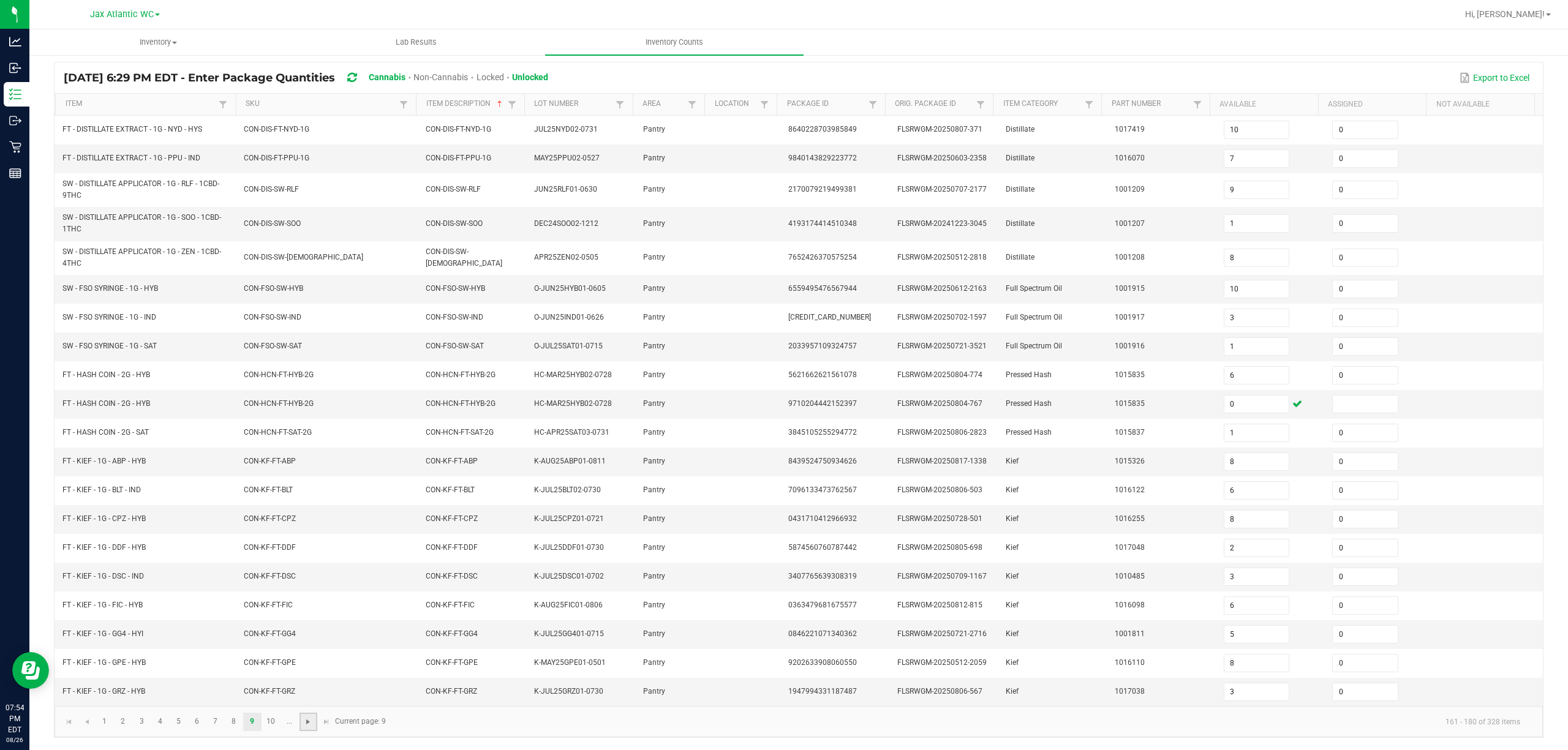
click at [311, 562] on span "Go to the next page" at bounding box center [308, 722] width 10 height 10
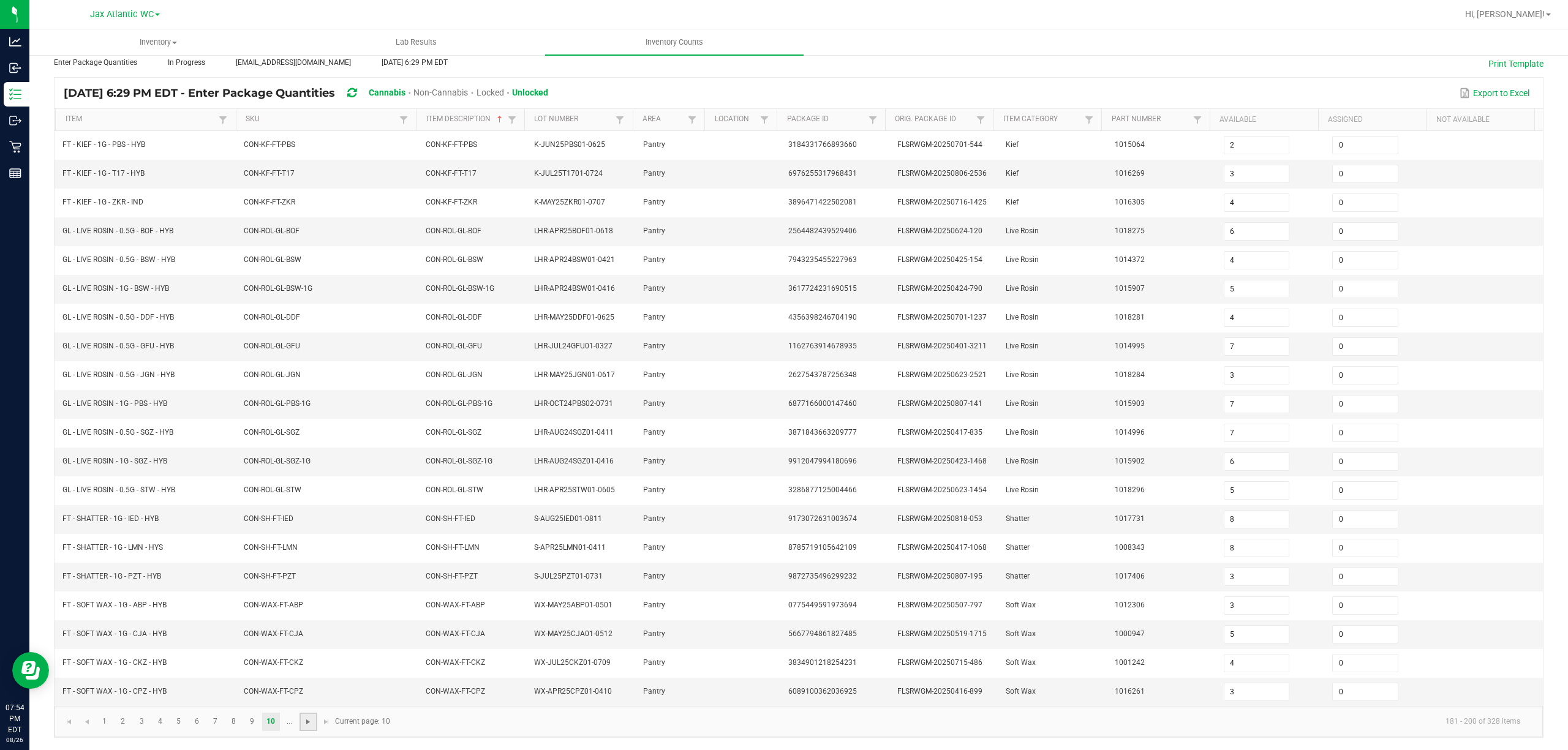
click at [312, 562] on span "Go to the next page" at bounding box center [308, 722] width 10 height 10
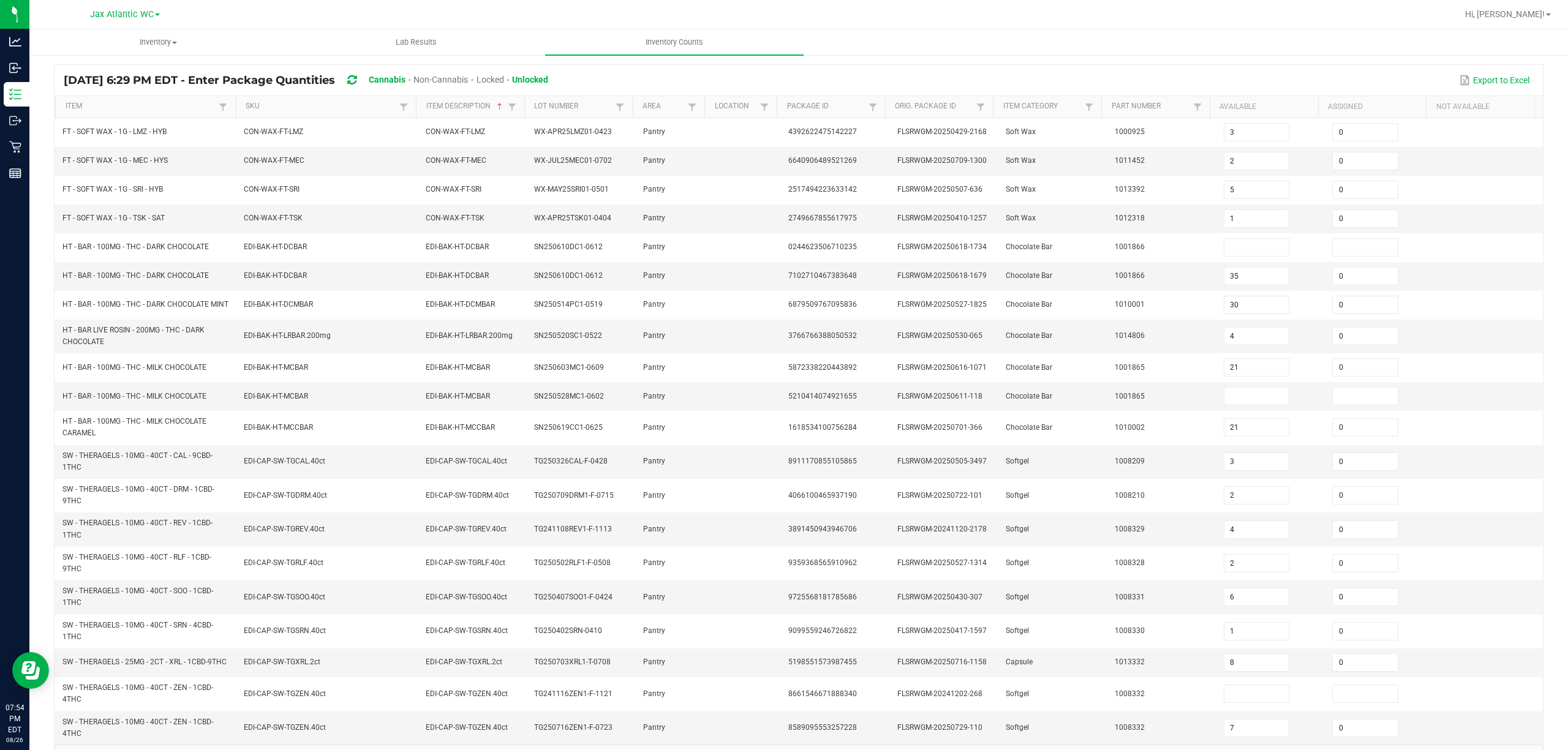
scroll to position [94, 0]
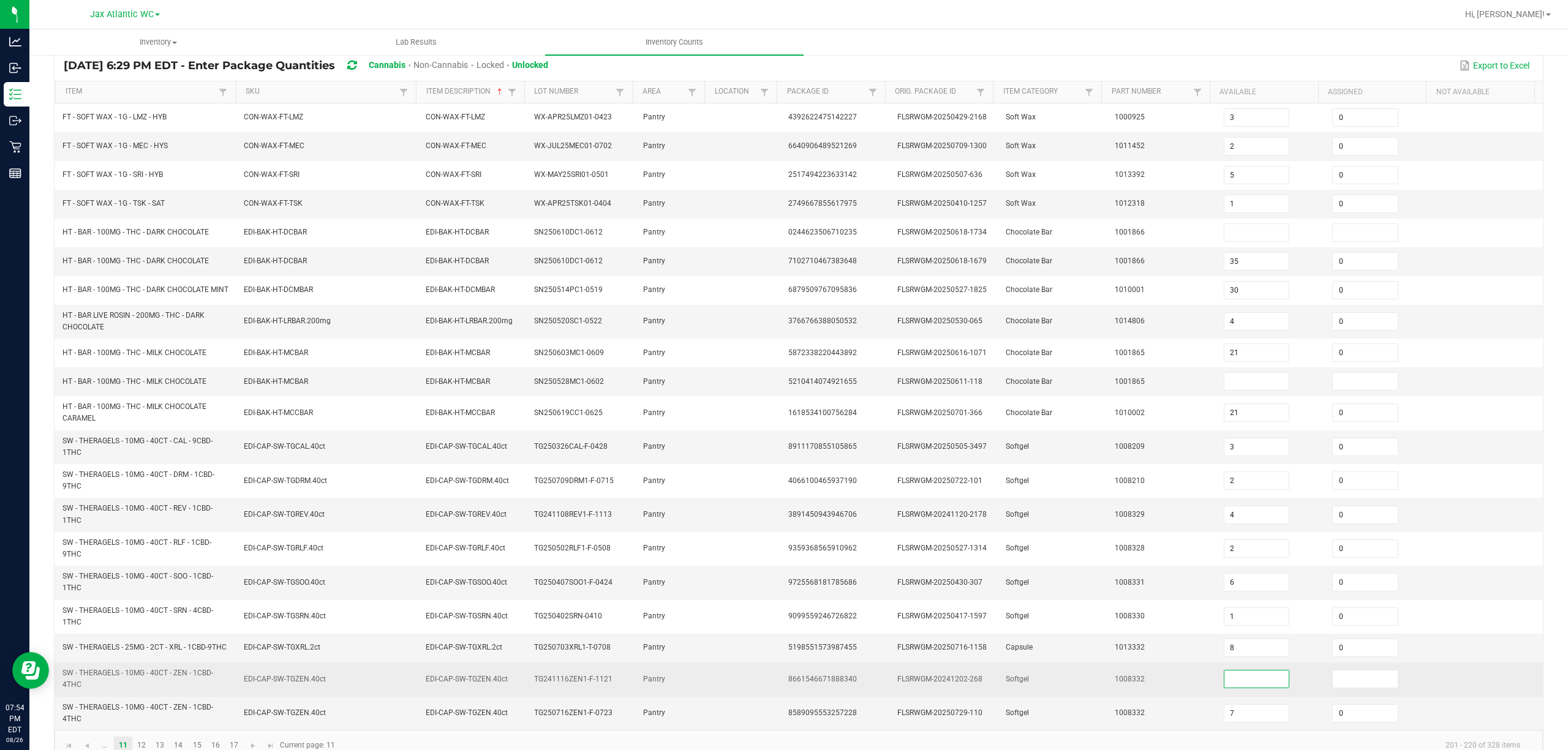
click at [1175, 562] on input at bounding box center [1256, 679] width 65 height 17
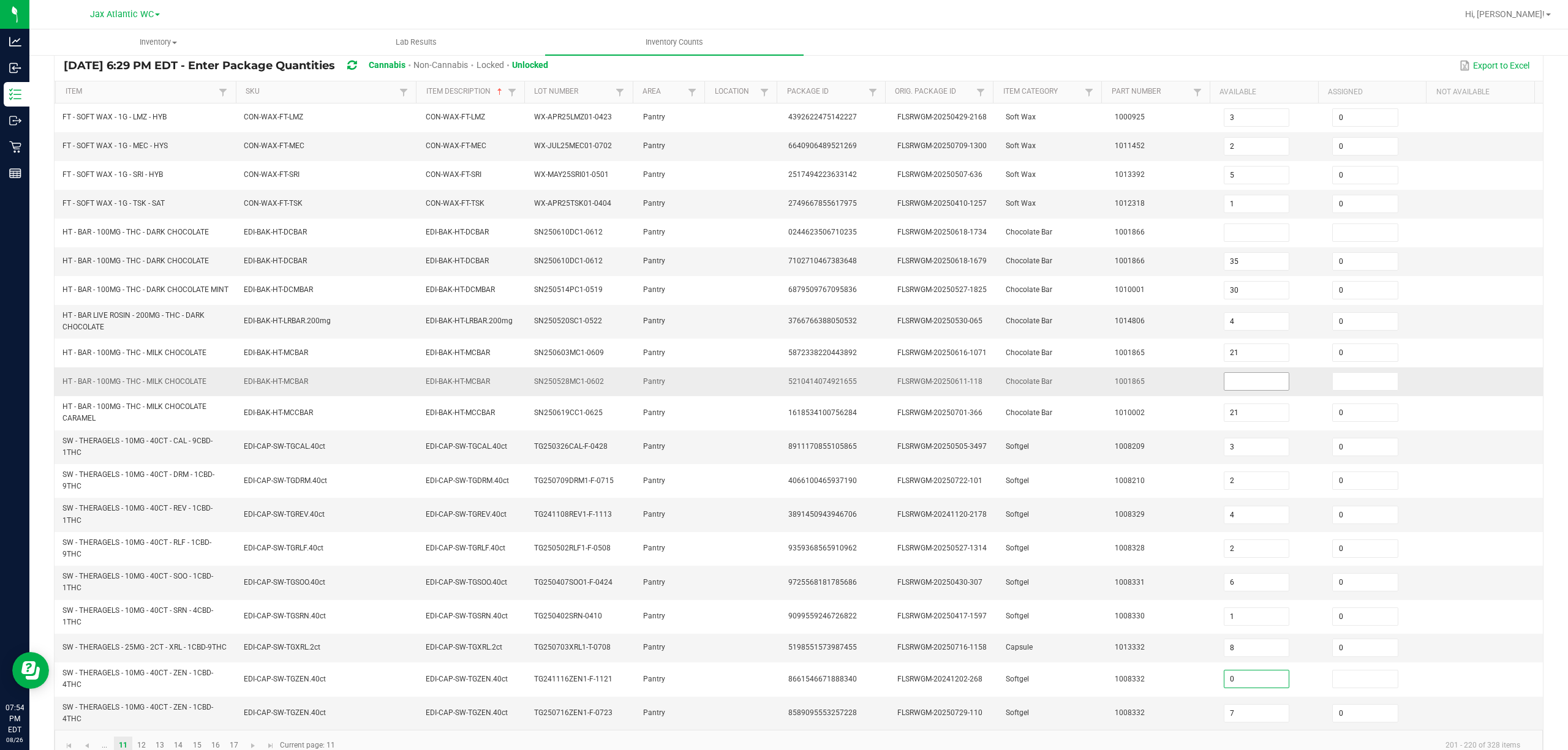
click at [1175, 390] on input at bounding box center [1256, 381] width 65 height 17
click at [1167, 393] on td "1001865" at bounding box center [1162, 382] width 109 height 29
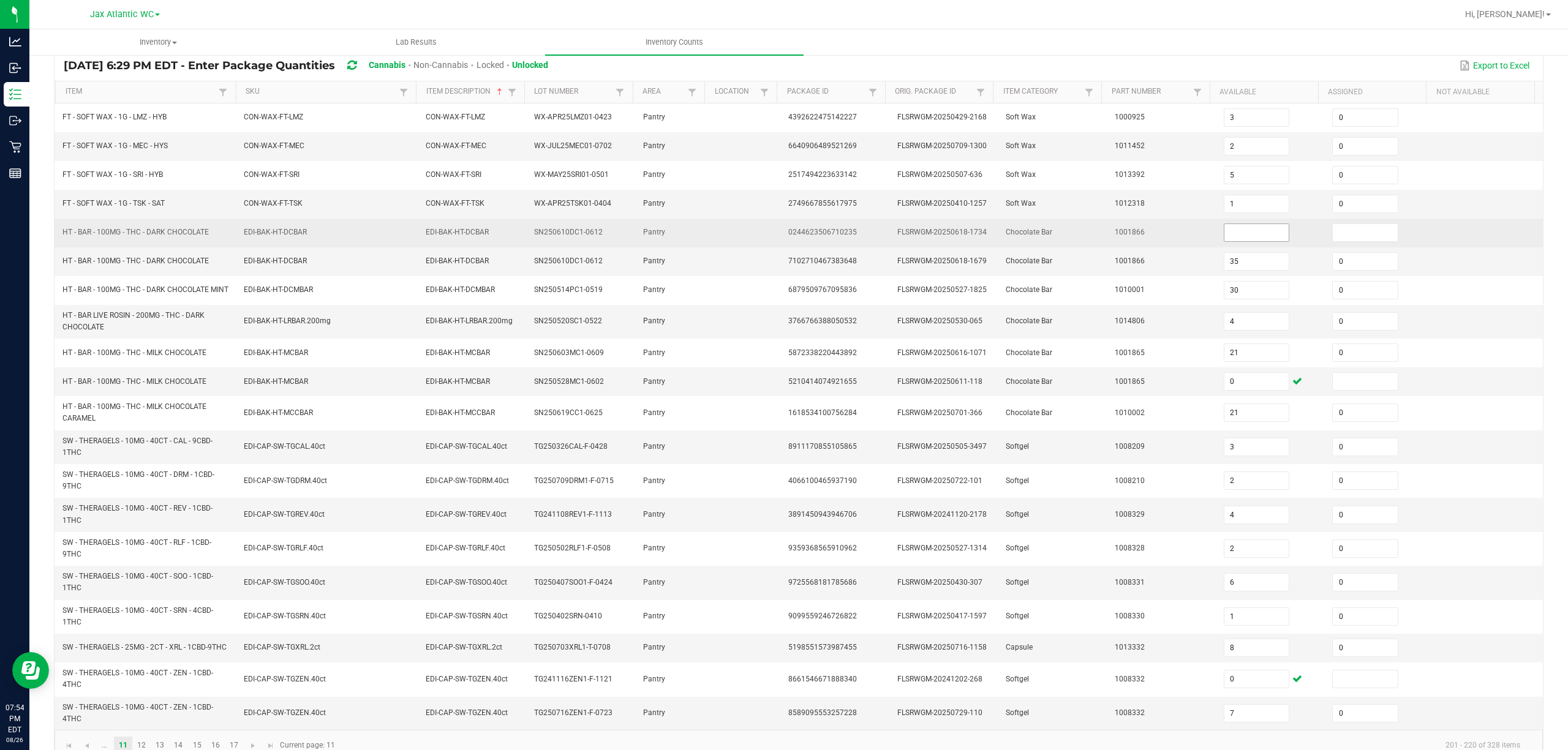
click at [1175, 231] on input at bounding box center [1256, 232] width 65 height 17
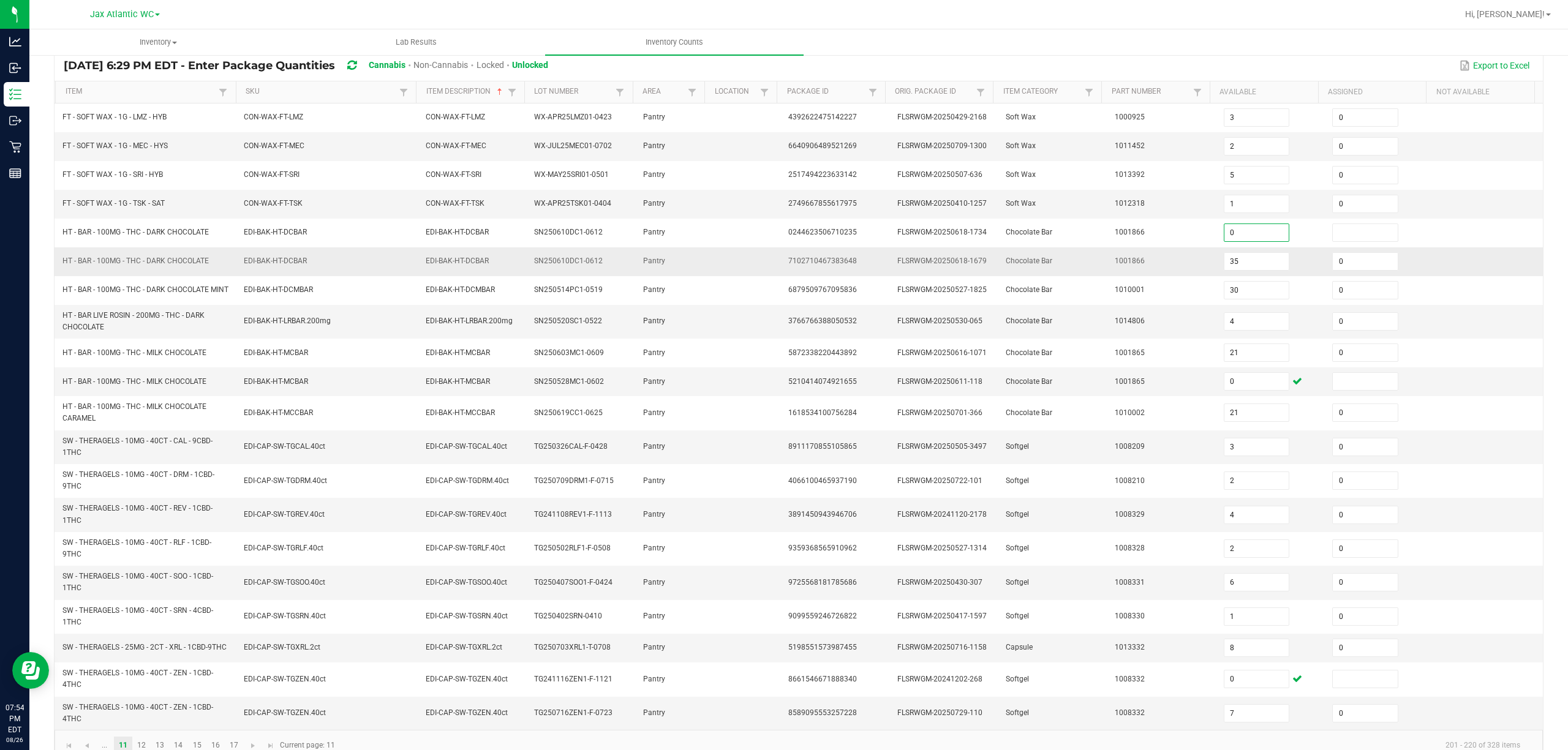
click at [1163, 272] on td "1001866" at bounding box center [1162, 261] width 109 height 29
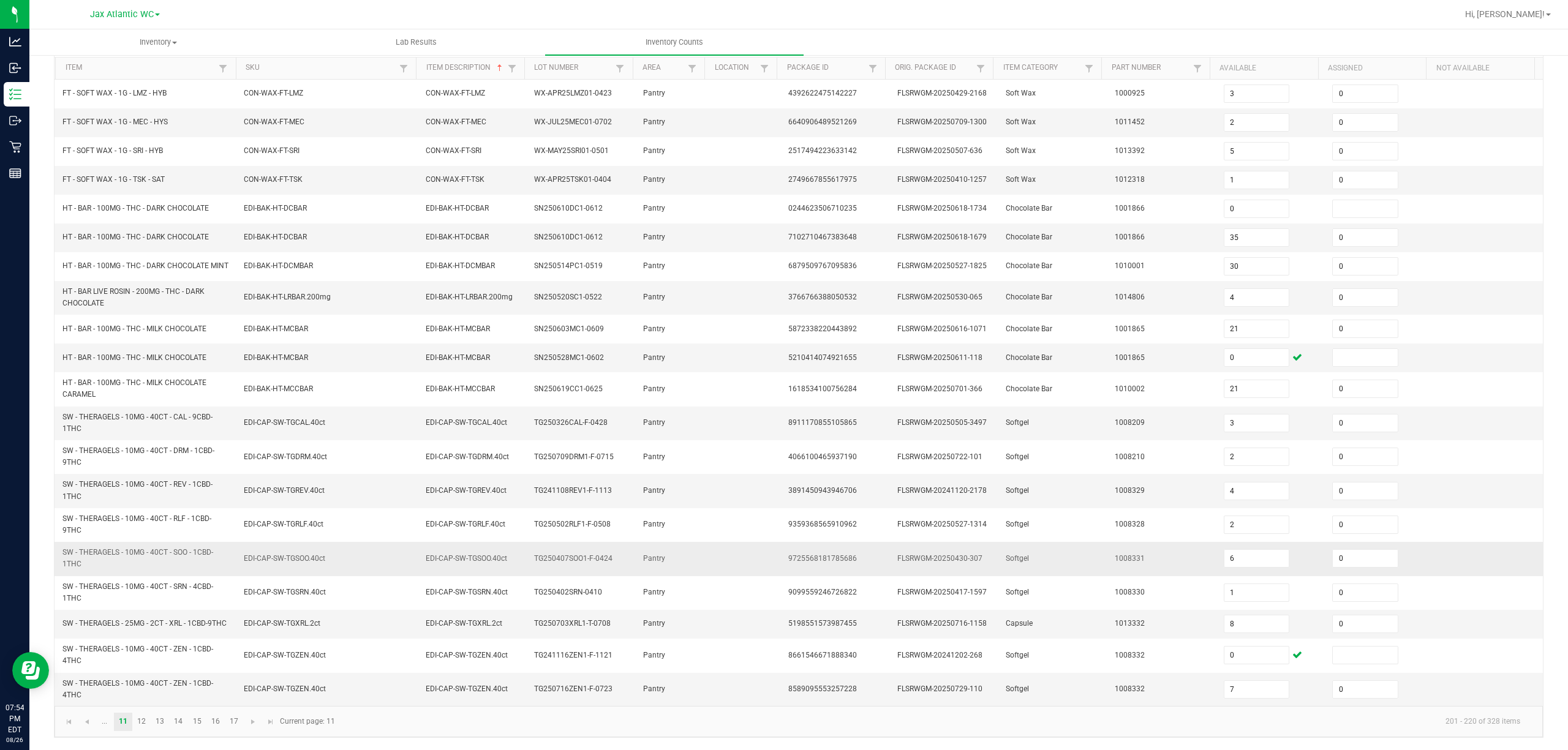
scroll to position [137, 0]
click at [253, 562] on span "Go to the next page" at bounding box center [253, 722] width 10 height 10
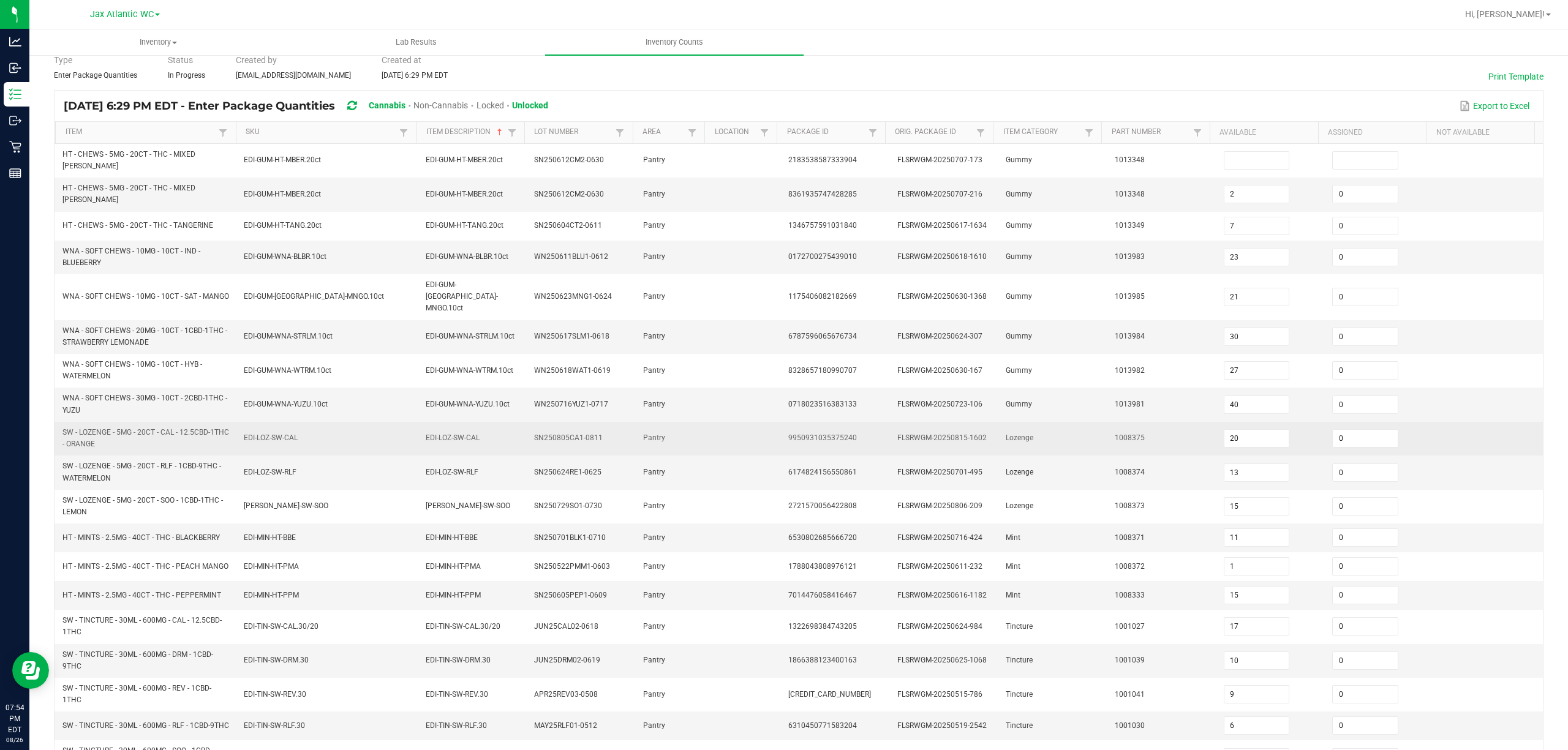
scroll to position [0, 0]
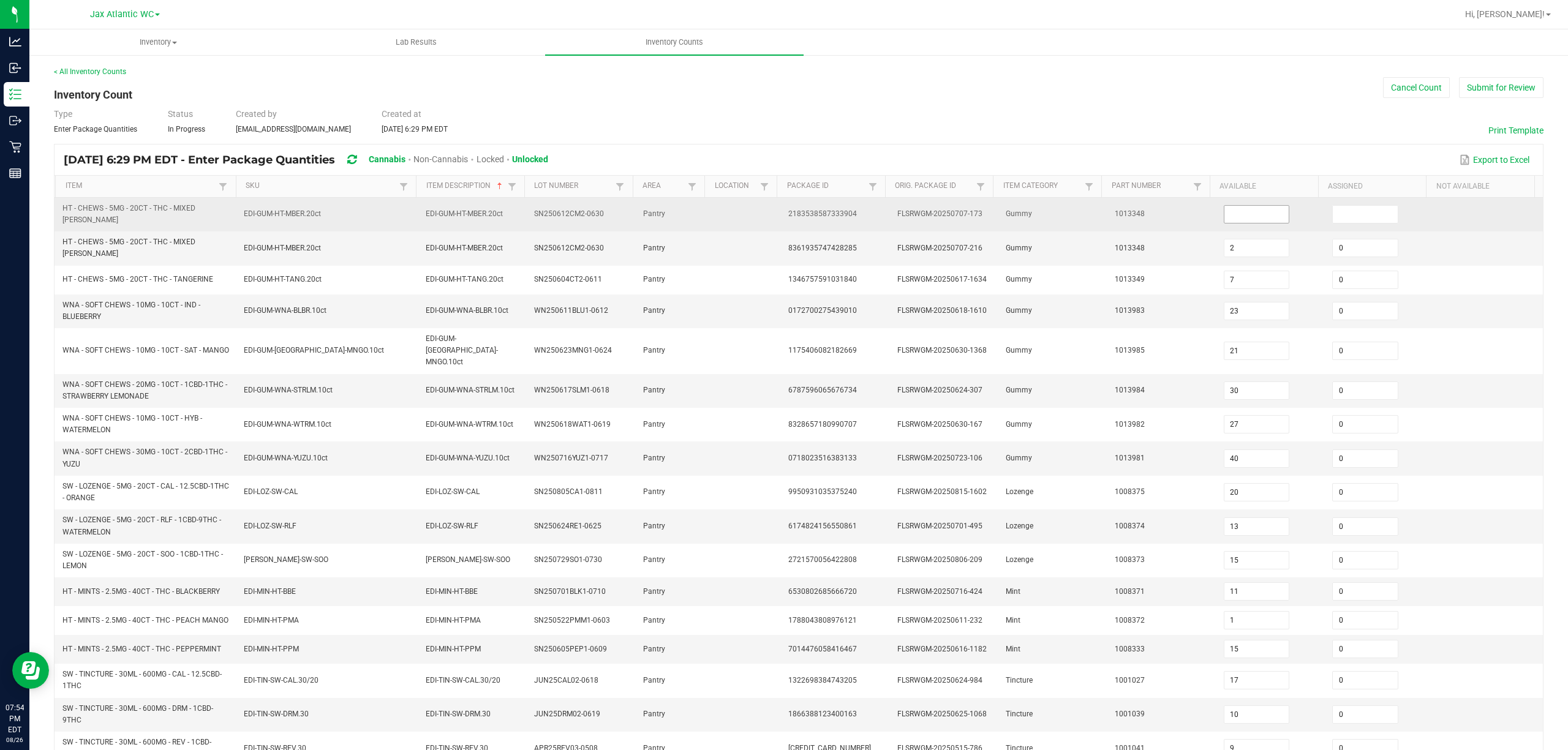
click at [1175, 218] on input at bounding box center [1256, 214] width 65 height 17
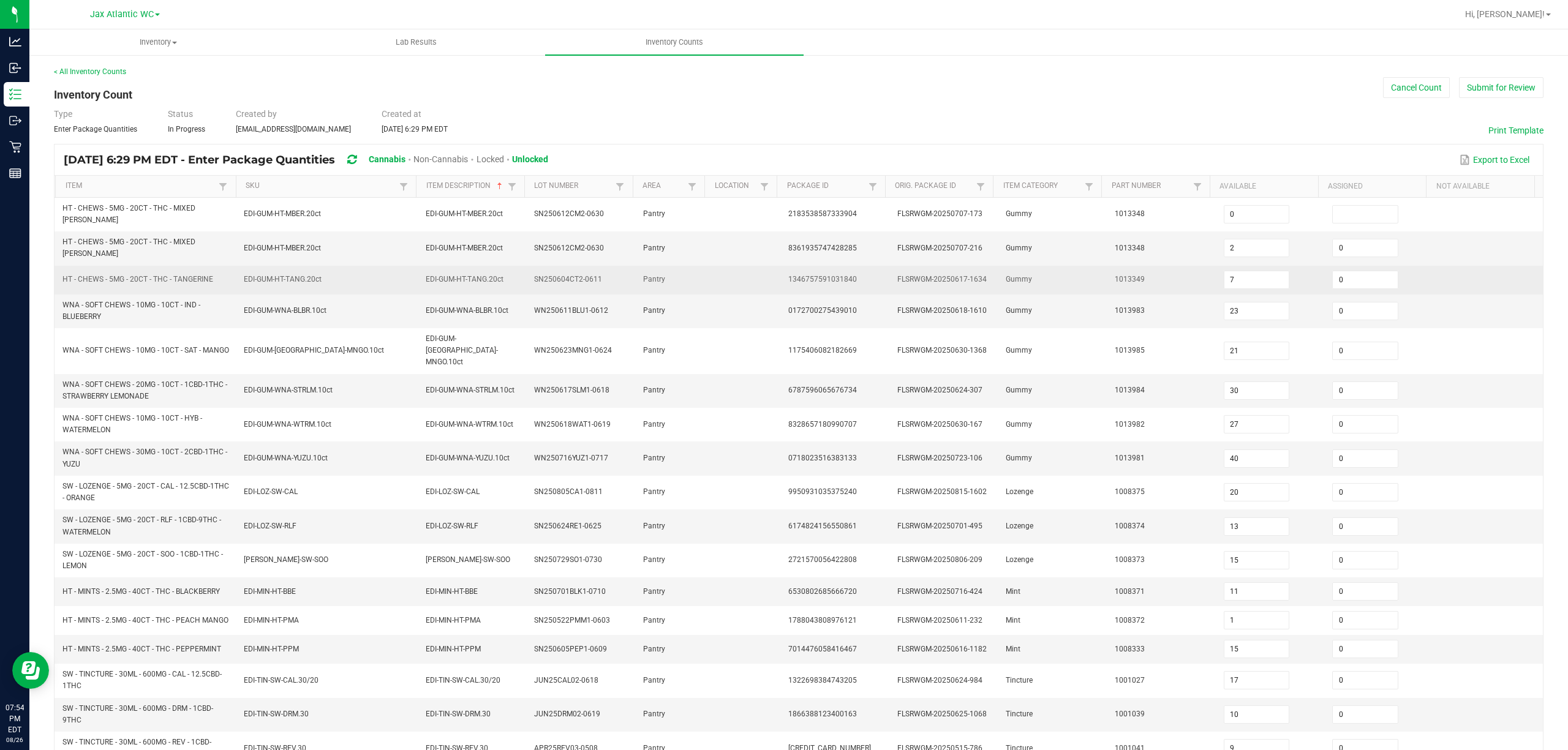
click at [1117, 266] on td "1013349" at bounding box center [1162, 280] width 109 height 29
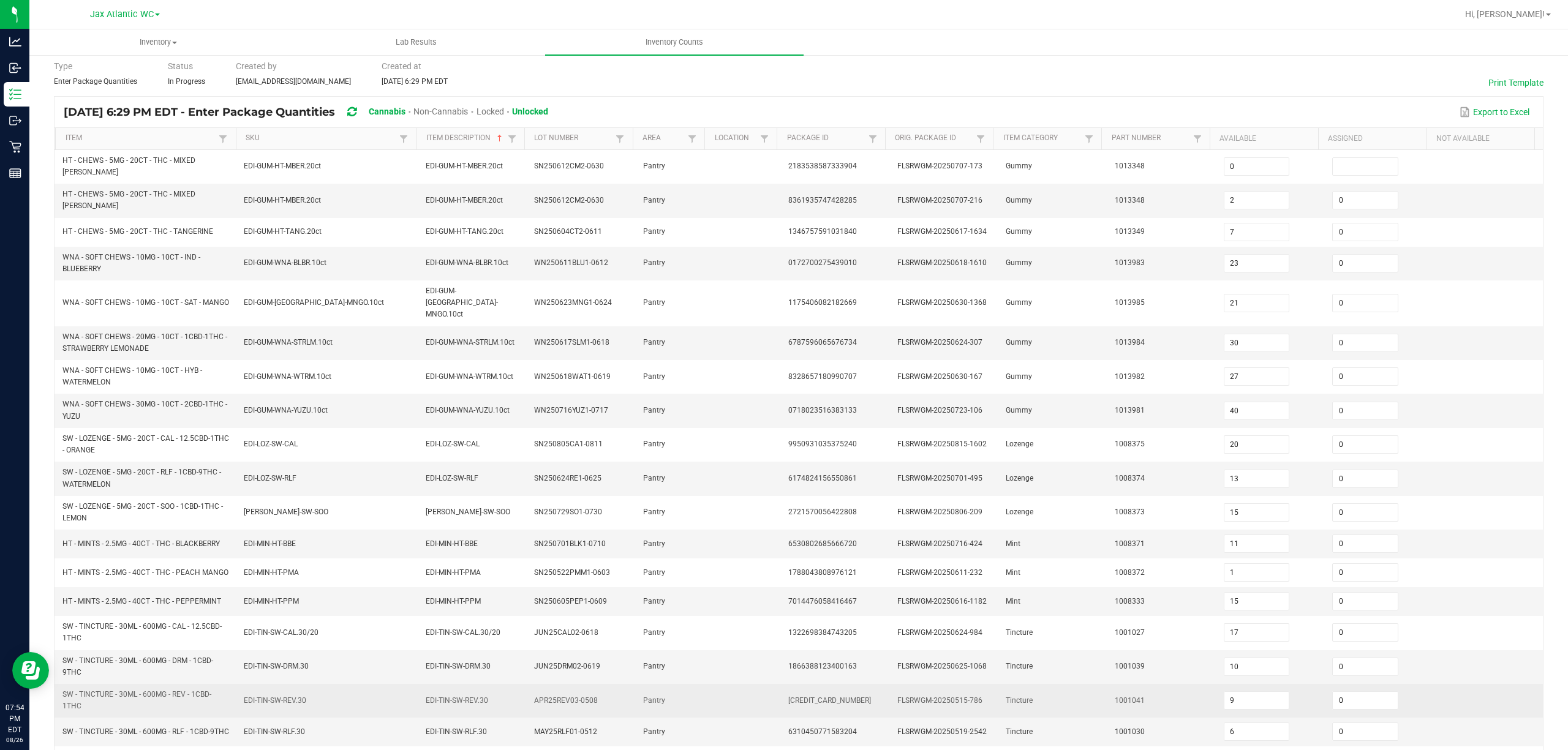
scroll to position [151, 0]
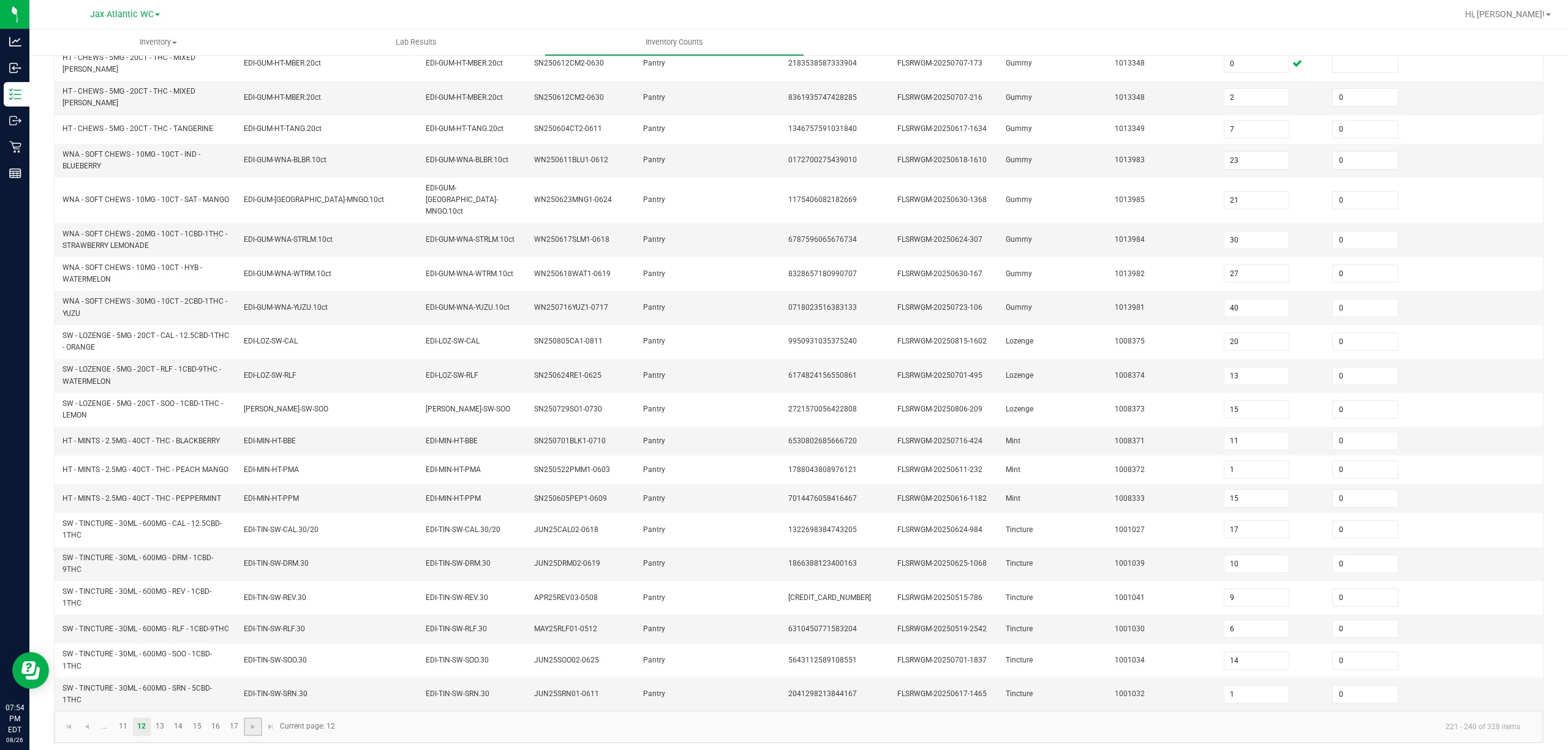
click at [246, 562] on link at bounding box center [252, 726] width 18 height 18
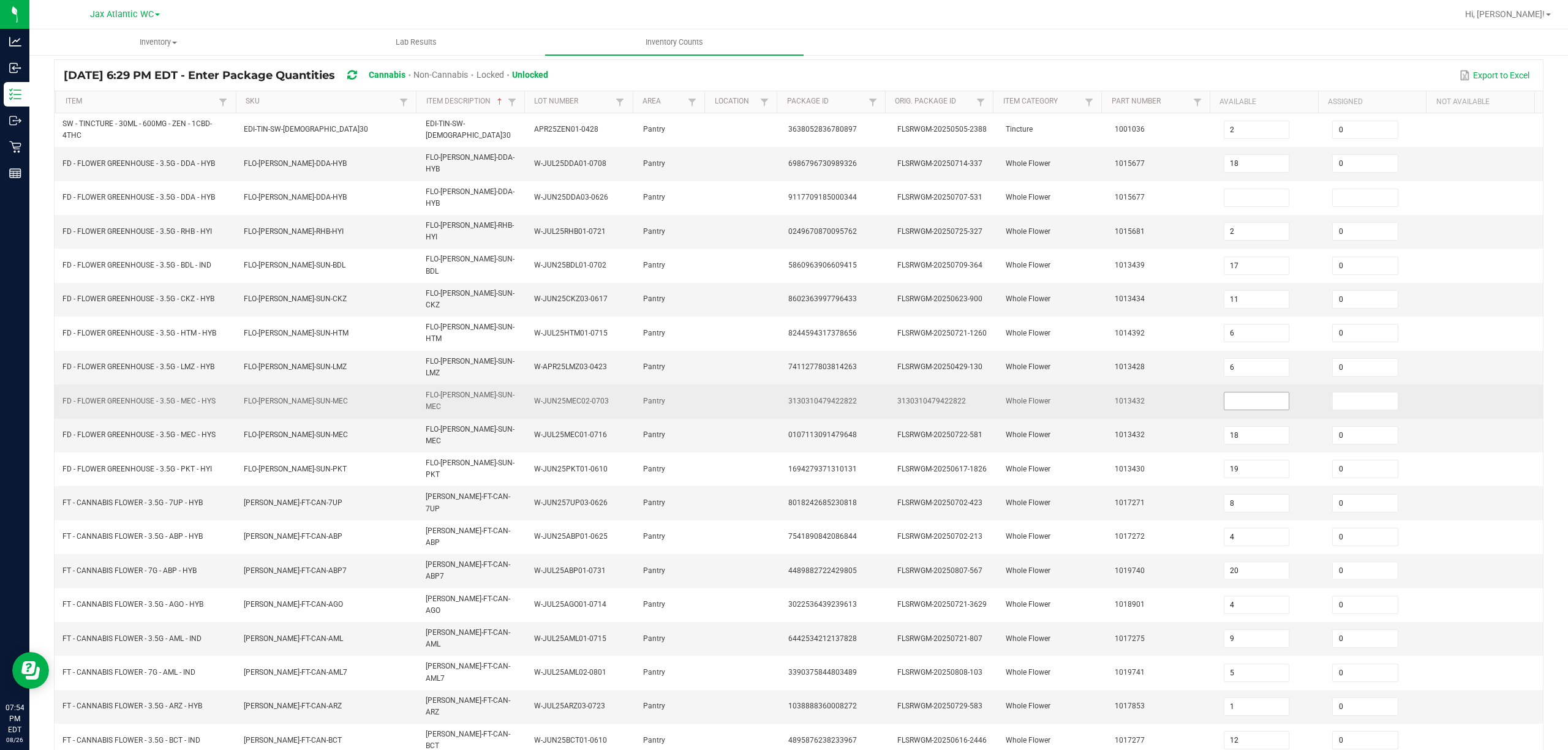
click at [1175, 393] on input at bounding box center [1256, 401] width 65 height 17
click at [1107, 384] on td "1013432" at bounding box center [1162, 401] width 109 height 34
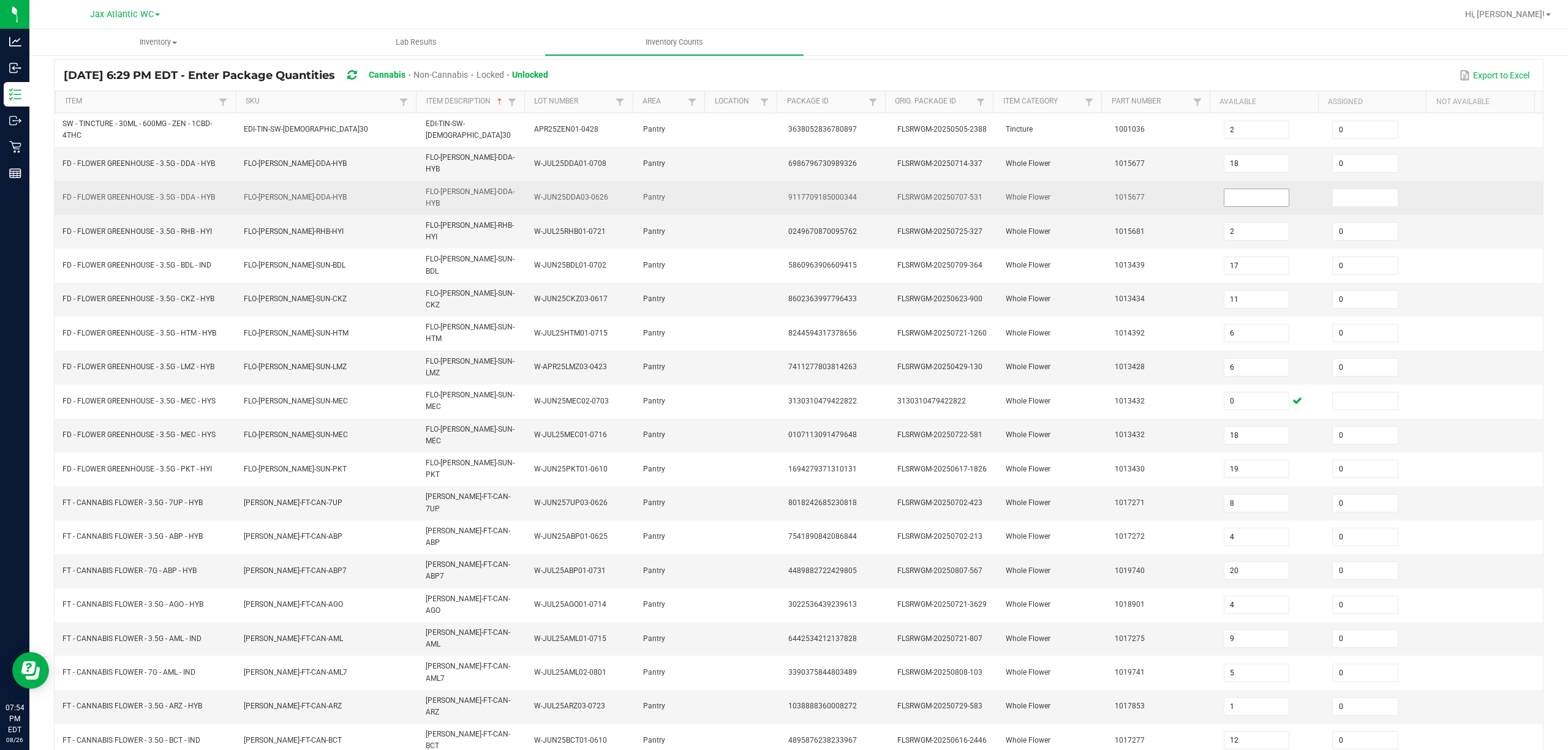
click at [1175, 191] on input at bounding box center [1256, 198] width 65 height 17
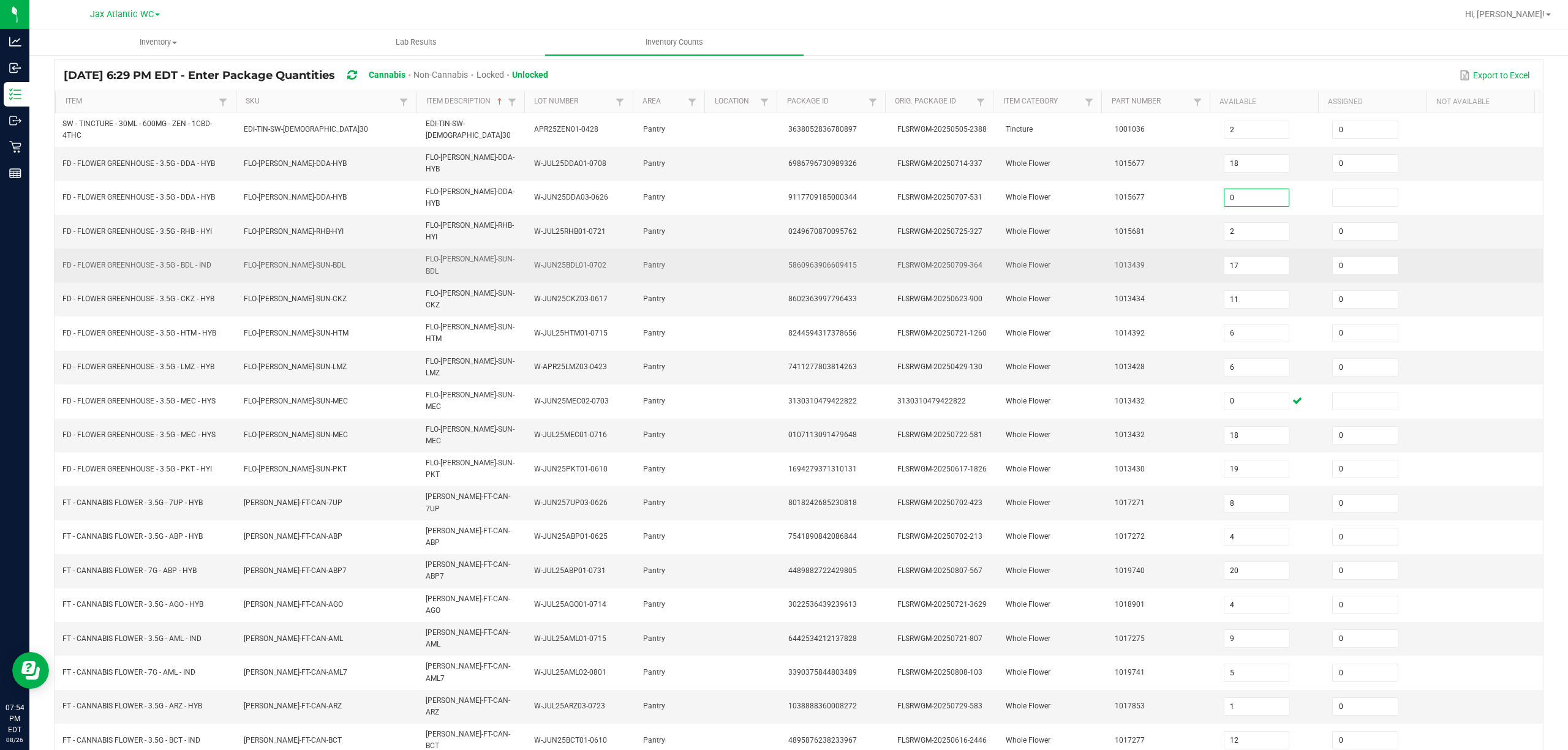
click at [1166, 216] on td "1015681" at bounding box center [1162, 232] width 109 height 34
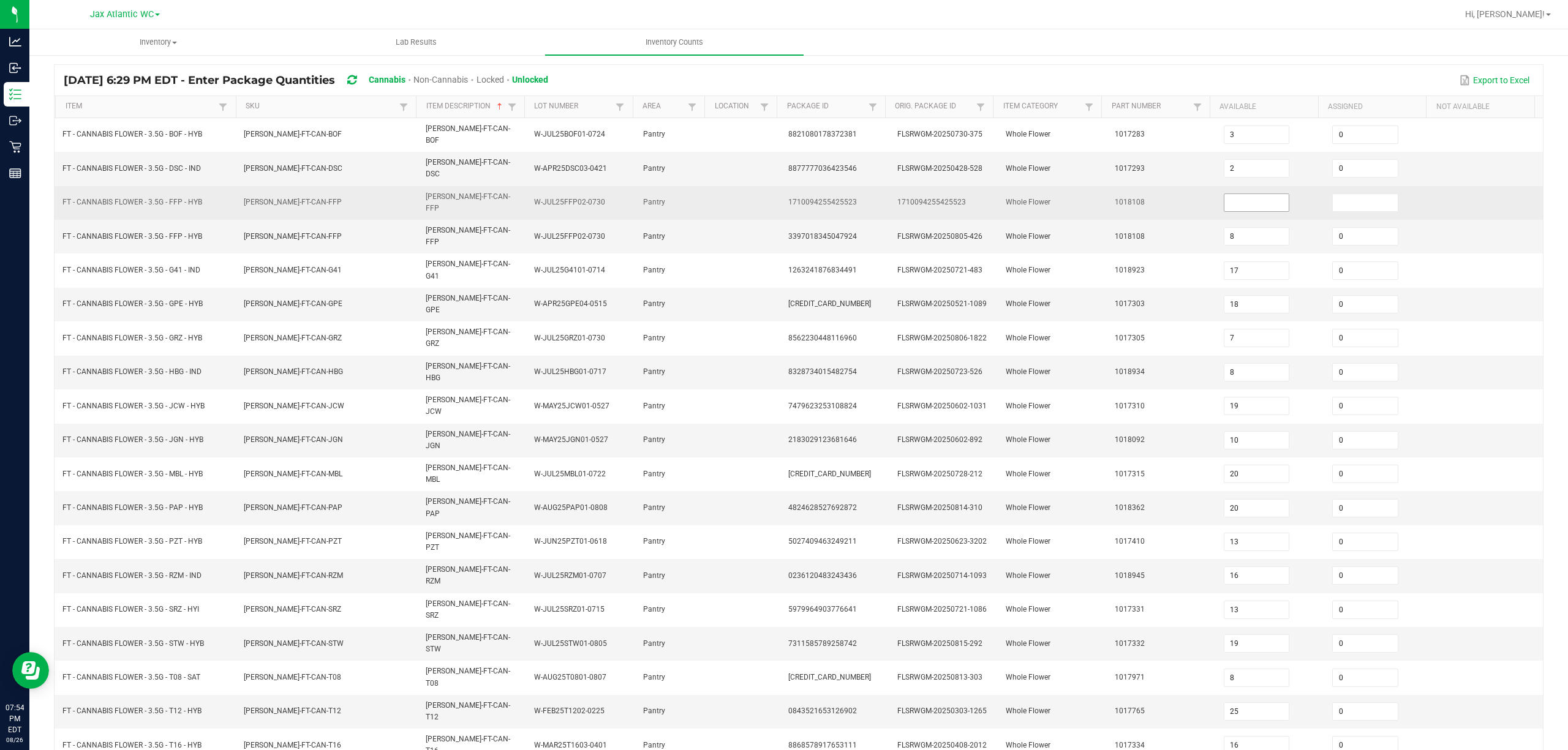
click at [1175, 194] on input at bounding box center [1256, 202] width 65 height 17
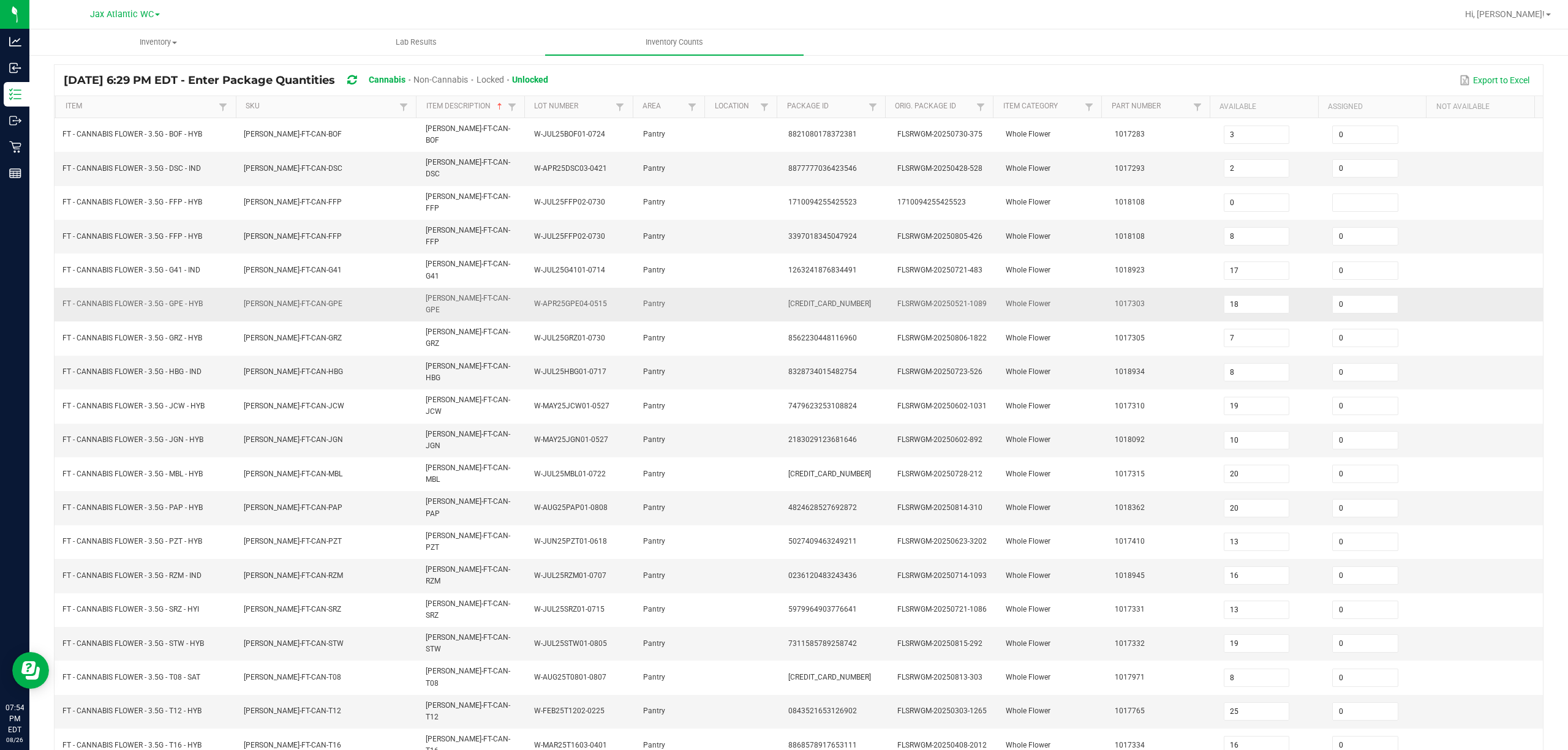
drag, startPoint x: 996, startPoint y: 233, endPoint x: 946, endPoint y: 272, distance: 63.4
click at [998, 236] on tbody "FT - CANNABIS FLOWER - 3.5G - BOF - HYB [PERSON_NAME]-FT-CAN-BOF [PERSON_NAME]-…" at bounding box center [799, 457] width 1488 height 677
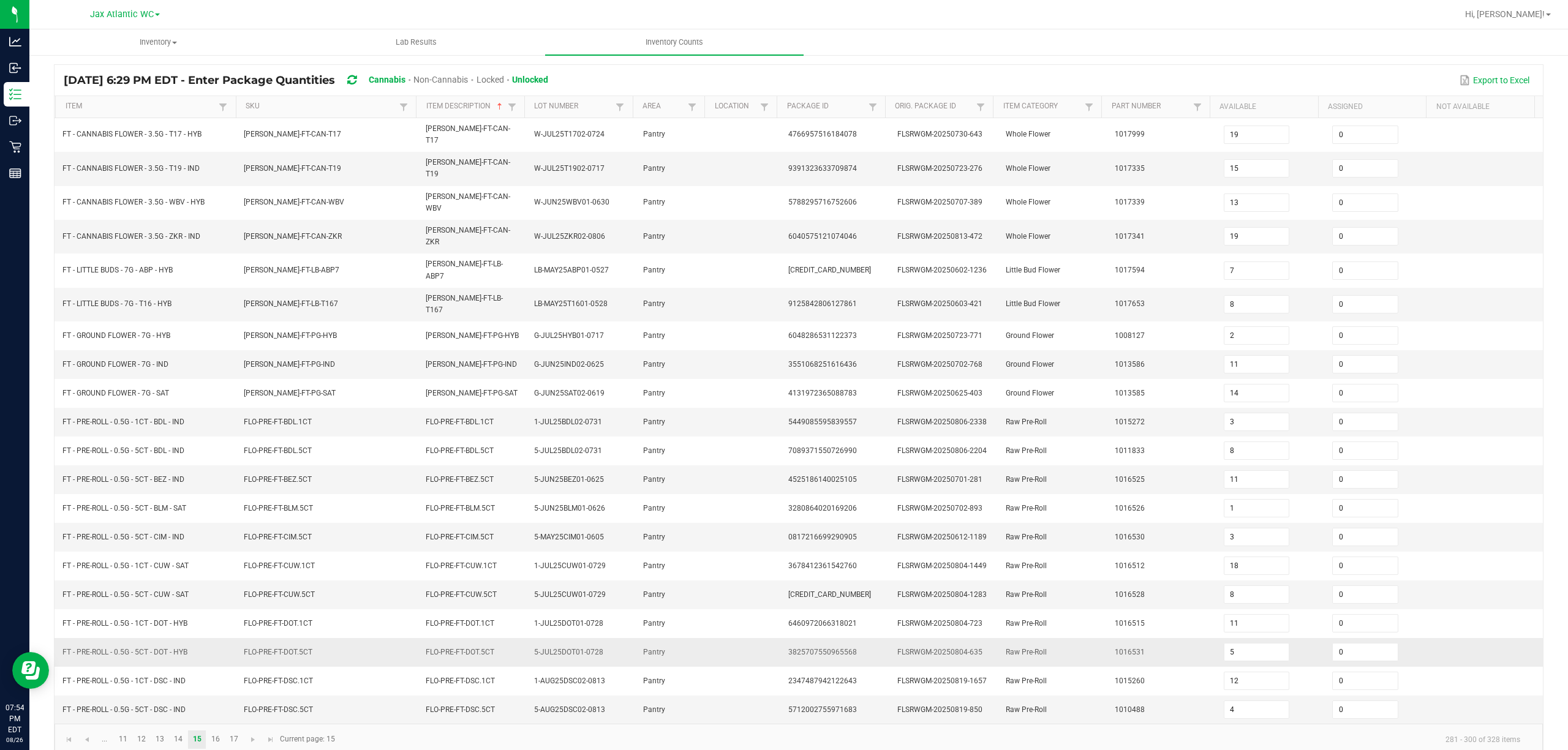
click at [594, 562] on span "5-JUL25DOT01-0728" at bounding box center [568, 652] width 69 height 9
click at [251, 562] on span "Go to the next page" at bounding box center [253, 739] width 10 height 10
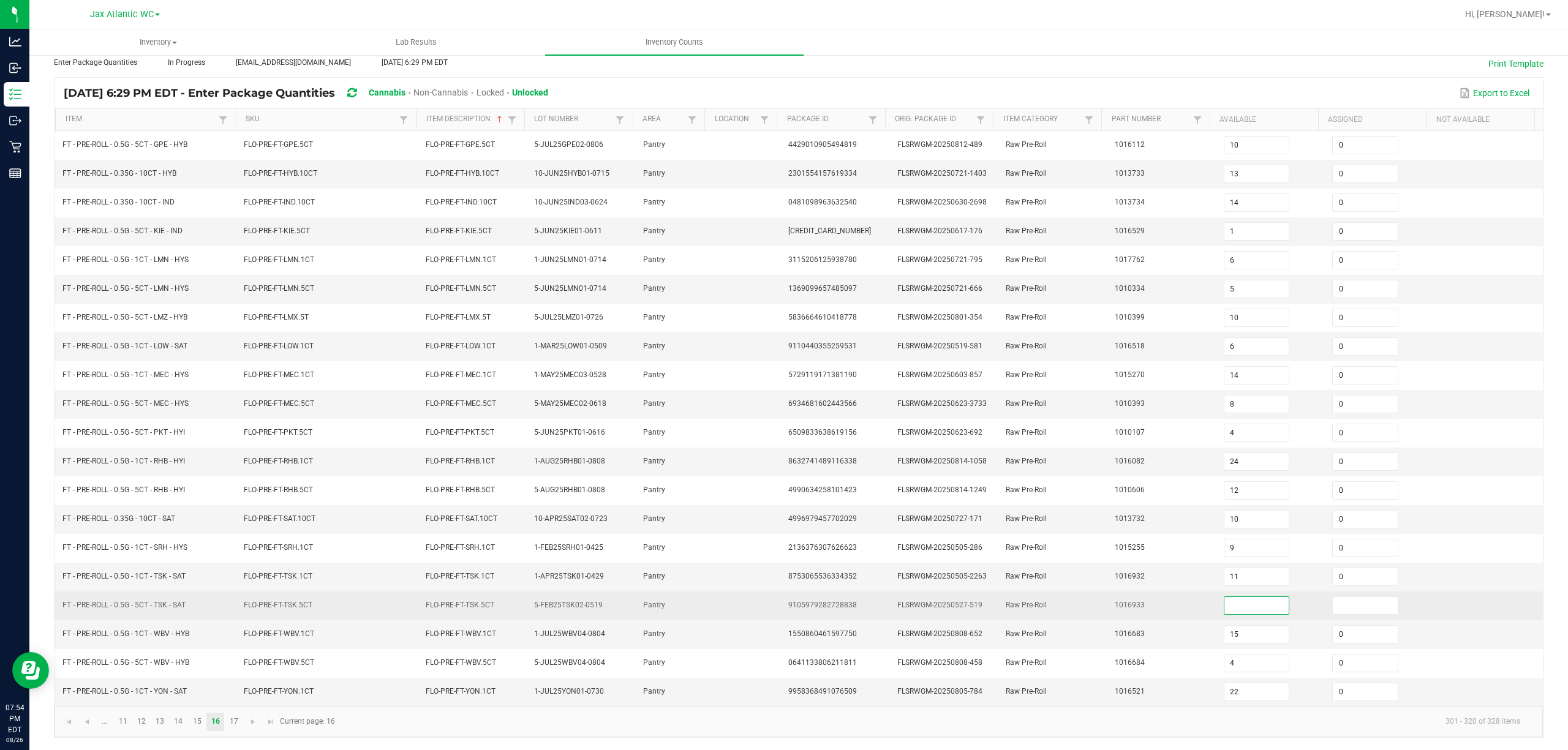
click at [1175, 562] on input at bounding box center [1256, 605] width 65 height 17
click at [1158, 562] on td "1016933" at bounding box center [1162, 606] width 109 height 29
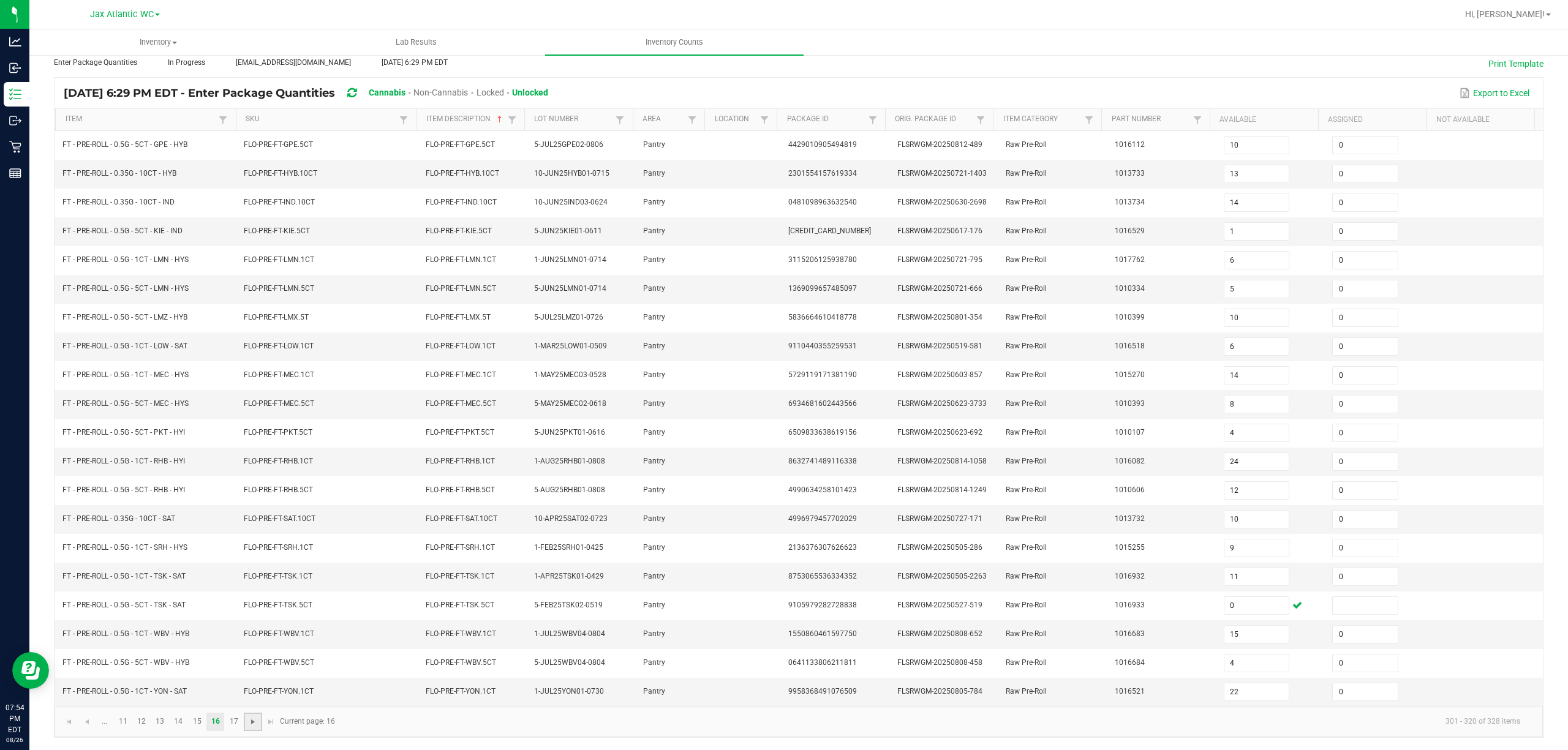
click at [253, 562] on span "Go to the next page" at bounding box center [253, 722] width 10 height 10
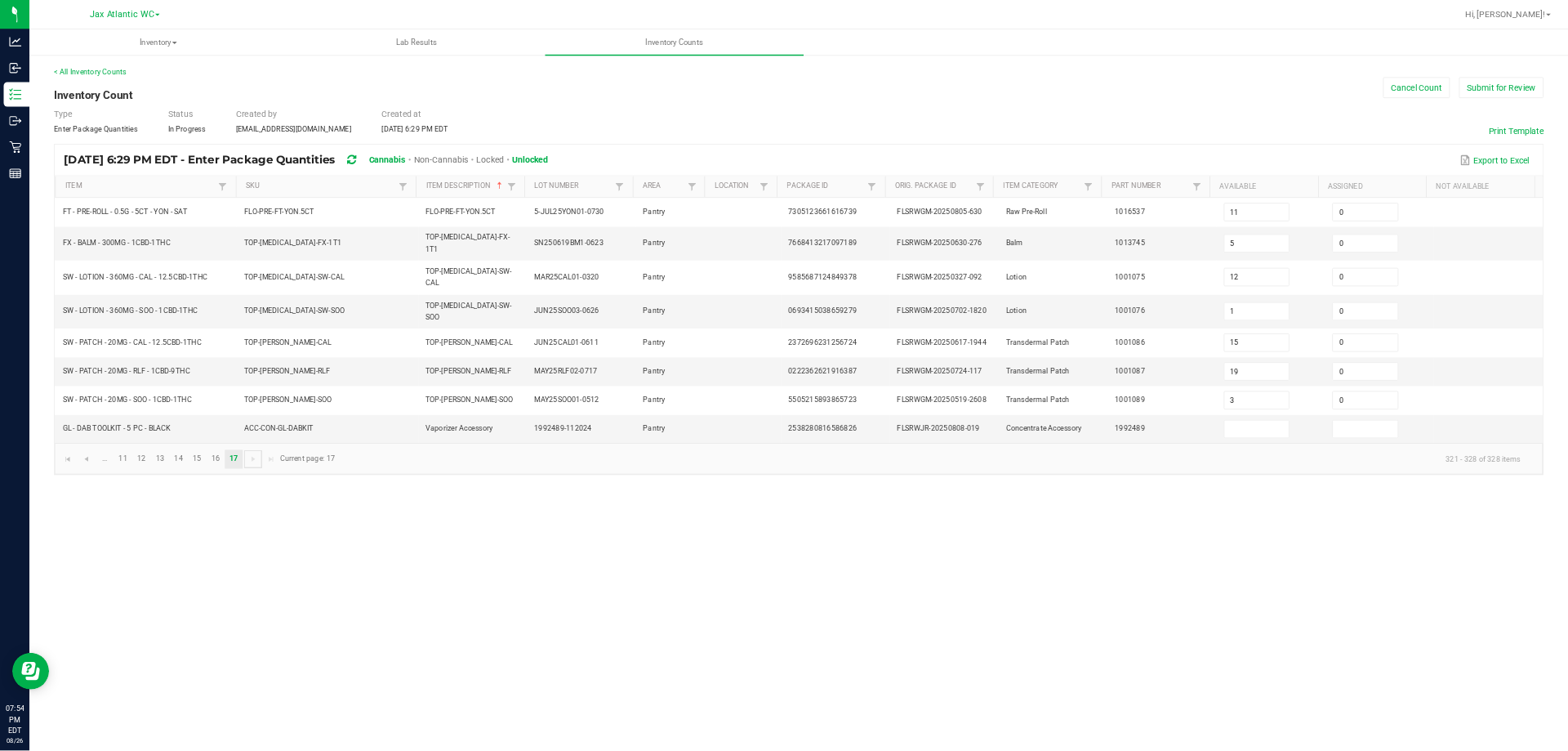
scroll to position [0, 0]
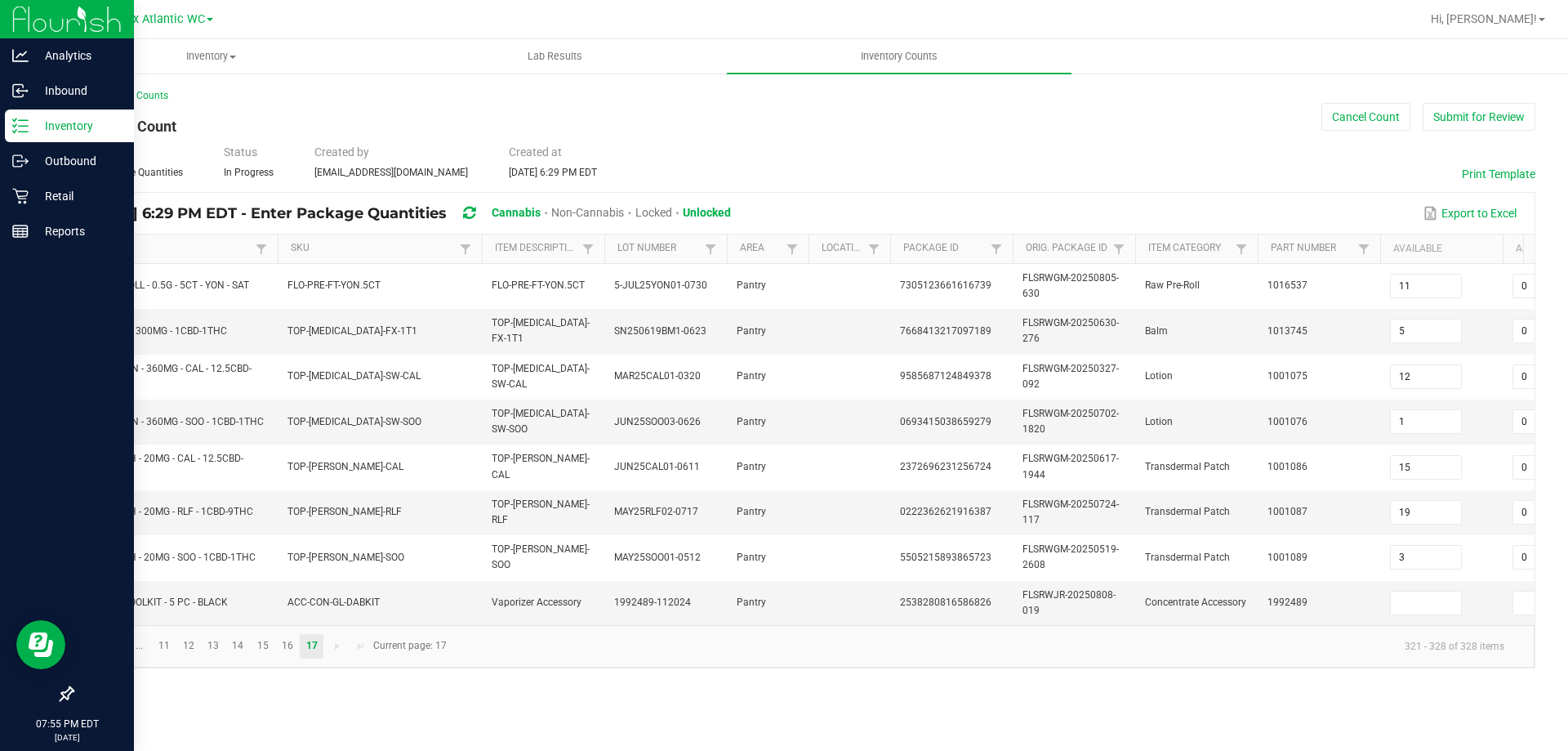
click at [56, 121] on p "Inventory" at bounding box center [77, 126] width 98 height 19
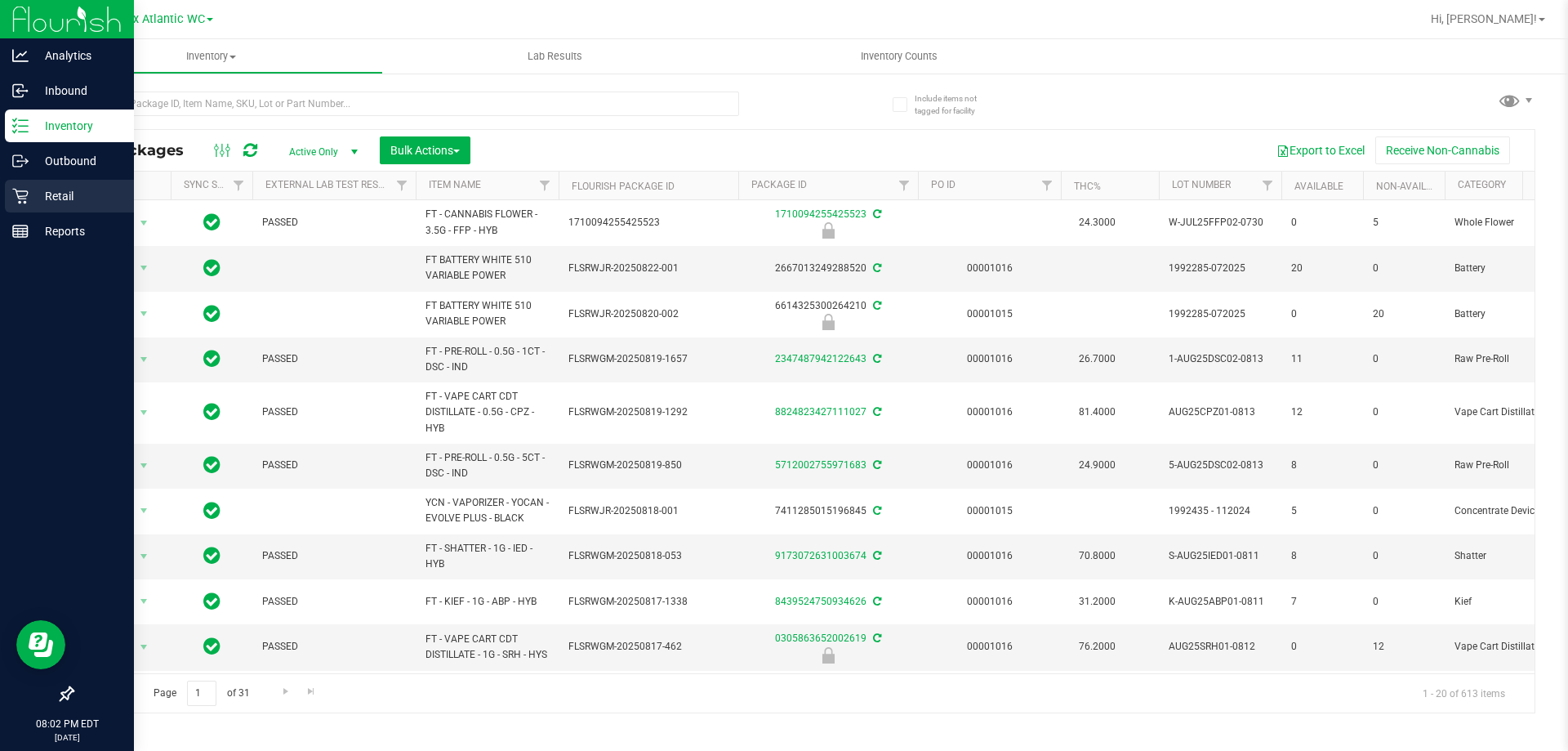
click at [13, 193] on icon at bounding box center [21, 196] width 17 height 17
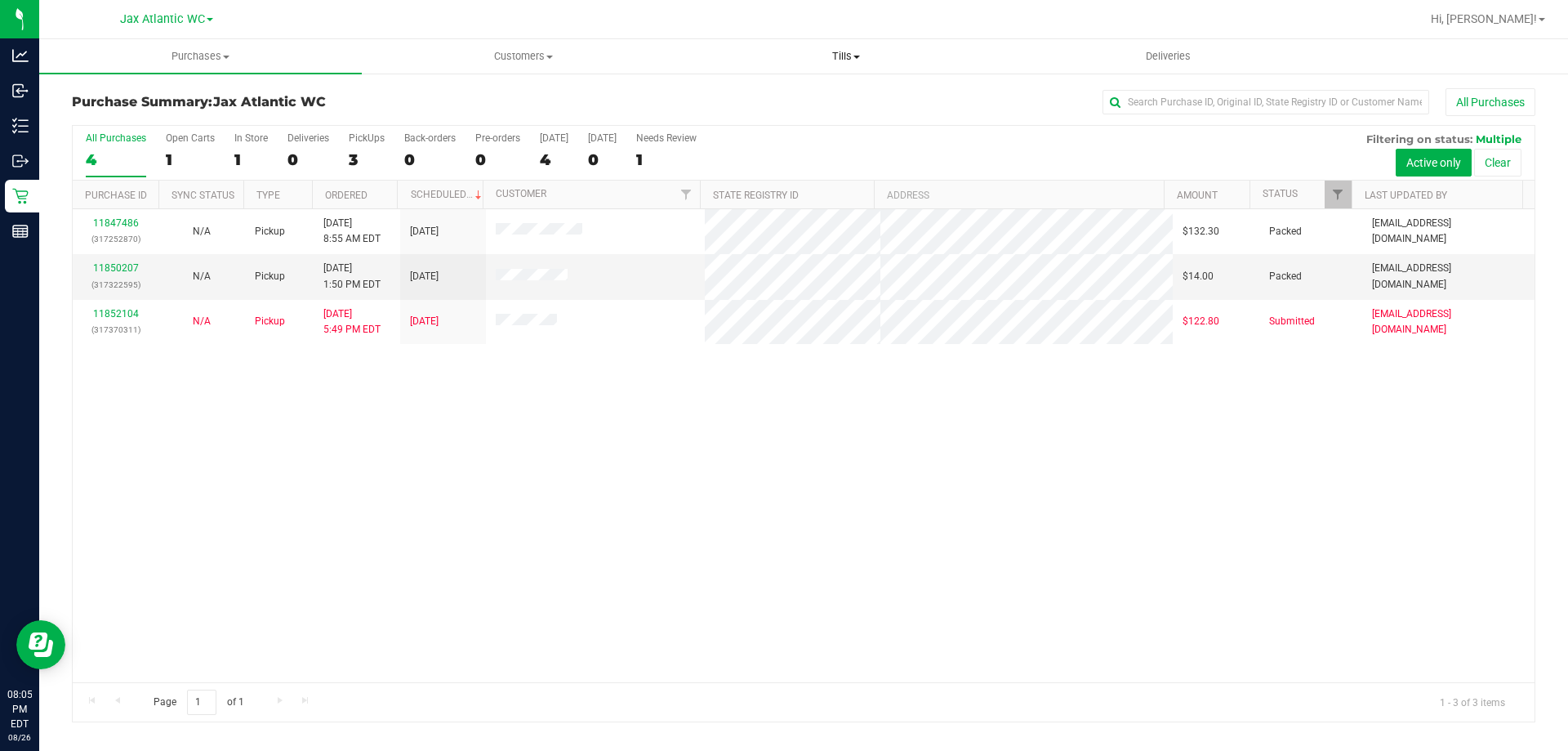
click at [851, 54] on span "Tills" at bounding box center [846, 57] width 321 height 15
click at [790, 99] on span "Manage tills" at bounding box center [740, 98] width 110 height 14
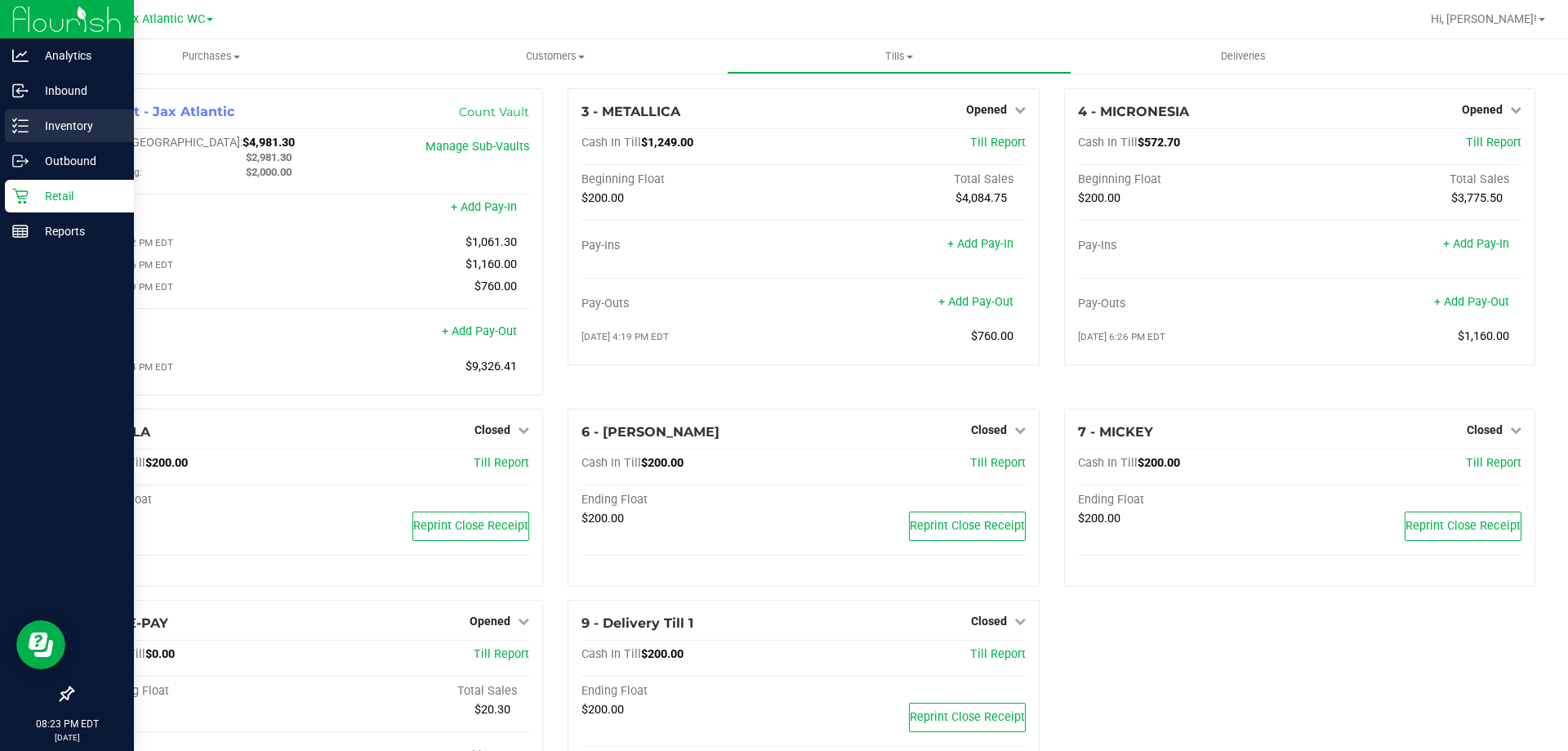
click at [49, 120] on p "Inventory" at bounding box center [77, 126] width 98 height 19
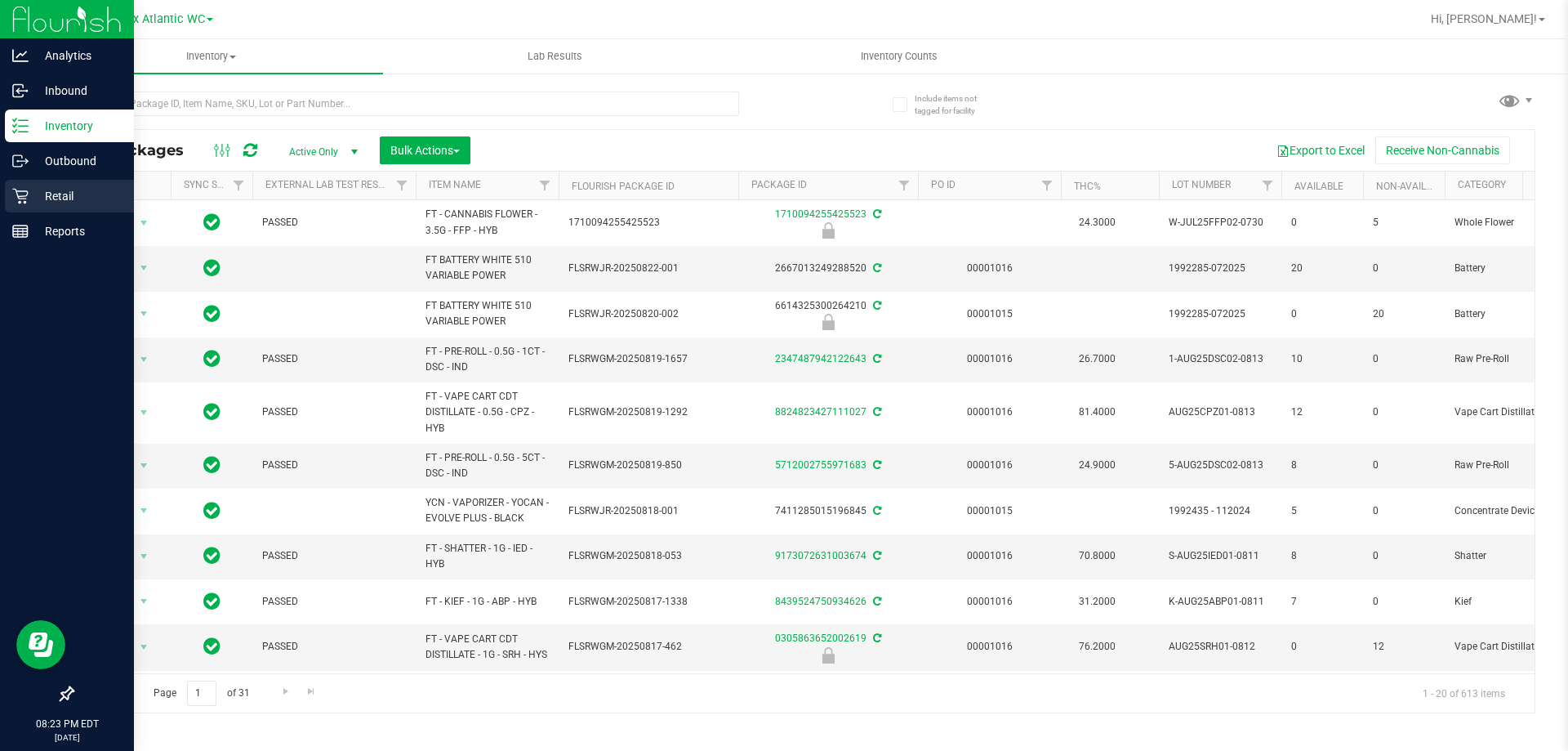
click at [45, 185] on div "Retail" at bounding box center [69, 196] width 129 height 33
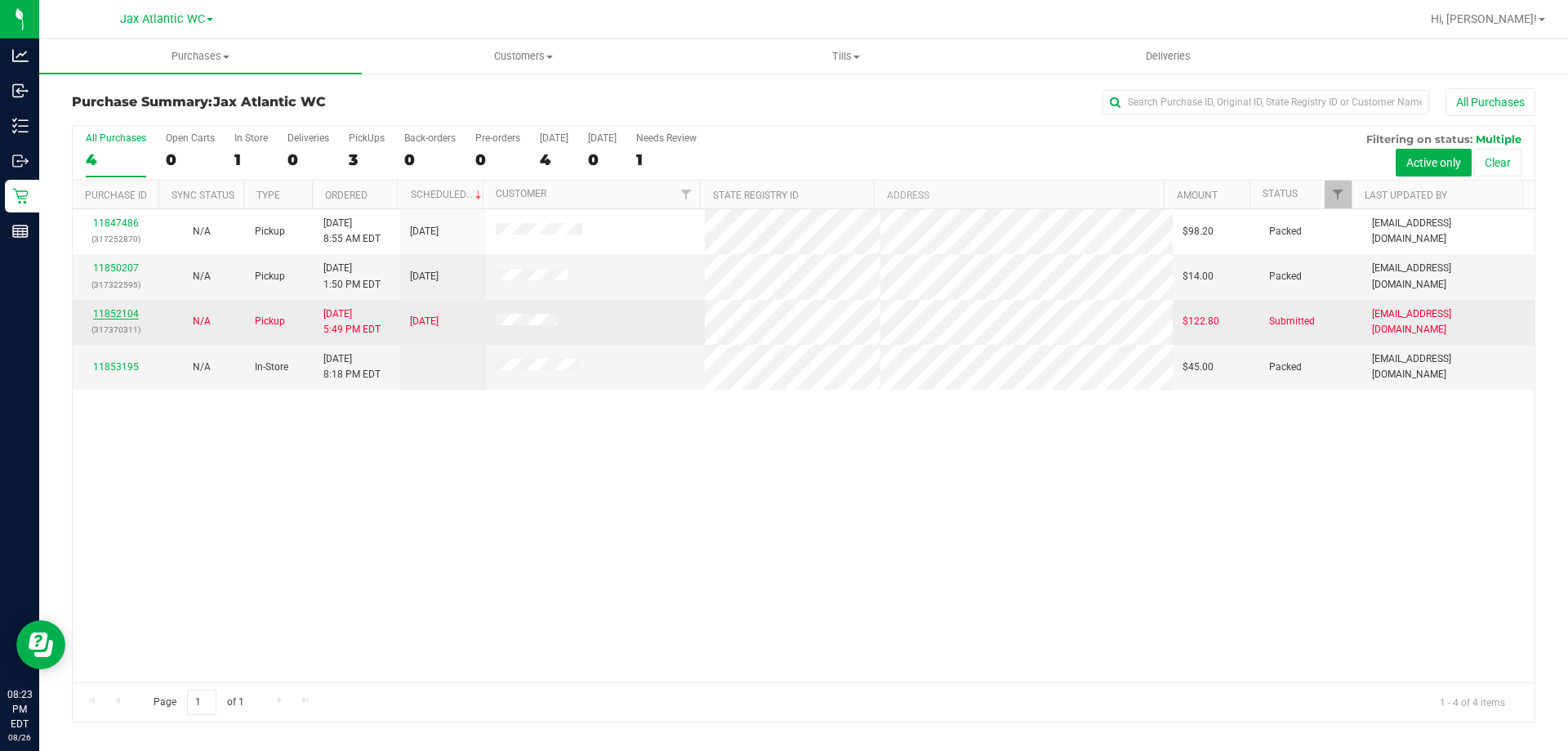
click at [123, 316] on link "11852104" at bounding box center [115, 314] width 46 height 12
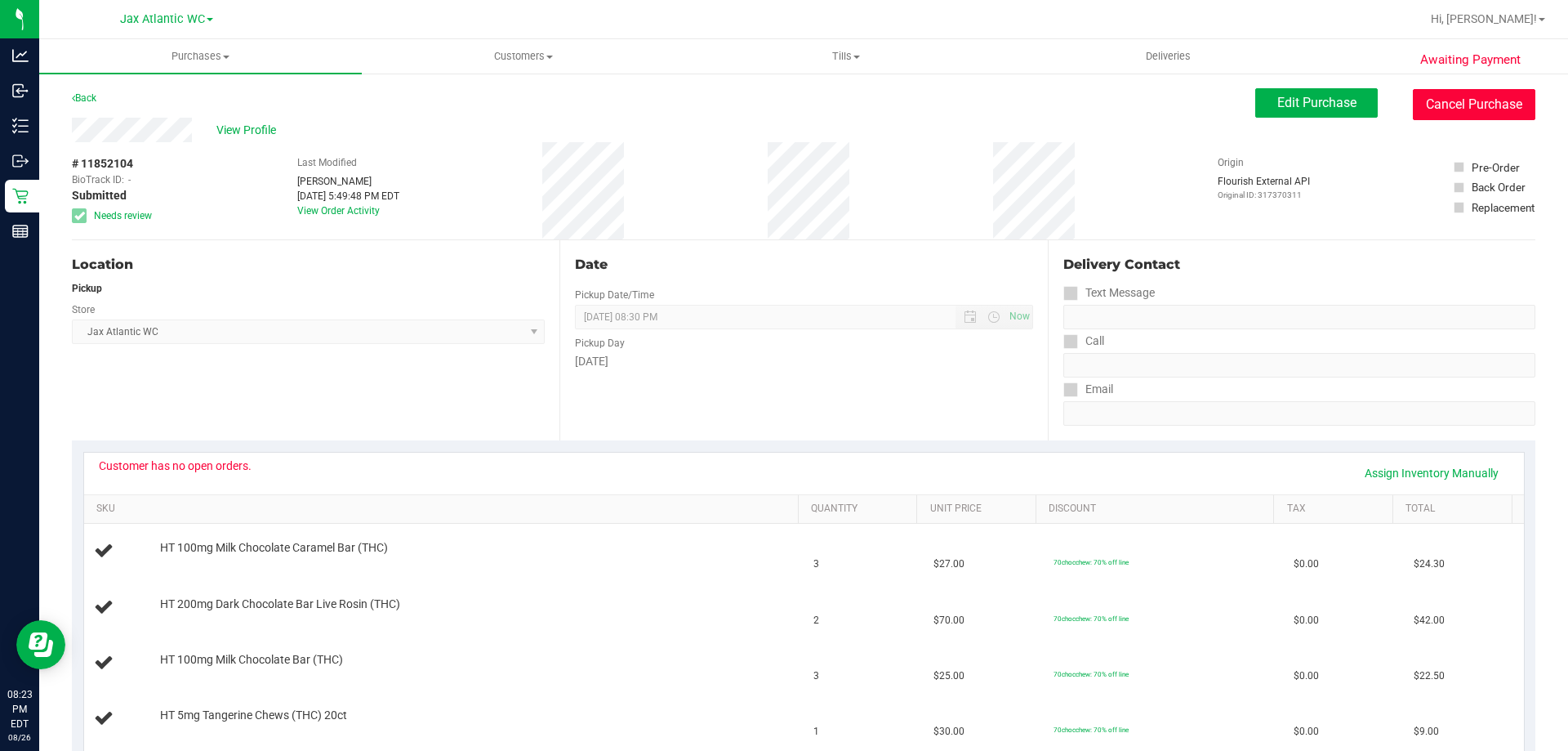
click at [1436, 105] on button "Cancel Purchase" at bounding box center [1474, 104] width 122 height 31
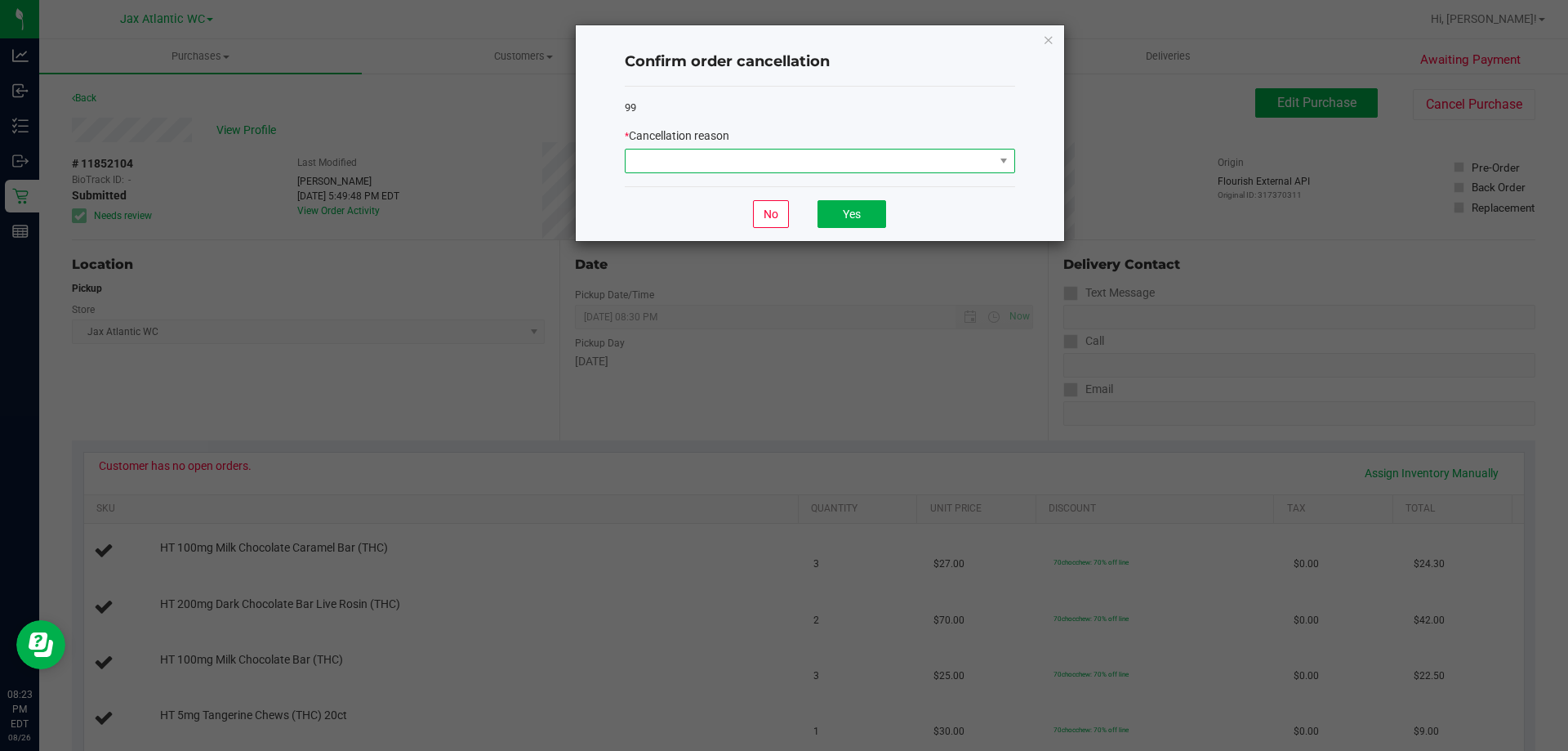
click at [906, 168] on span at bounding box center [810, 161] width 368 height 23
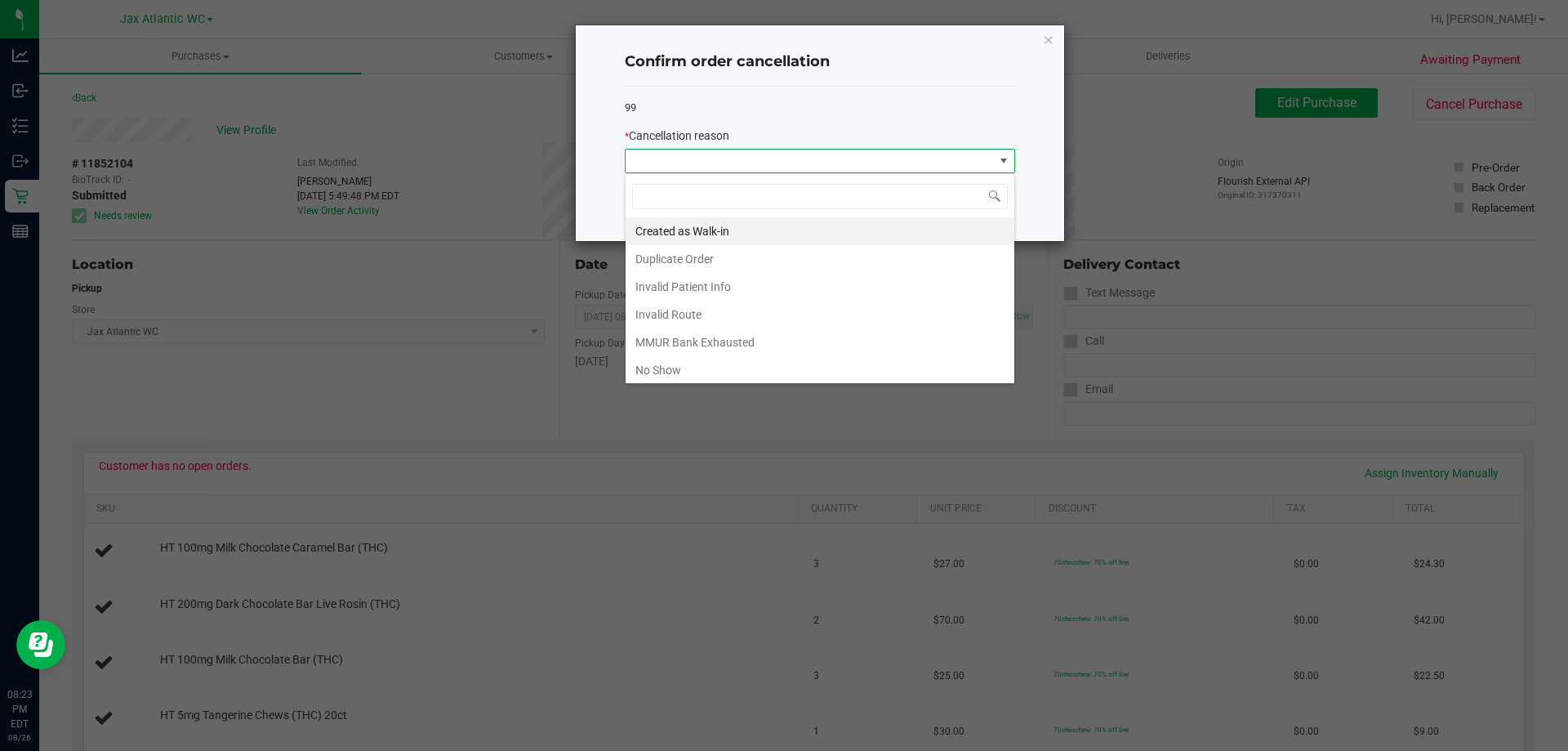
scroll to position [24, 391]
click at [679, 363] on li "No Show" at bounding box center [820, 370] width 389 height 28
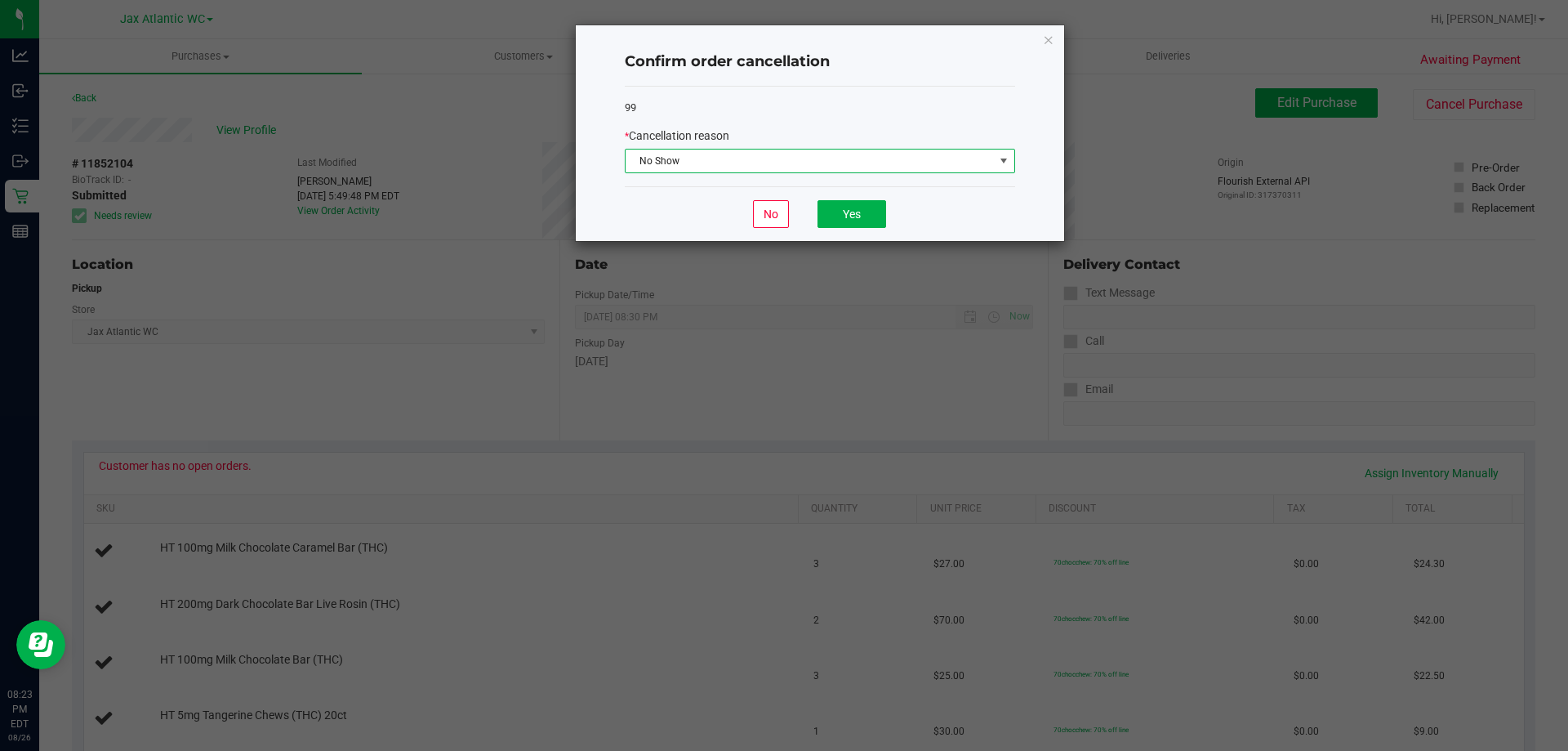
click at [822, 165] on span "No Show" at bounding box center [810, 161] width 368 height 23
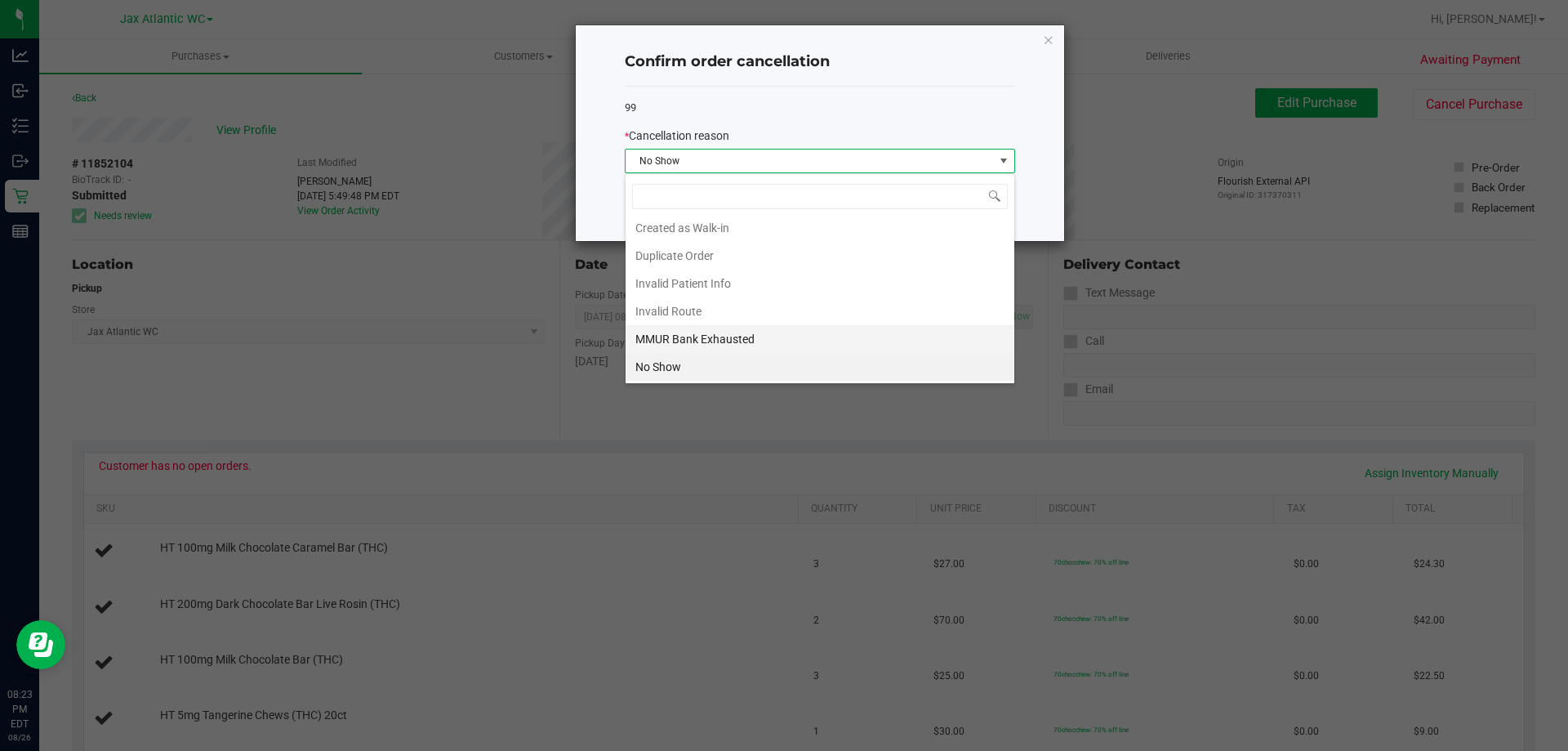
click at [790, 333] on li "MMUR Bank Exhausted" at bounding box center [820, 338] width 389 height 28
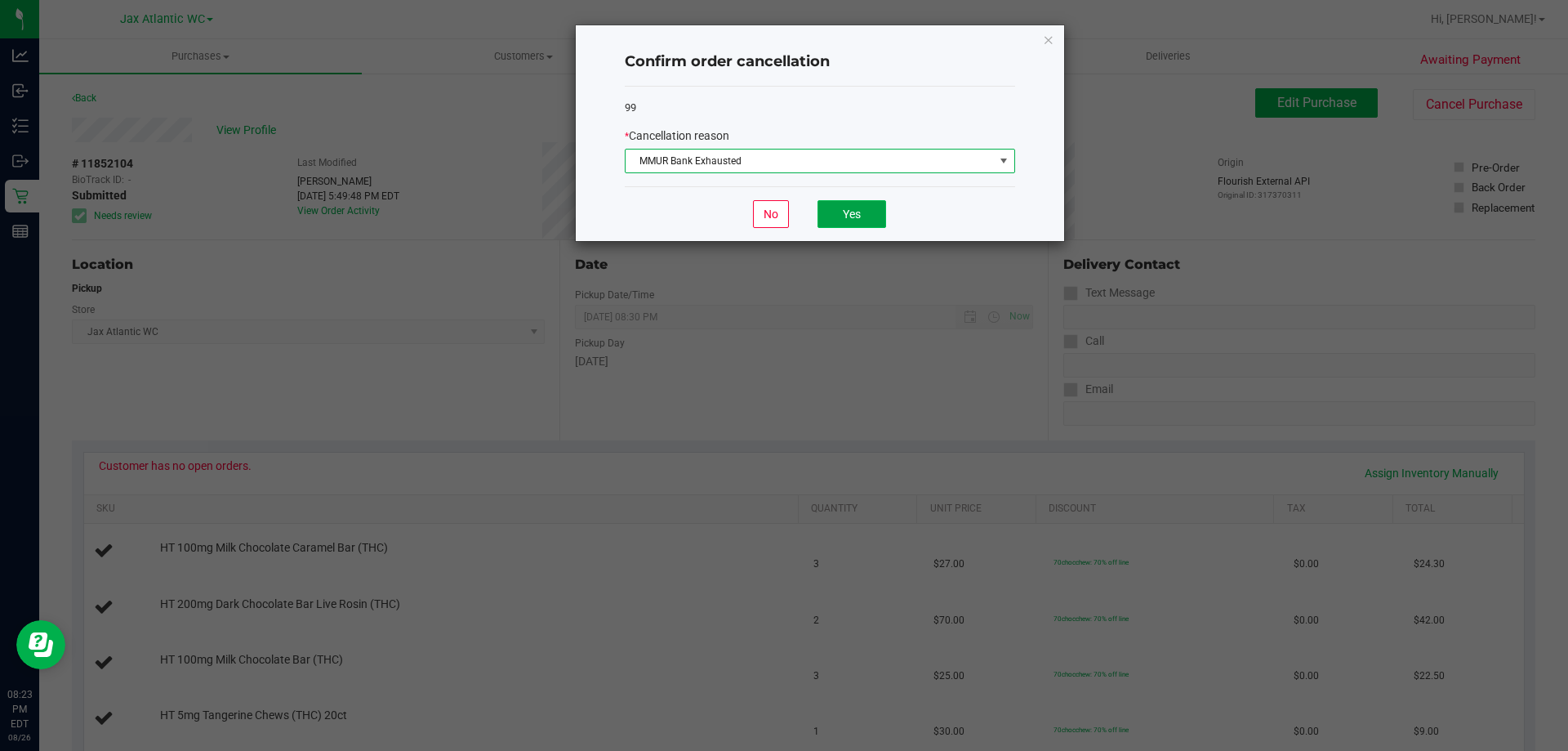
click at [857, 212] on button "Yes" at bounding box center [852, 213] width 69 height 28
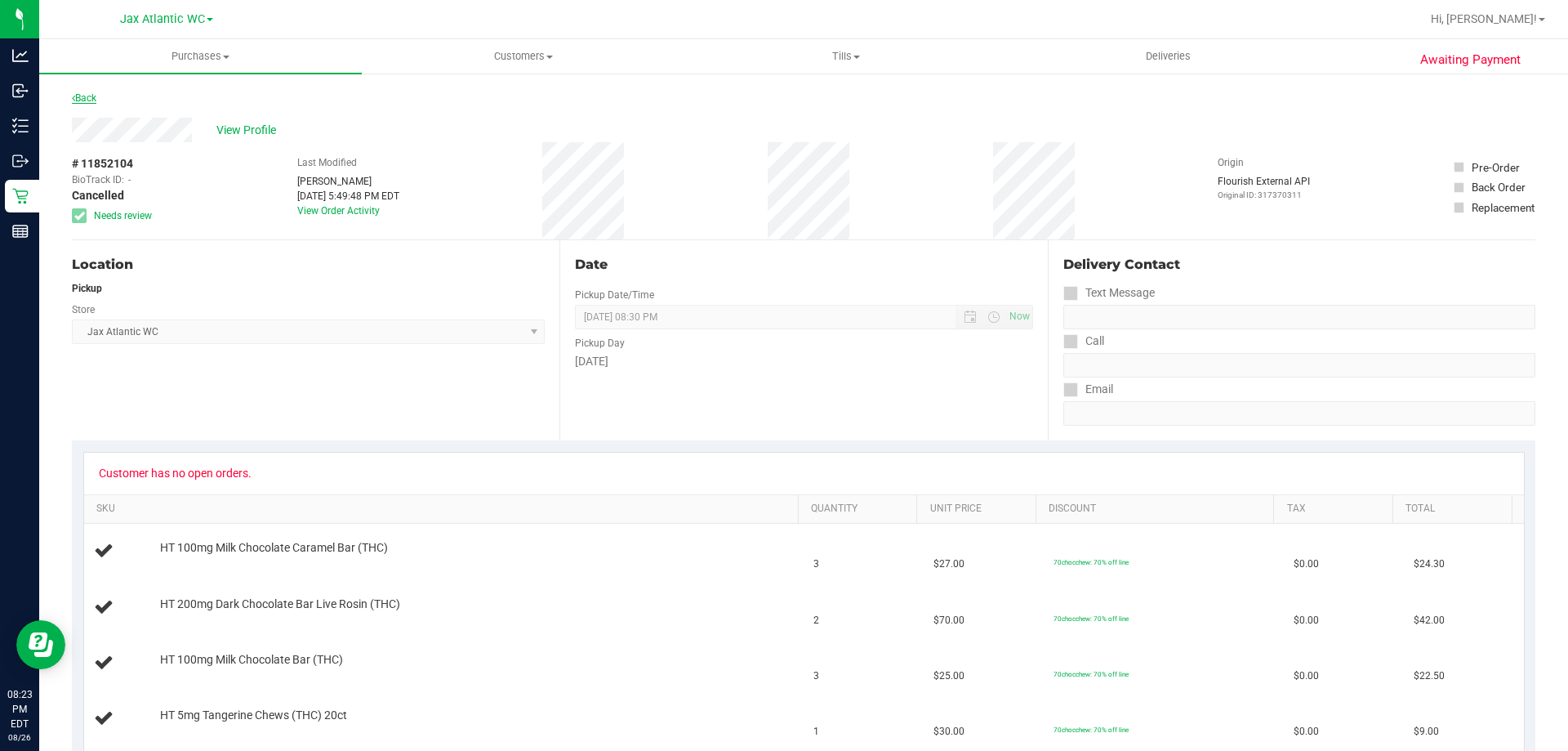
click at [85, 100] on link "Back" at bounding box center [84, 98] width 24 height 12
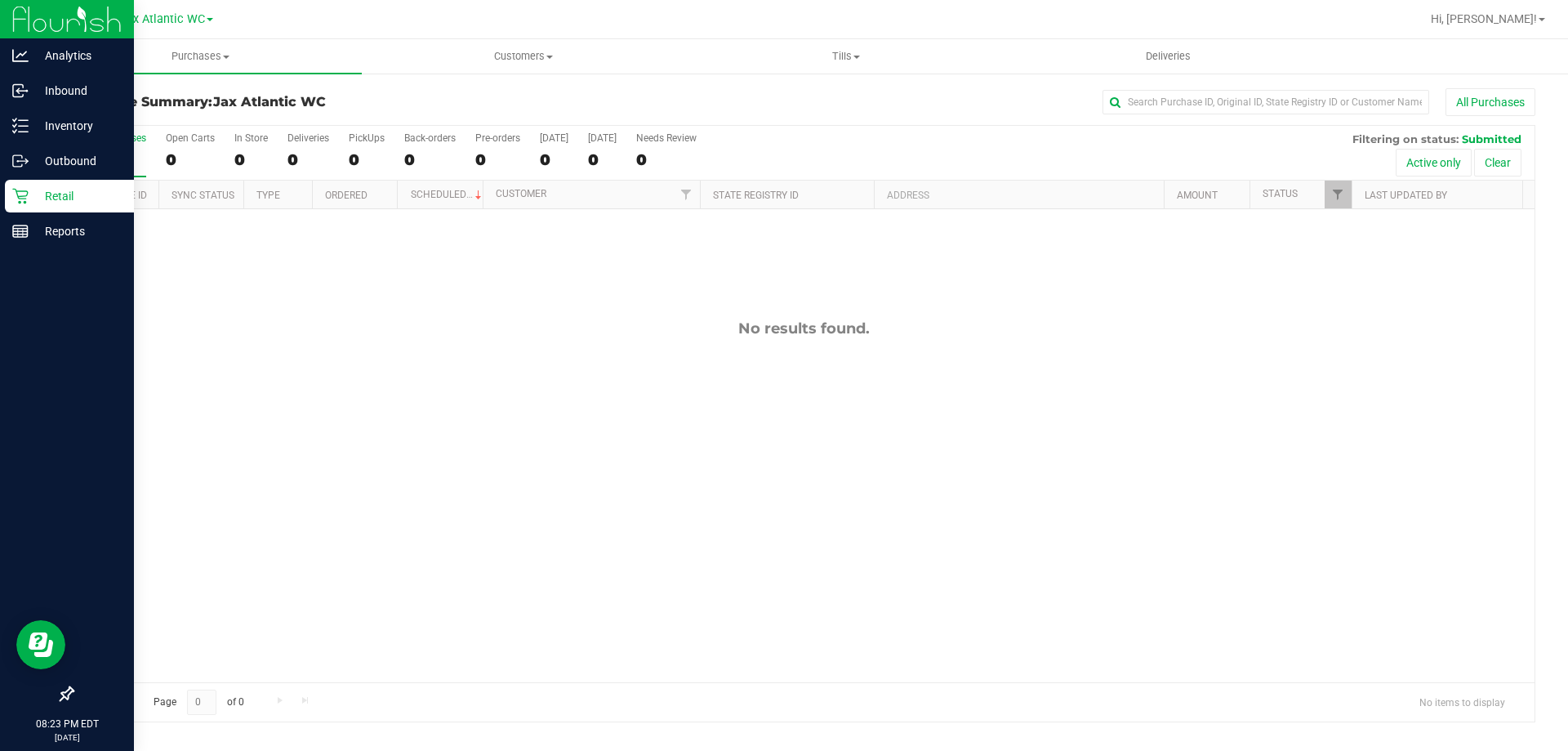
click at [18, 201] on icon at bounding box center [21, 196] width 17 height 17
click at [24, 198] on icon at bounding box center [21, 196] width 17 height 17
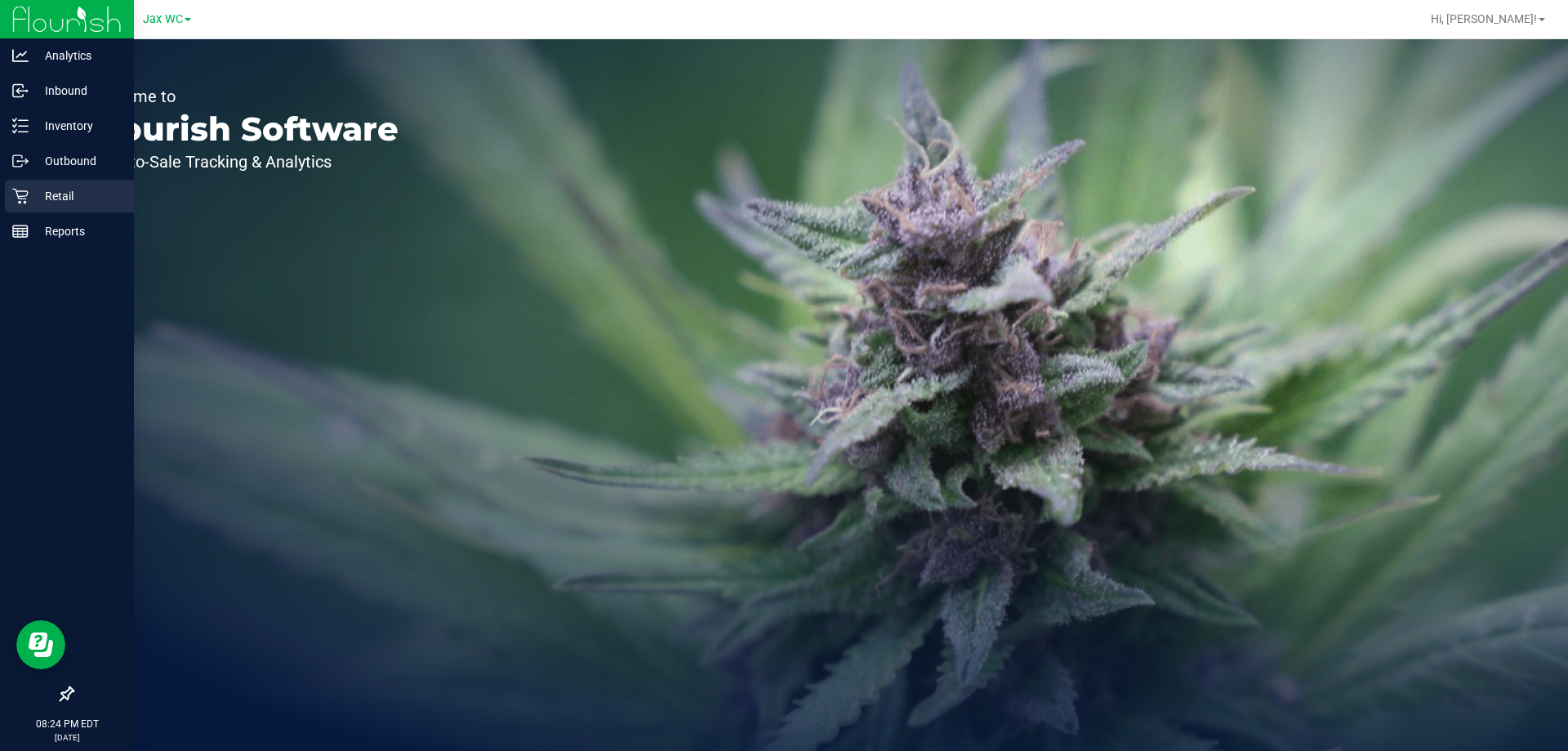
click at [49, 194] on p "Retail" at bounding box center [77, 196] width 98 height 19
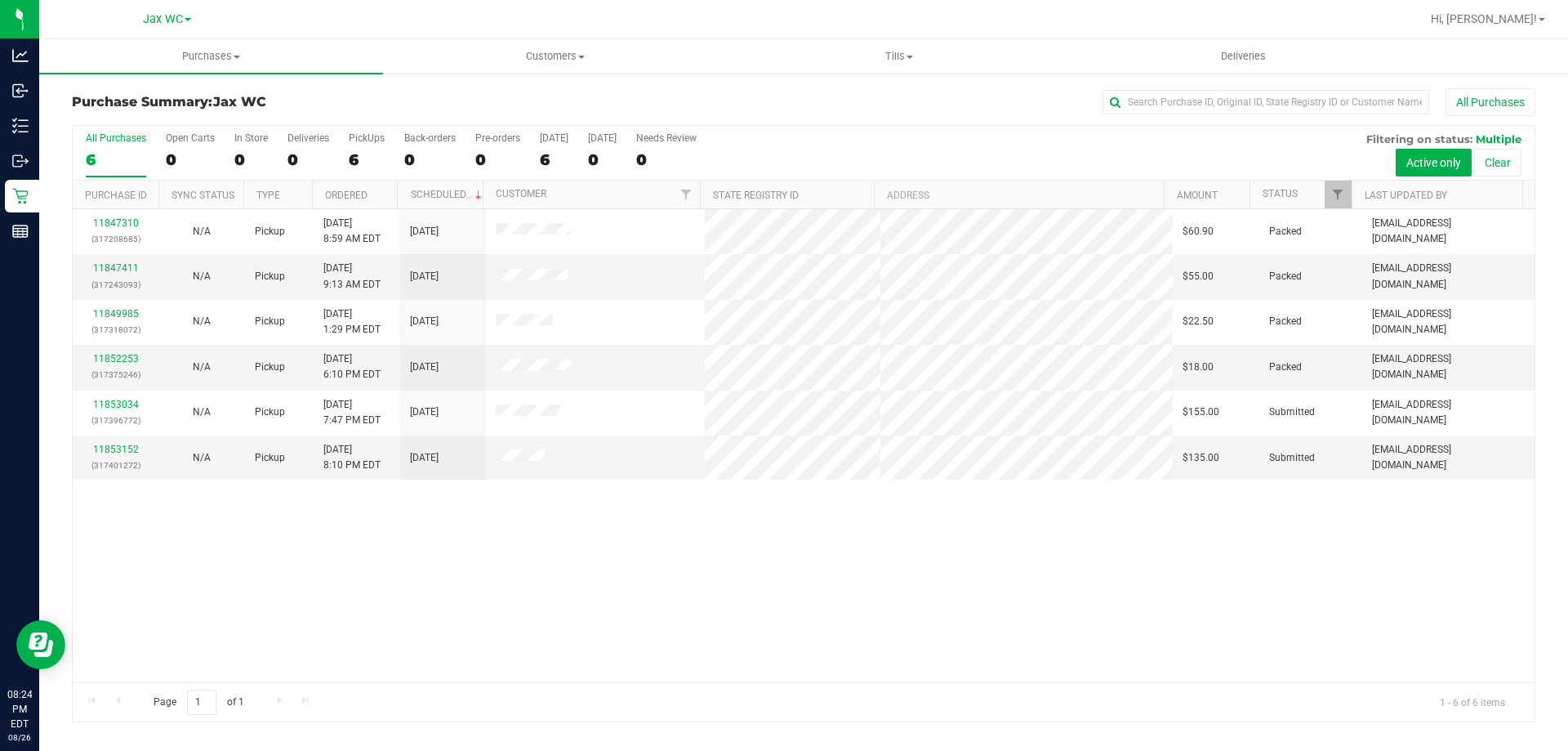
click at [187, 21] on span at bounding box center [188, 19] width 7 height 3
click at [164, 64] on link "Jax Atlantic WC" at bounding box center [167, 58] width 238 height 22
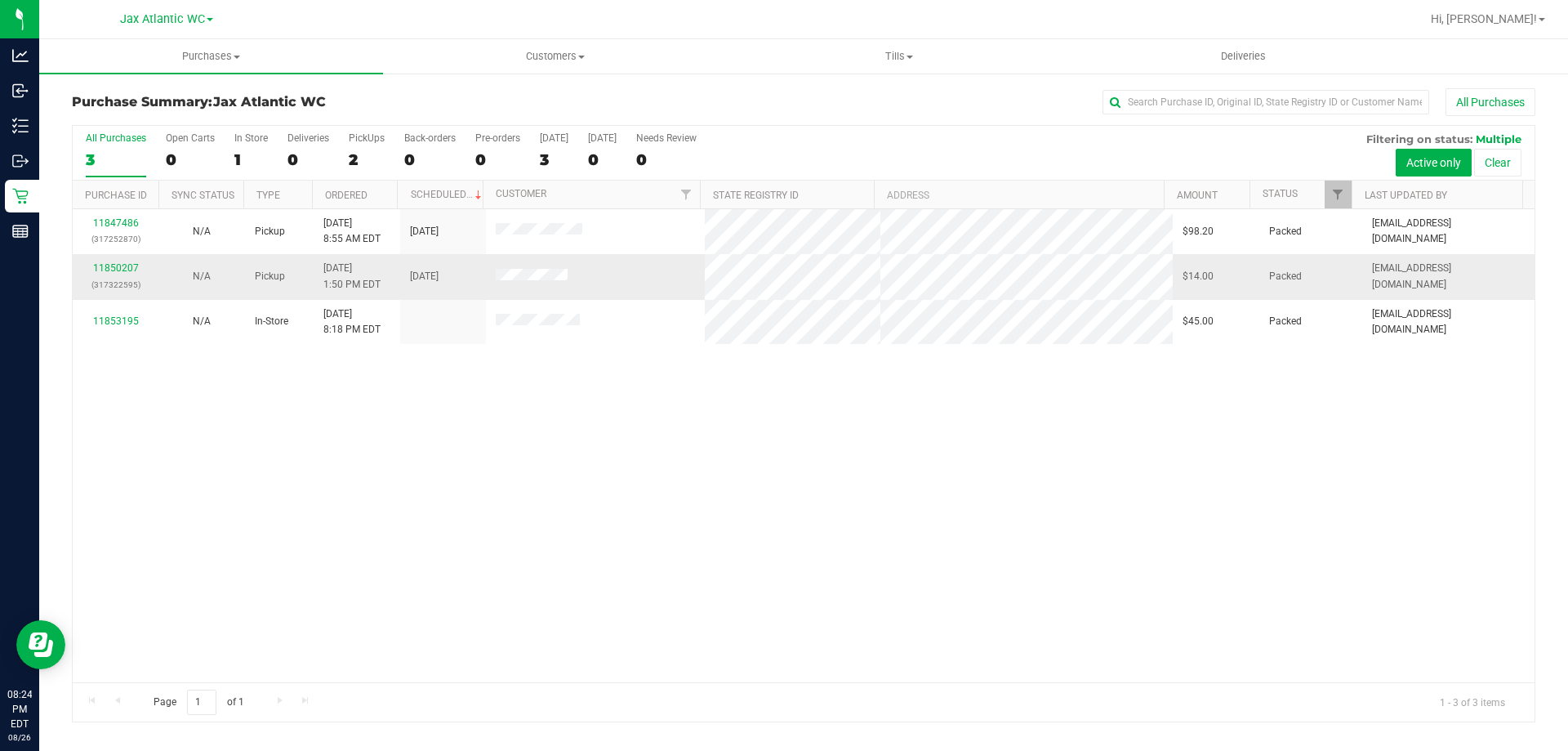
click at [117, 261] on div "11850207 (317322595)" at bounding box center [115, 275] width 66 height 31
click at [118, 270] on link "11850207" at bounding box center [115, 268] width 46 height 12
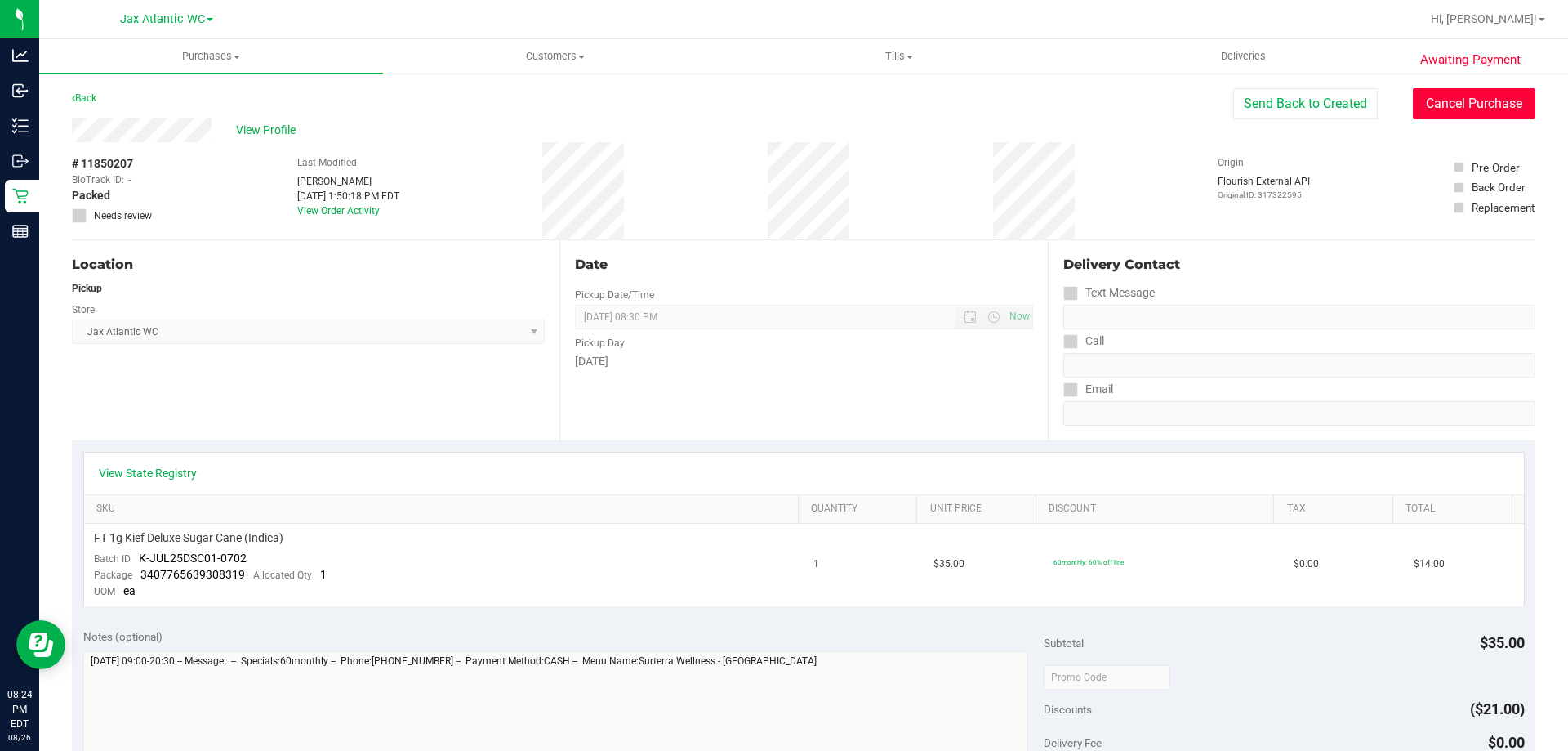
click at [1418, 104] on button "Cancel Purchase" at bounding box center [1474, 103] width 122 height 31
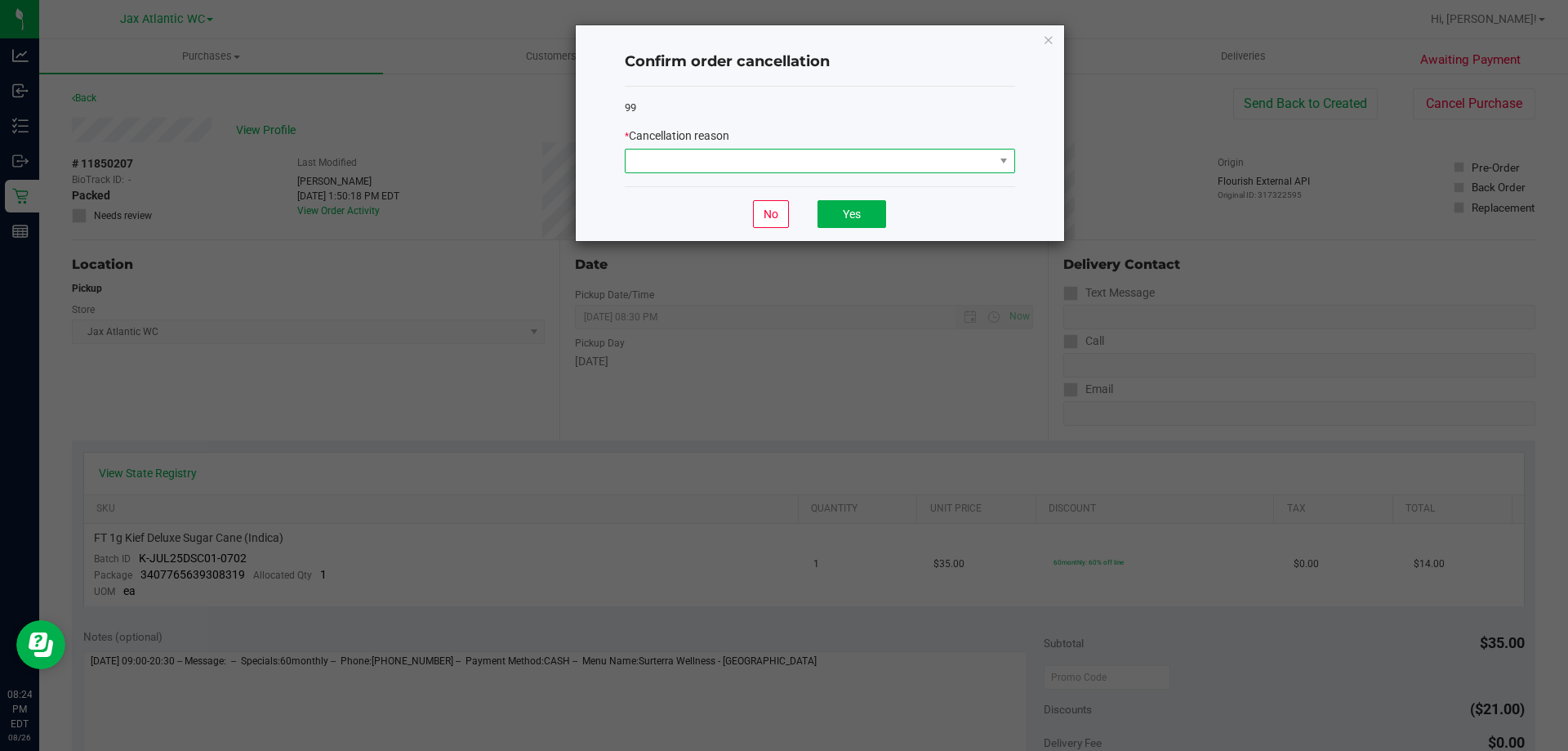
click at [848, 162] on span at bounding box center [810, 161] width 368 height 23
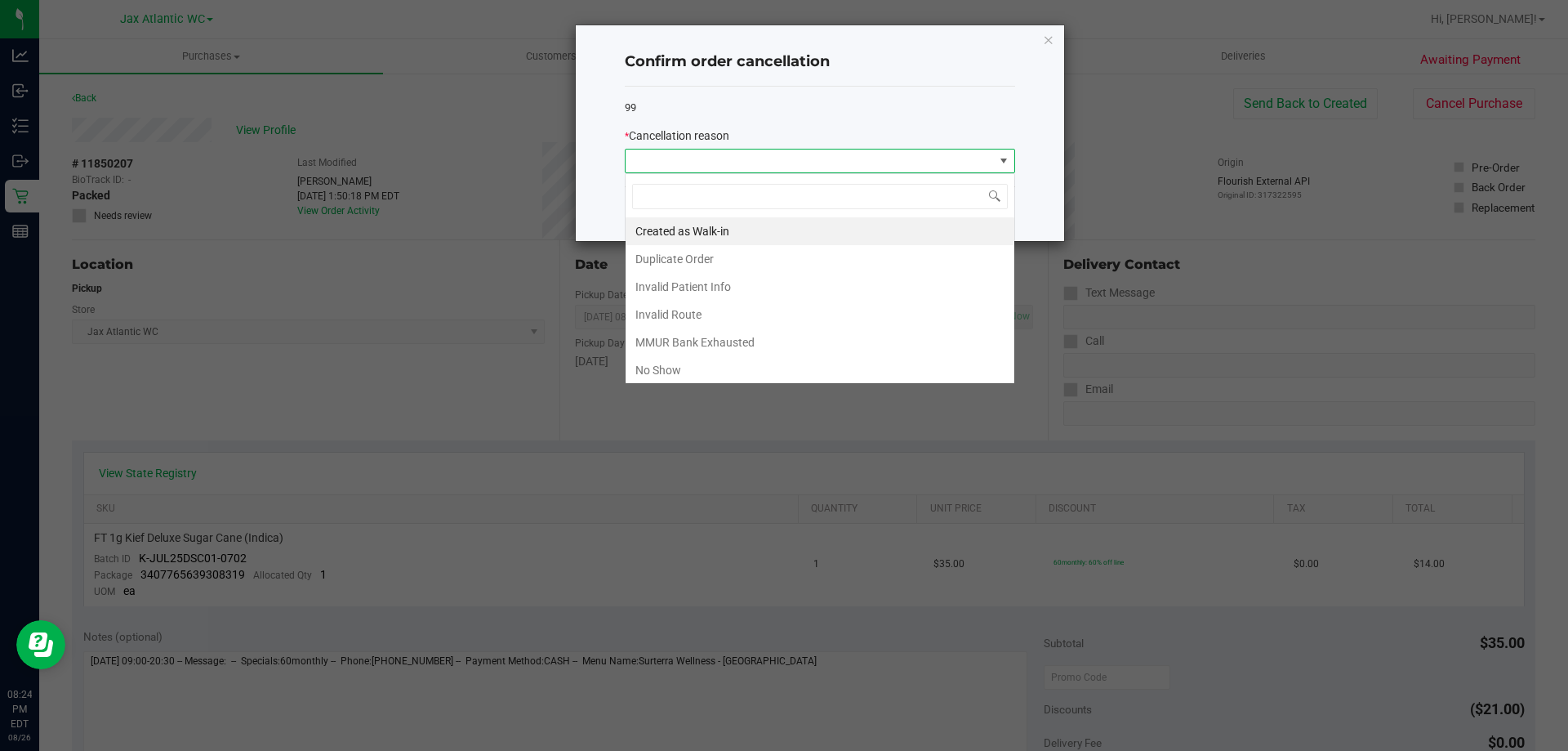
scroll to position [24, 391]
click at [690, 367] on li "No Show" at bounding box center [820, 370] width 389 height 28
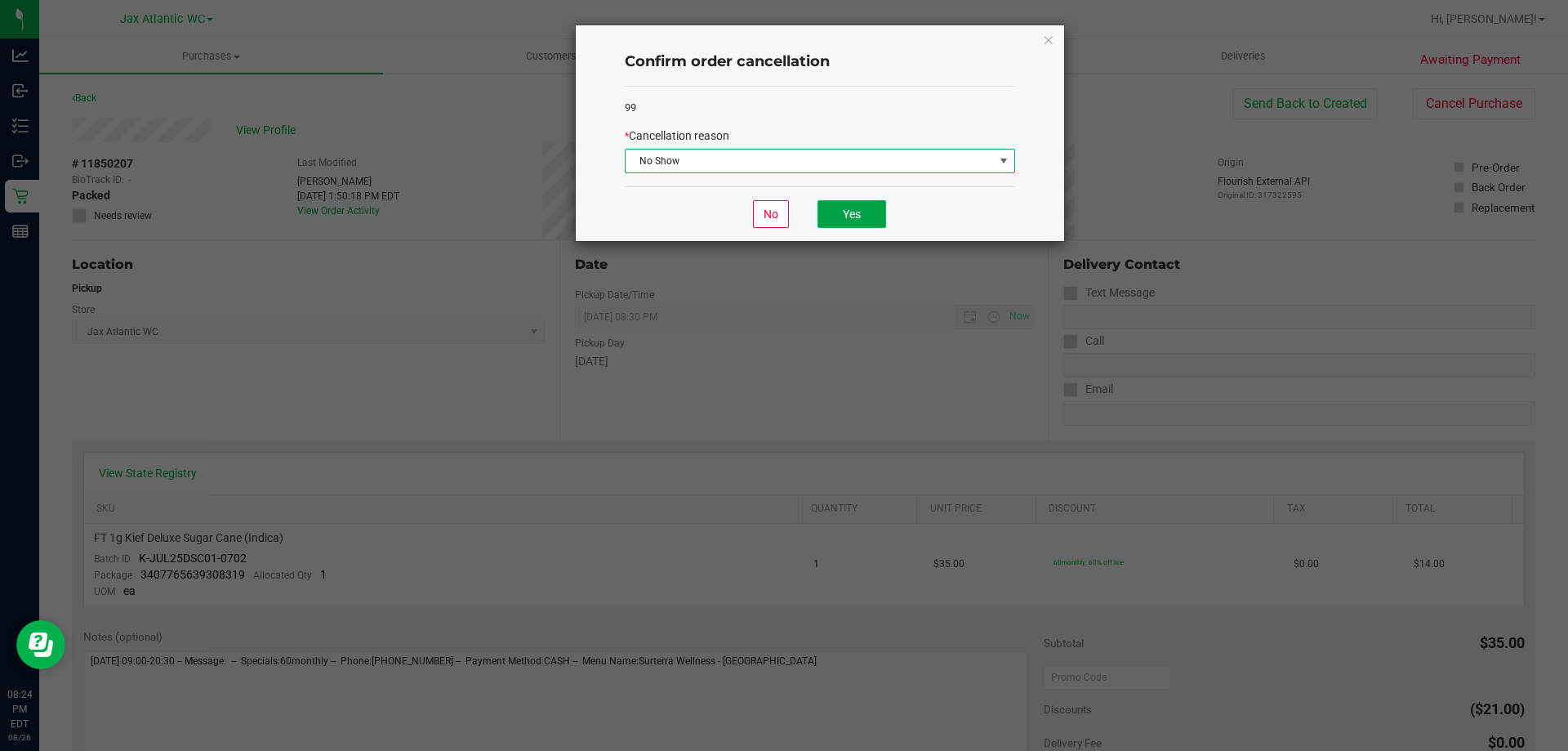
click at [857, 223] on button "Yes" at bounding box center [852, 213] width 69 height 28
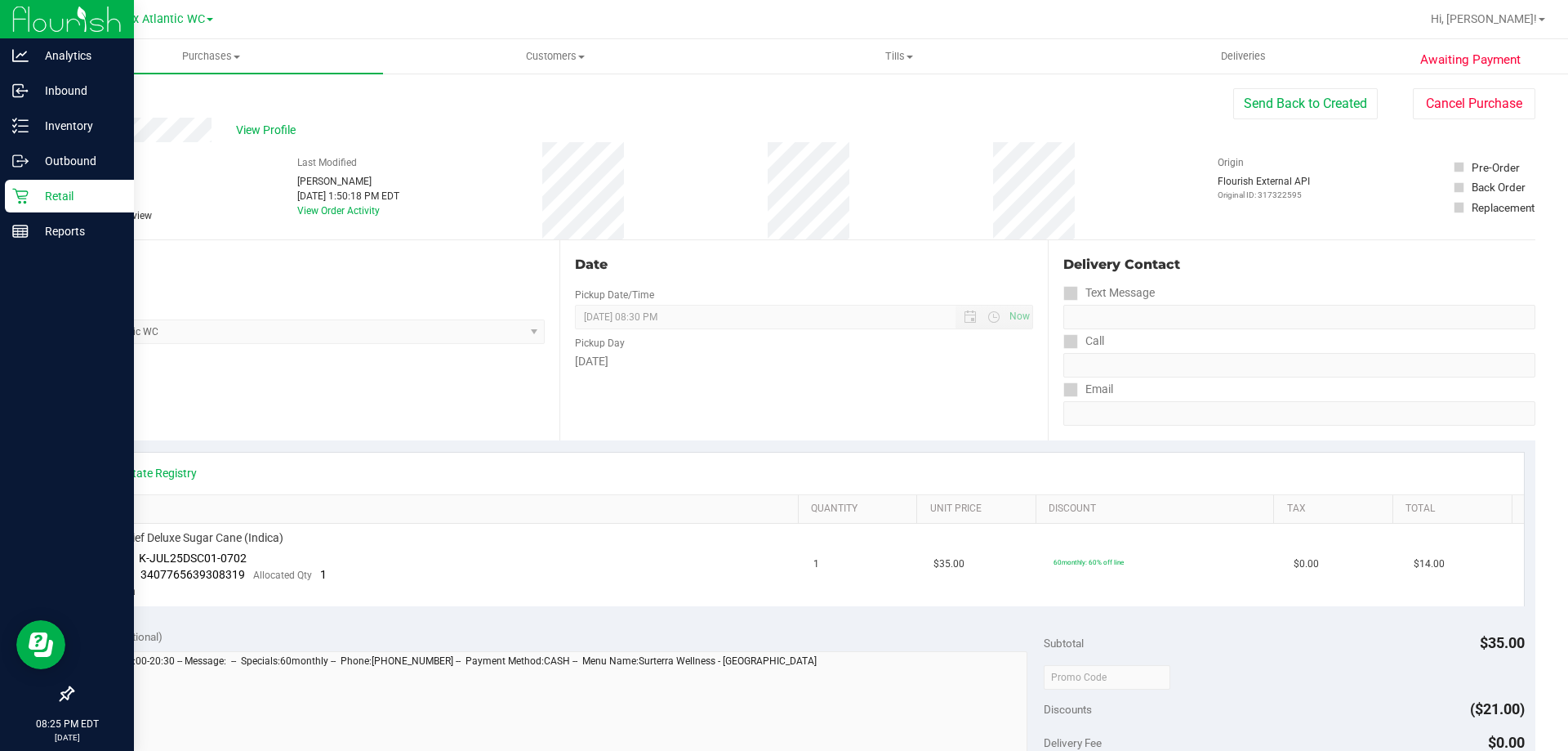
click at [64, 199] on p "Retail" at bounding box center [77, 196] width 98 height 19
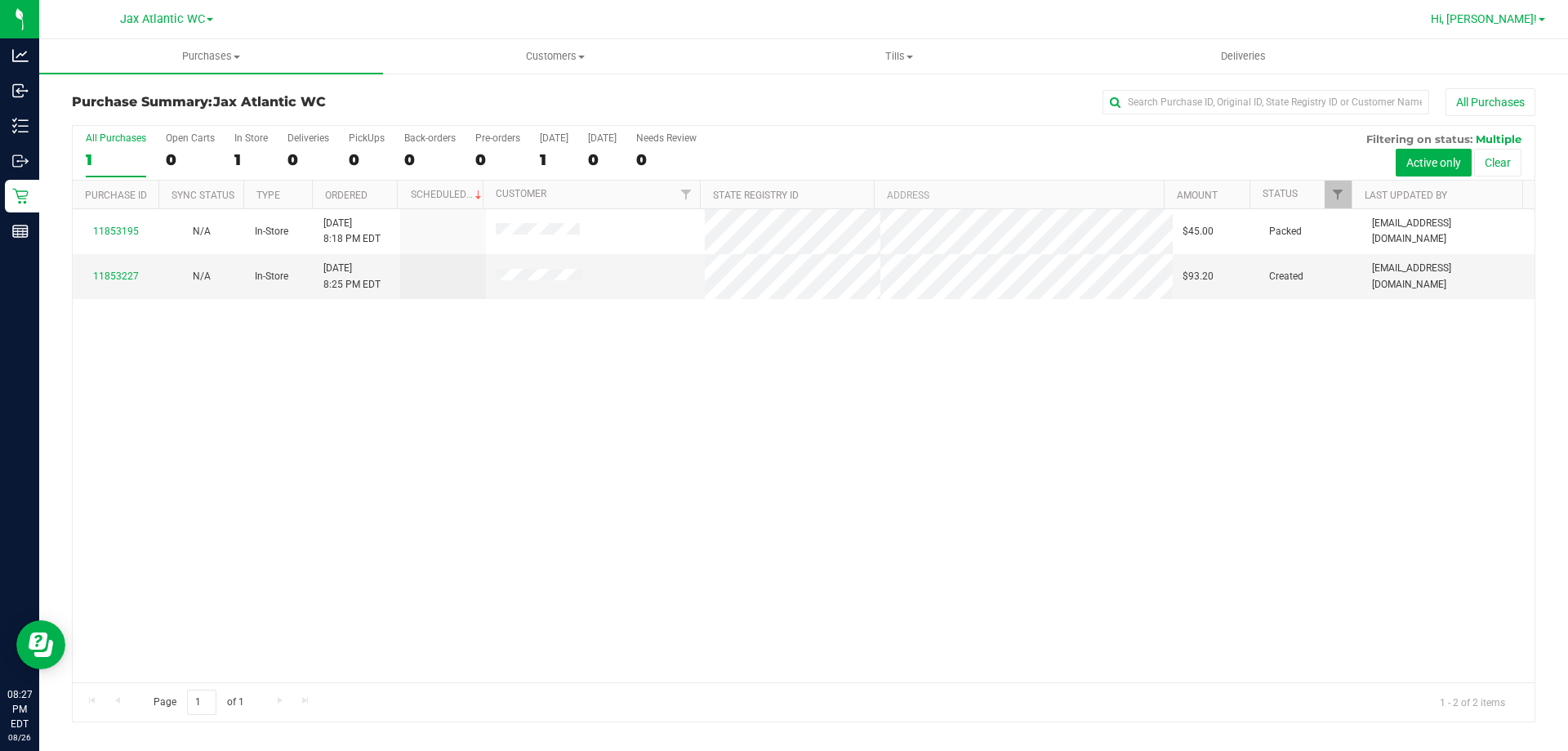
click at [1523, 19] on span "Hi, [PERSON_NAME]!" at bounding box center [1483, 19] width 106 height 13
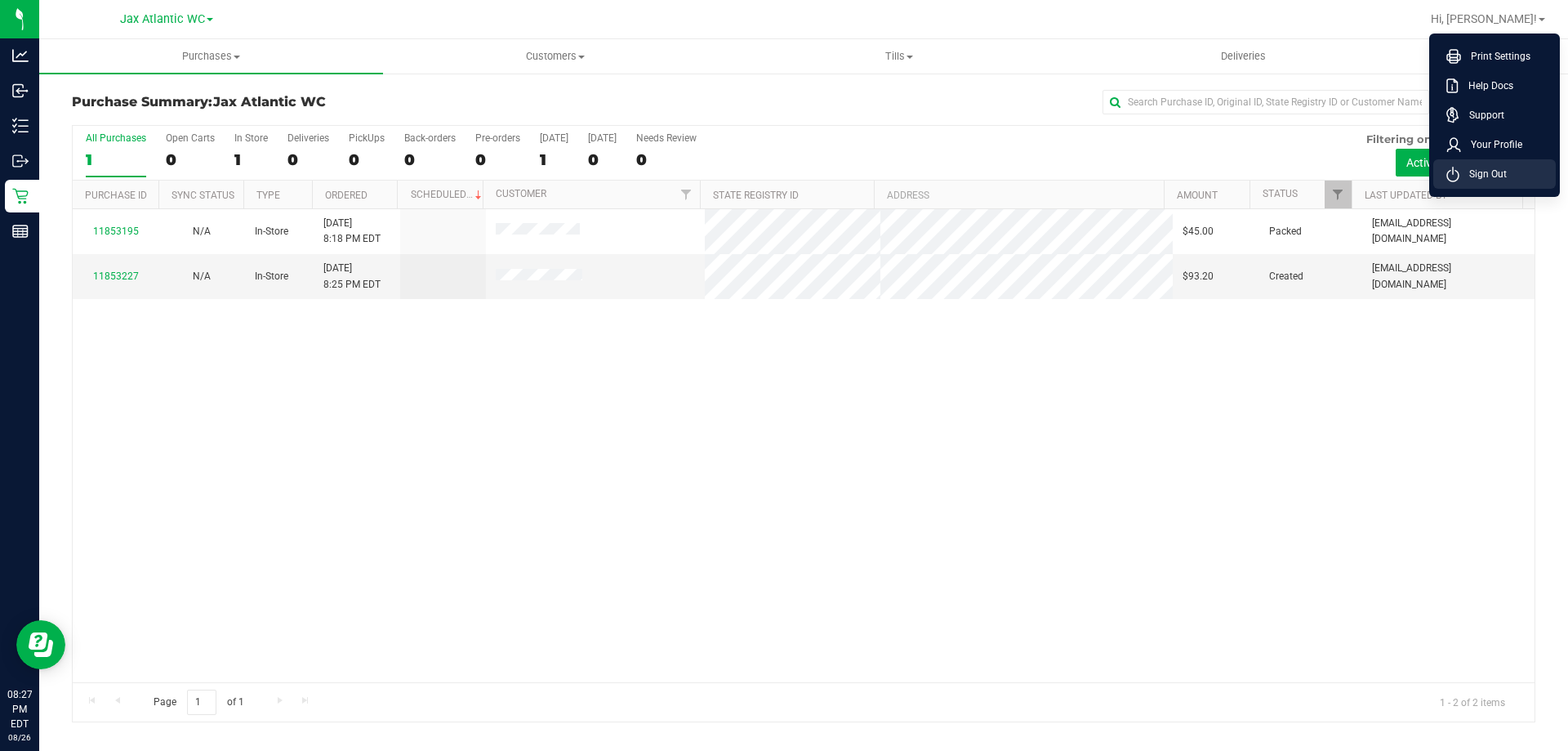
click at [1490, 173] on span "Sign Out" at bounding box center [1483, 174] width 48 height 17
